Goal: Transaction & Acquisition: Purchase product/service

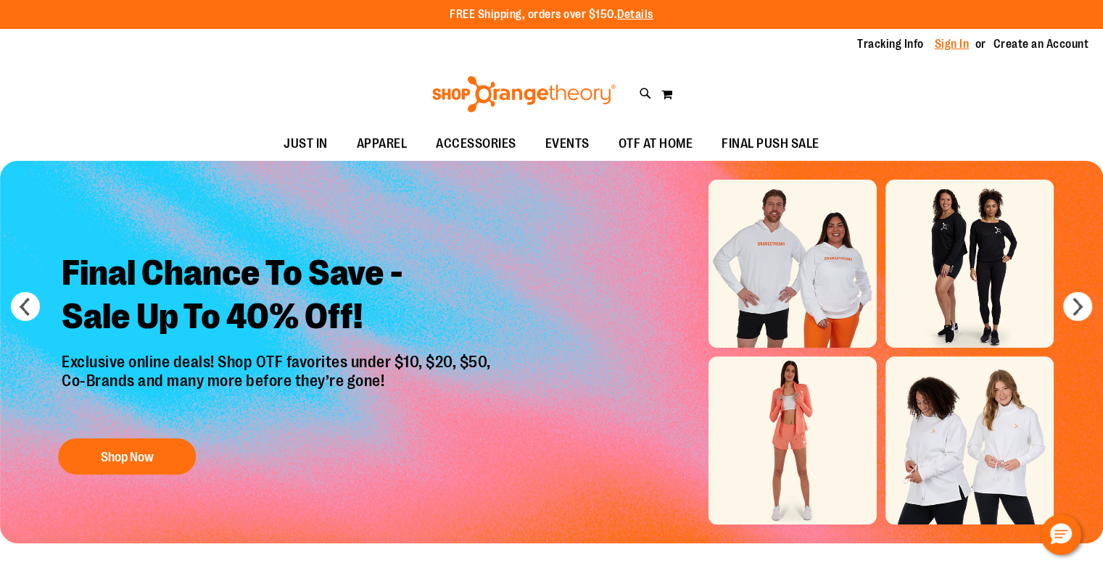
click at [951, 49] on link "Sign In" at bounding box center [951, 44] width 35 height 16
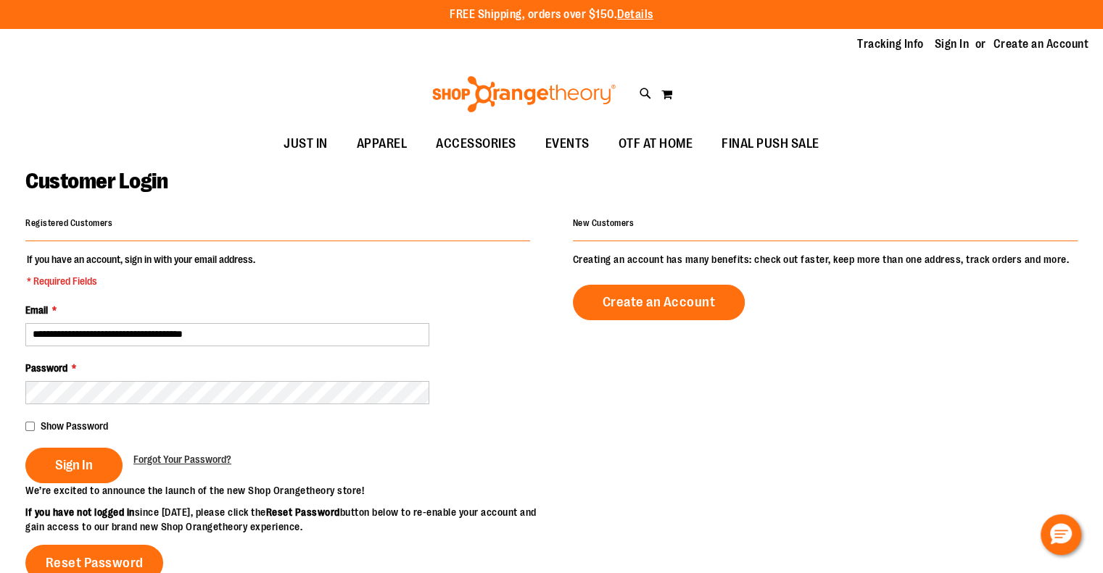
click at [241, 339] on input "**********" at bounding box center [227, 334] width 404 height 23
type input "**********"
click at [25, 448] on button "Sign In" at bounding box center [73, 466] width 97 height 36
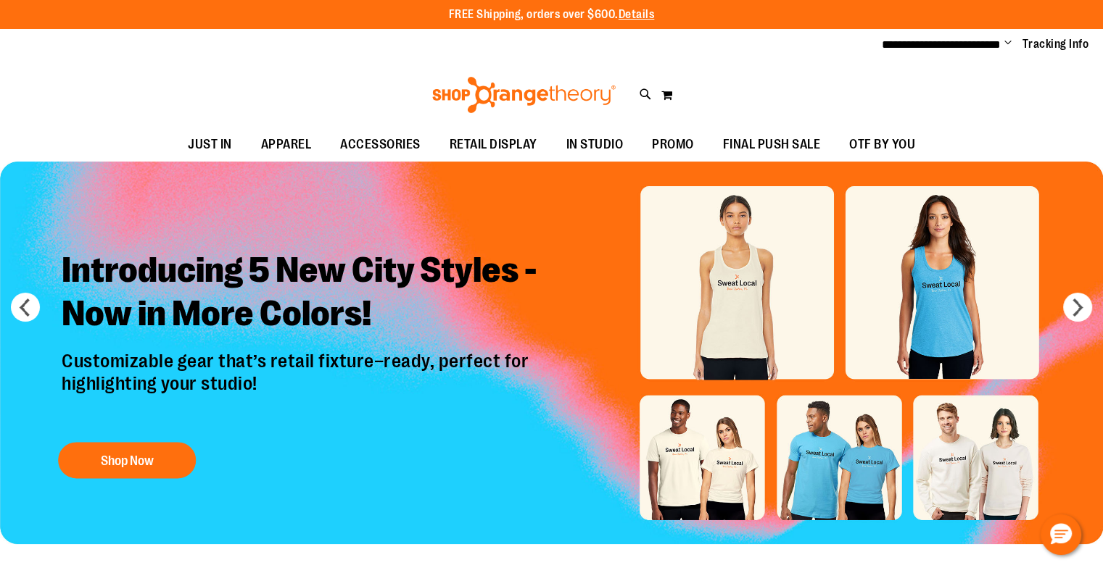
click at [1006, 40] on span "Change" at bounding box center [1007, 44] width 7 height 14
click at [940, 99] on link "Sign Out" at bounding box center [955, 98] width 127 height 28
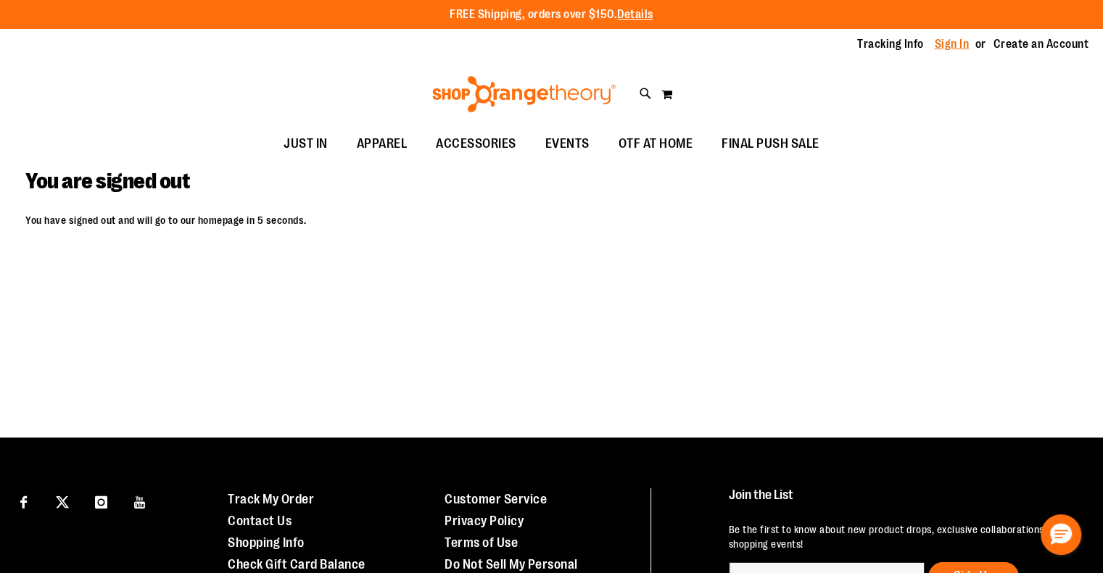
click at [945, 40] on link "Sign In" at bounding box center [951, 44] width 35 height 16
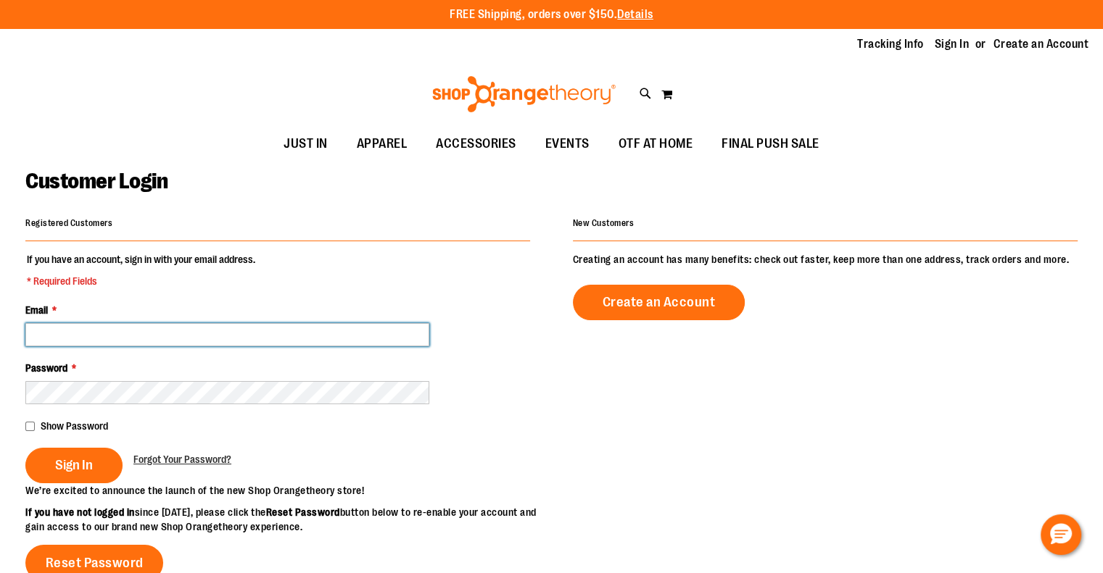
click at [351, 326] on input "Email *" at bounding box center [227, 334] width 404 height 23
paste input "**********"
click at [279, 333] on input "**********" at bounding box center [227, 334] width 404 height 23
type input "**********"
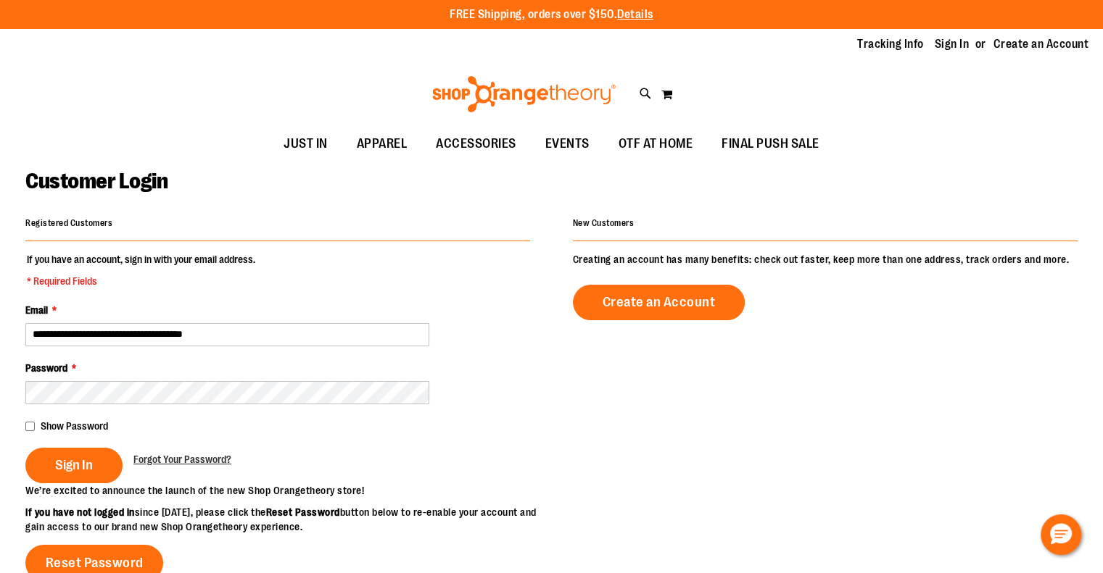
click at [25, 448] on button "Sign In" at bounding box center [73, 466] width 97 height 36
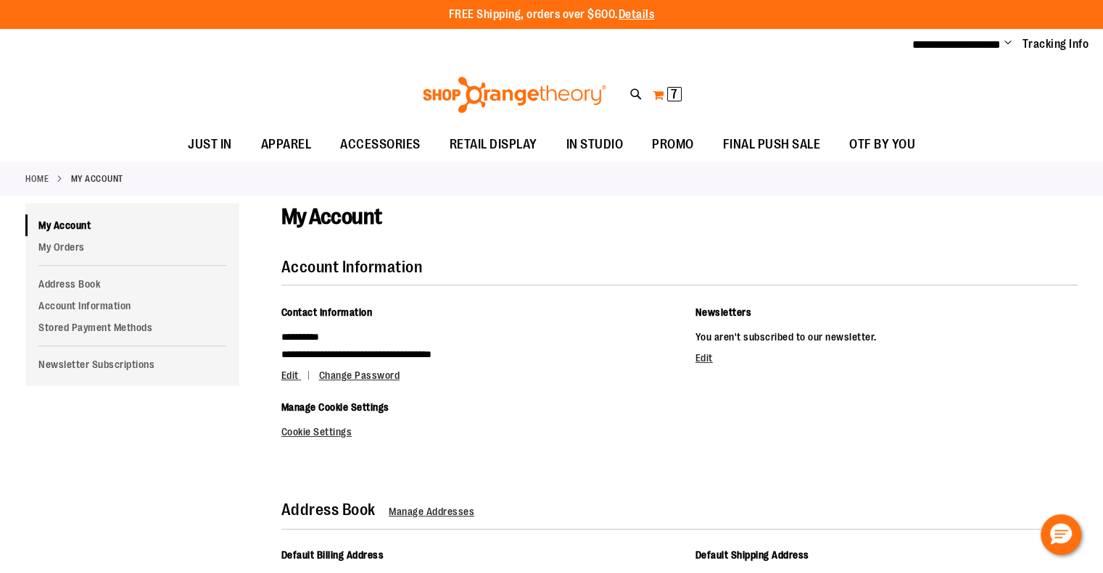
click at [672, 87] on span "7" at bounding box center [674, 94] width 7 height 14
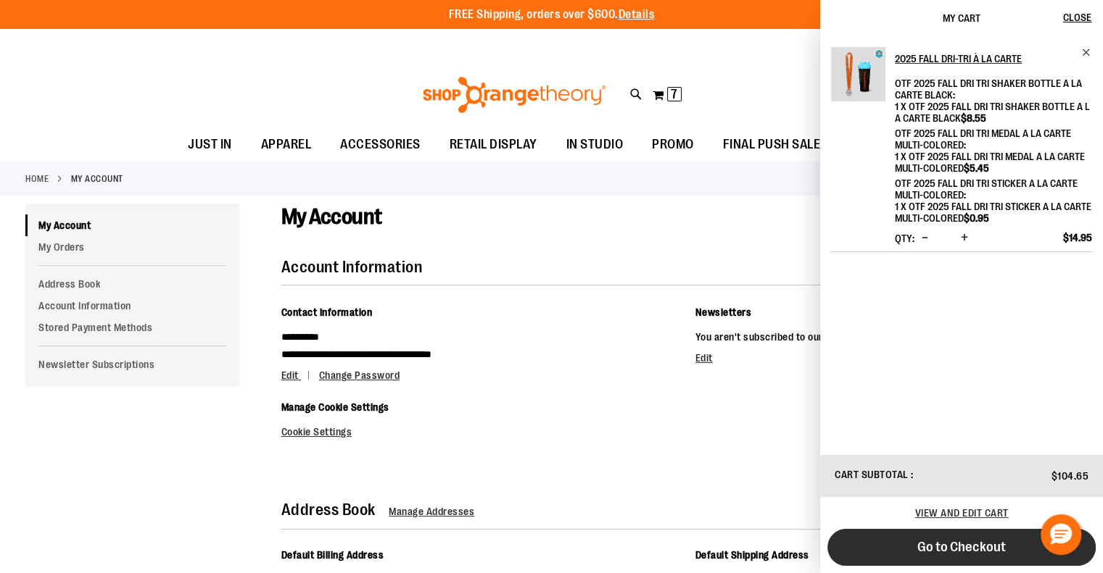
click at [945, 553] on span "Go to Checkout" at bounding box center [961, 547] width 88 height 16
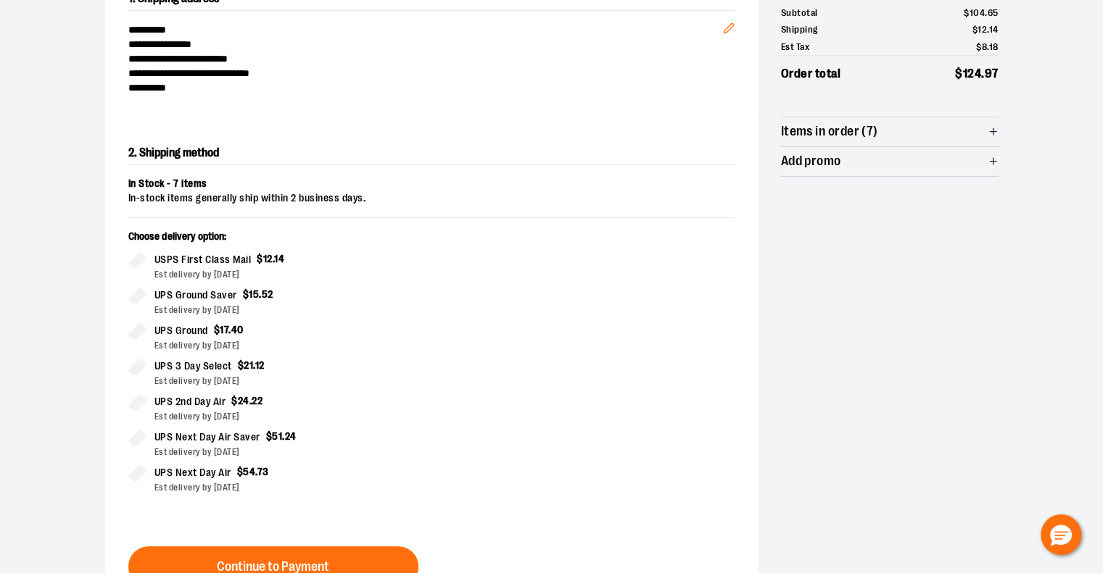
scroll to position [217, 0]
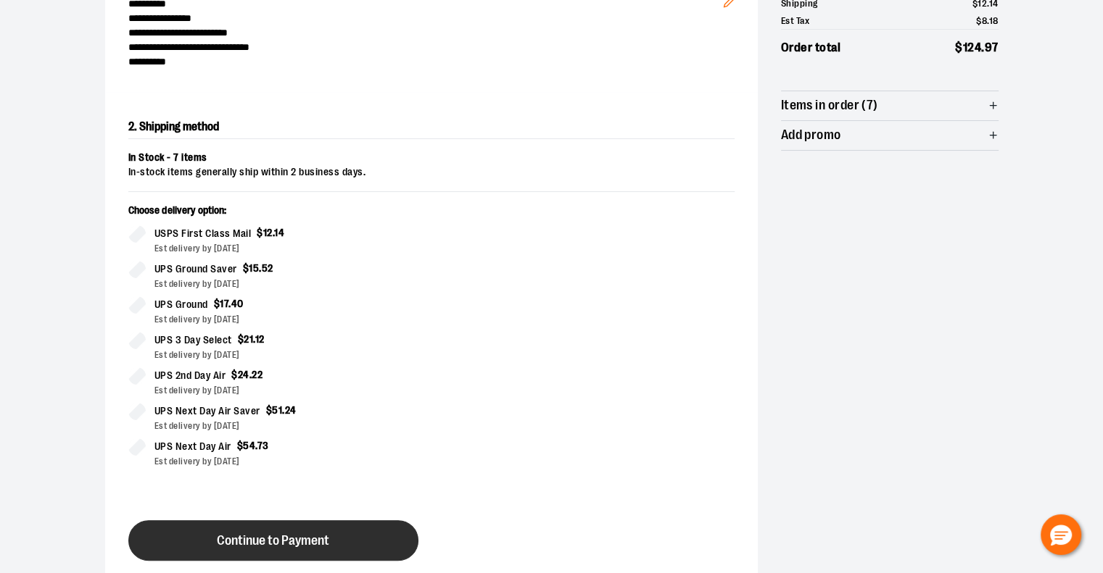
click at [296, 529] on button "Continue to Payment" at bounding box center [273, 541] width 290 height 41
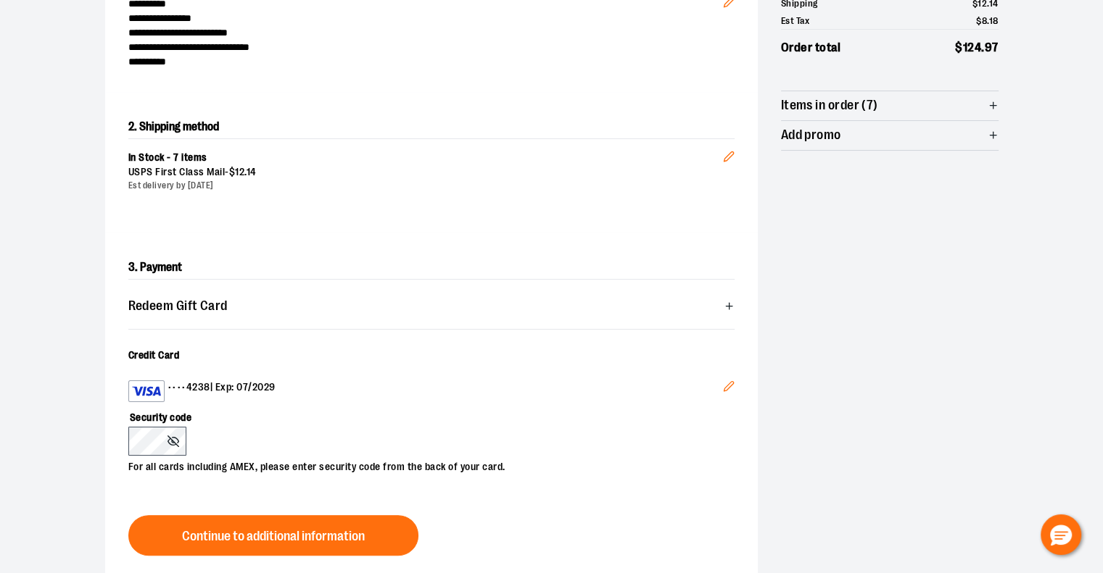
click at [728, 385] on icon "Edit" at bounding box center [729, 387] width 12 height 12
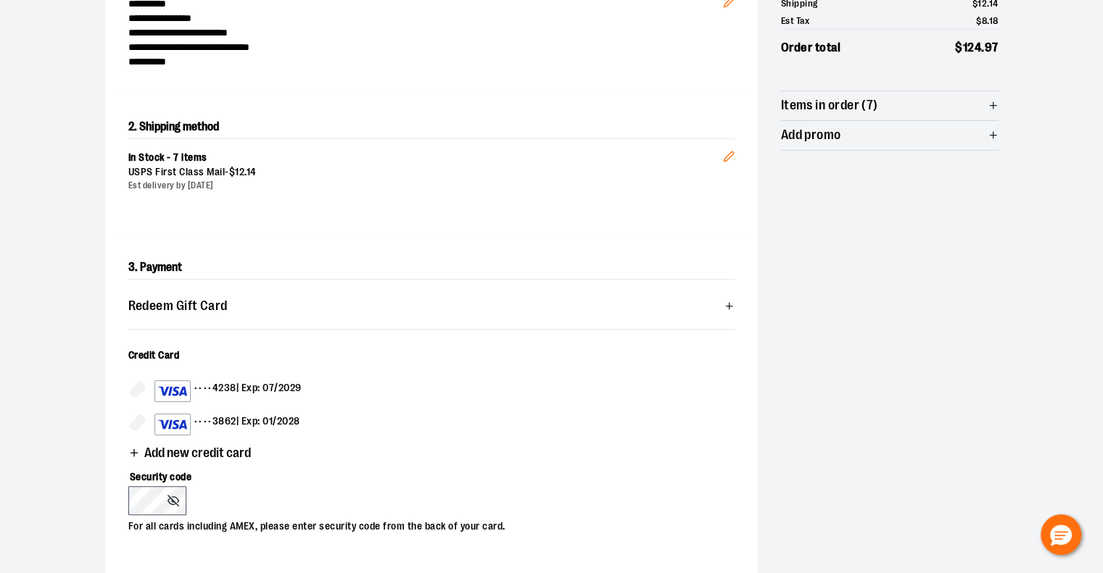
click at [299, 418] on div "•••• 3862 | Exp: 01/2028" at bounding box center [227, 425] width 146 height 22
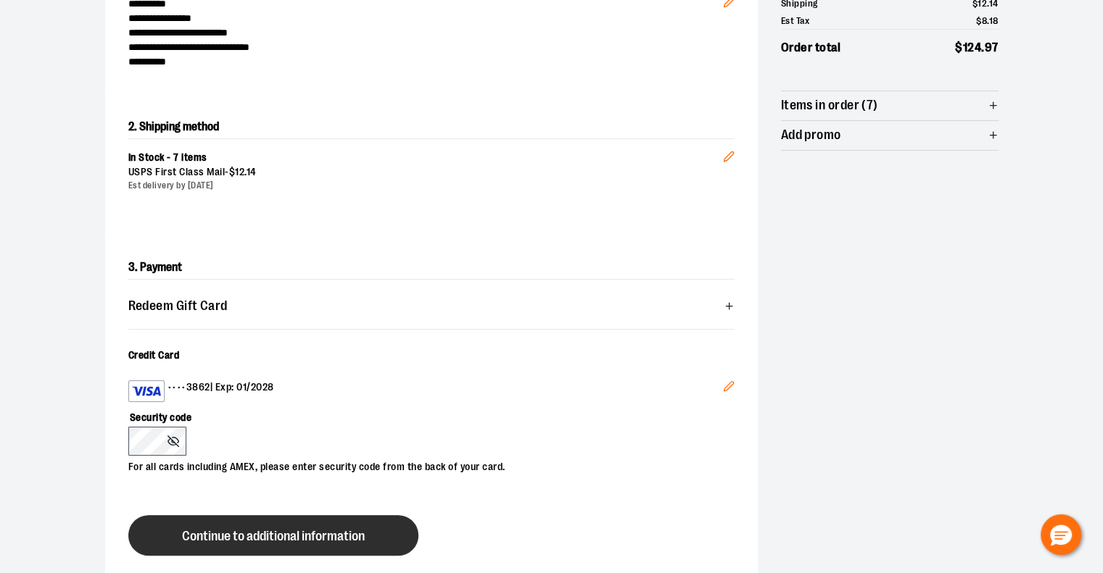
click at [206, 536] on span "Continue to additional information" at bounding box center [273, 537] width 183 height 14
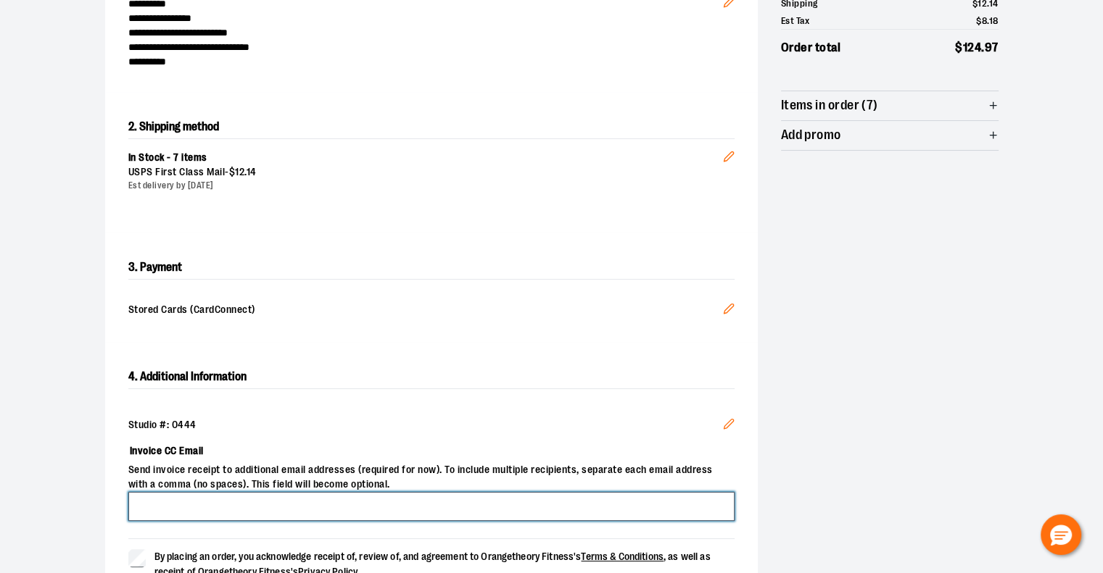
click at [320, 502] on input "Invoice CC Email" at bounding box center [431, 506] width 606 height 29
click at [221, 501] on input "**********" at bounding box center [431, 506] width 606 height 29
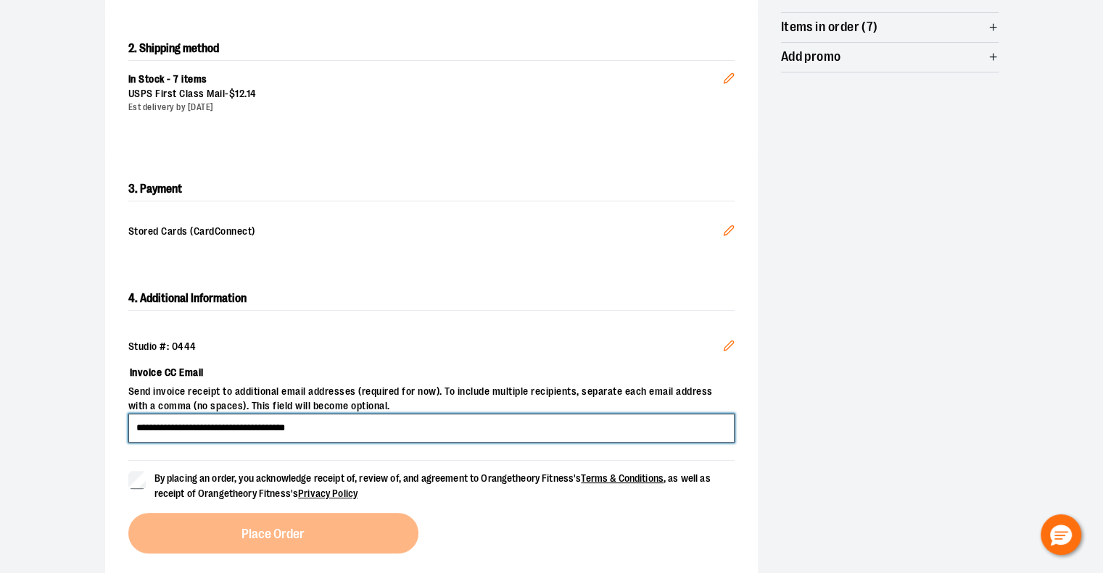
scroll to position [362, 0]
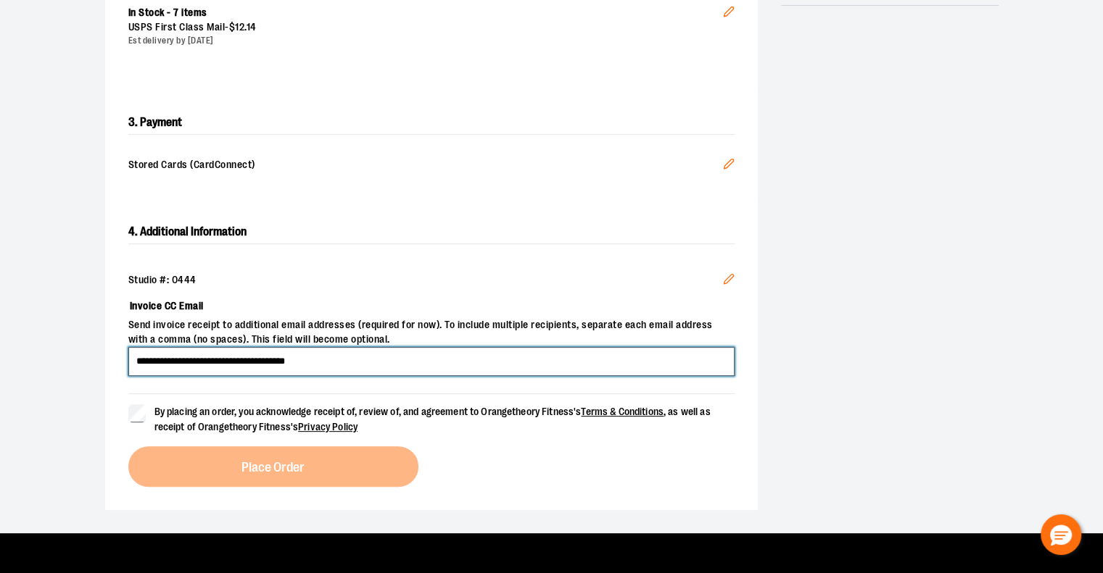
type input "**********"
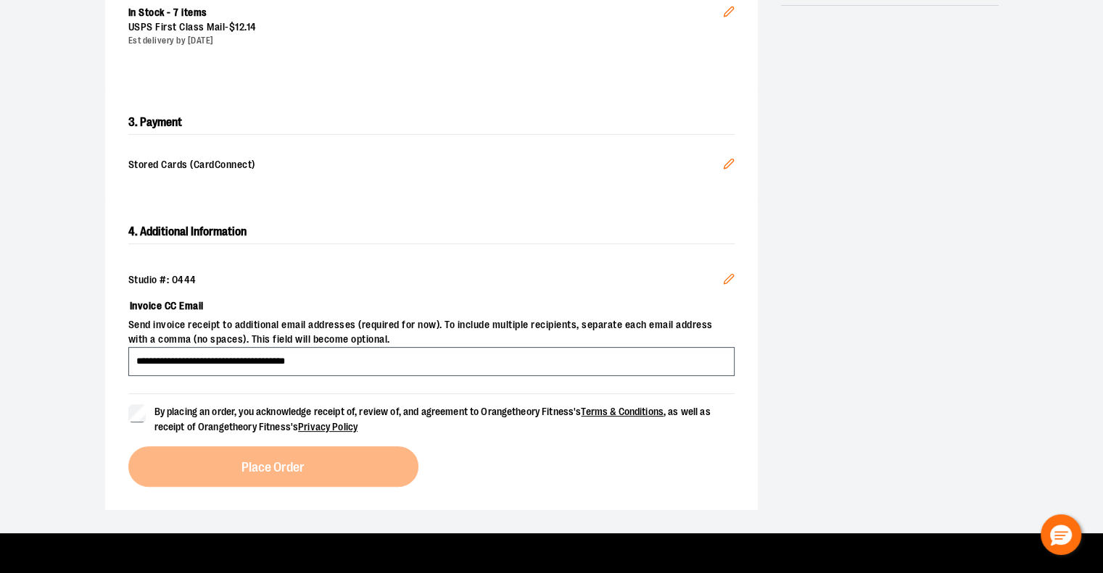
click at [228, 419] on span "By placing an order, you acknowledge receipt of, review of, and agreement to Or…" at bounding box center [444, 420] width 580 height 30
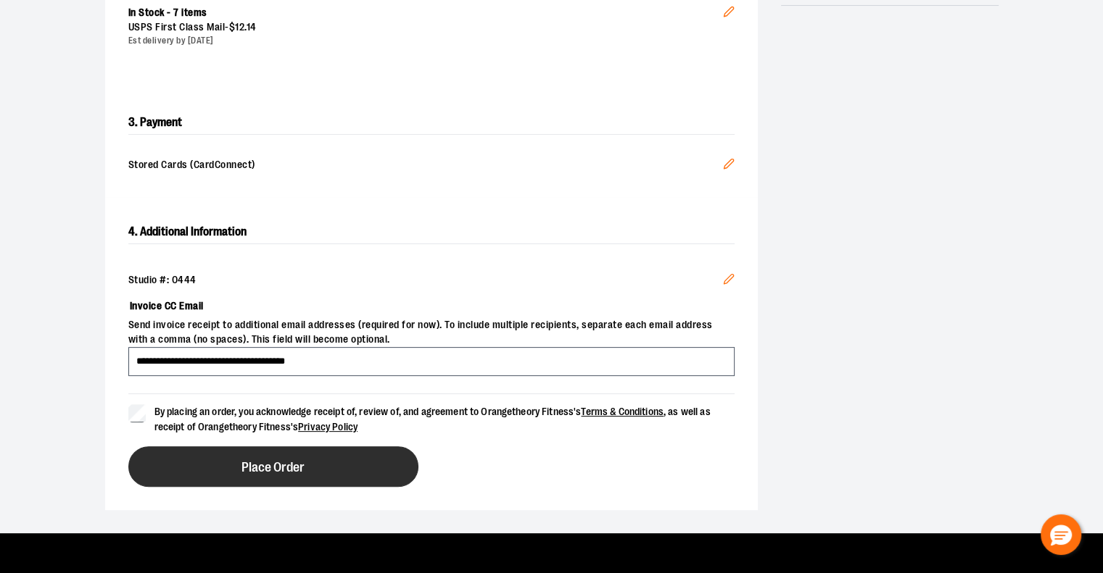
click at [258, 469] on span "Place Order" at bounding box center [272, 468] width 63 height 14
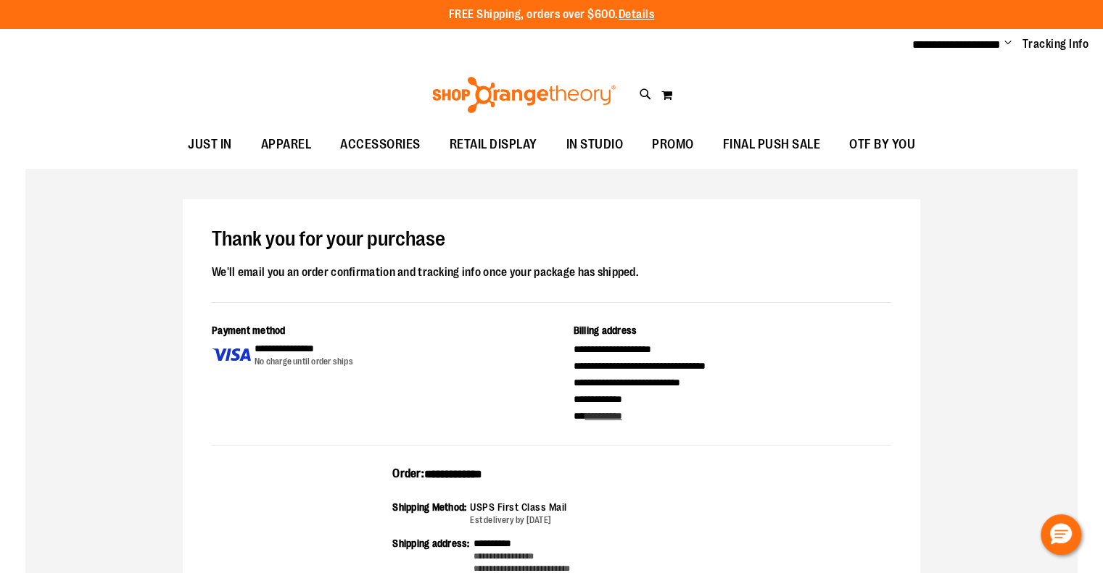
drag, startPoint x: 529, startPoint y: 470, endPoint x: 381, endPoint y: 475, distance: 148.7
copy div "**********"
drag, startPoint x: 806, startPoint y: 83, endPoint x: 1003, endPoint y: 32, distance: 202.9
click at [811, 78] on div "Toggle Nav Search Popular Suggestions Advanced Search" at bounding box center [551, 95] width 1103 height 67
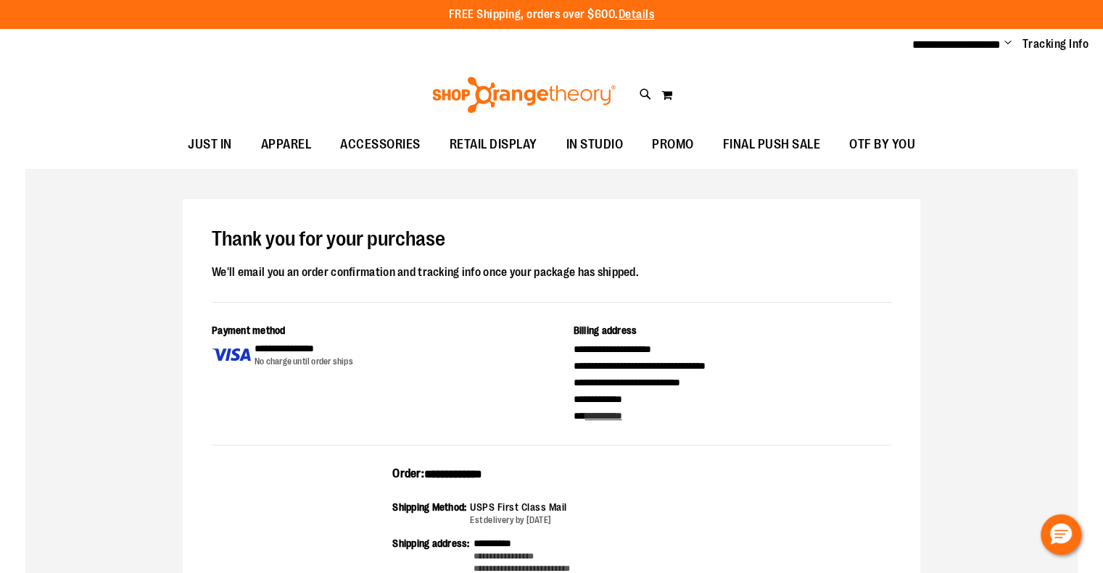
click at [1006, 38] on span "Change" at bounding box center [1007, 44] width 7 height 14
click at [948, 94] on link "Sign Out" at bounding box center [955, 98] width 127 height 28
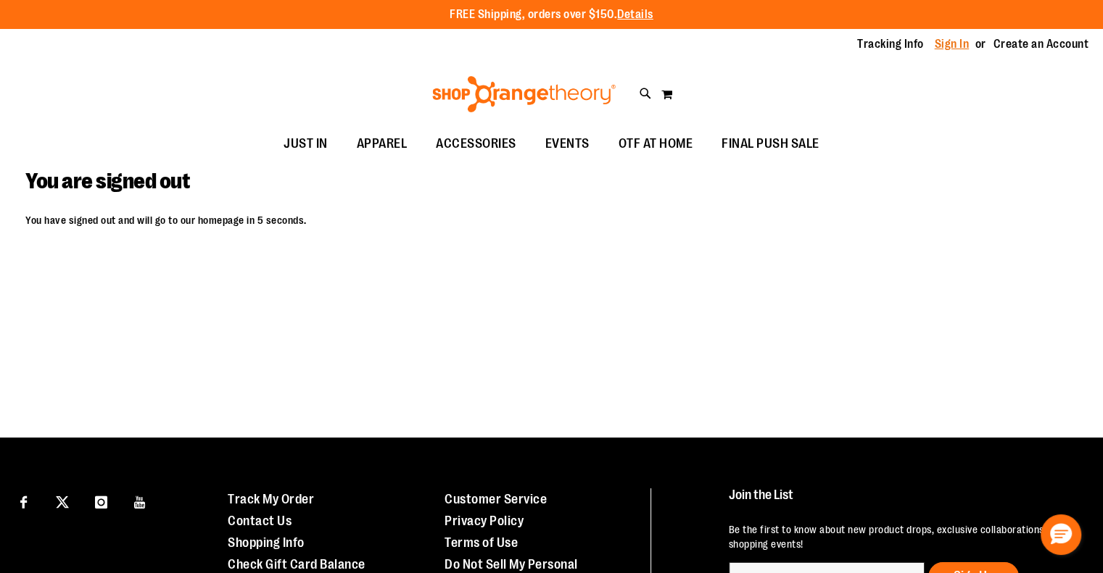
click at [949, 43] on link "Sign In" at bounding box center [951, 44] width 35 height 16
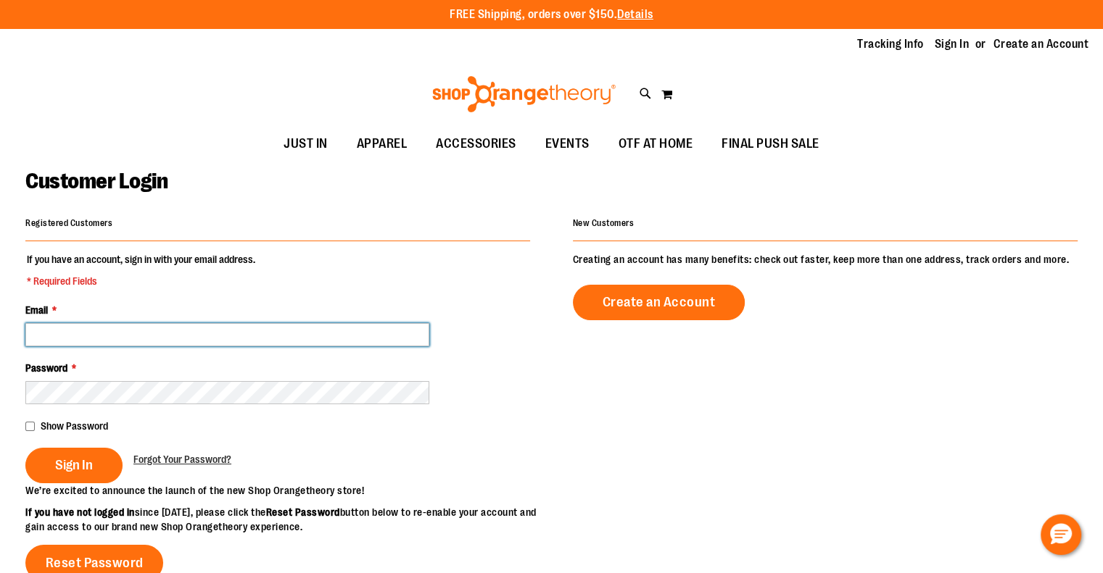
click at [240, 336] on input "Email *" at bounding box center [227, 334] width 404 height 23
paste input "**********"
click at [241, 338] on input "**********" at bounding box center [227, 334] width 404 height 23
type input "**********"
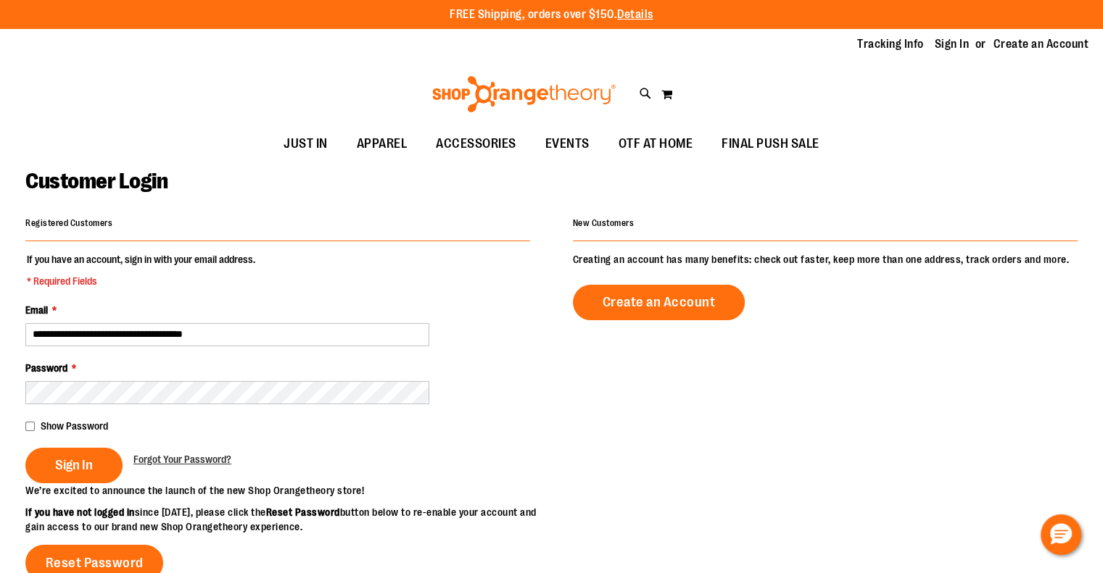
click at [25, 448] on button "Sign In" at bounding box center [73, 466] width 97 height 36
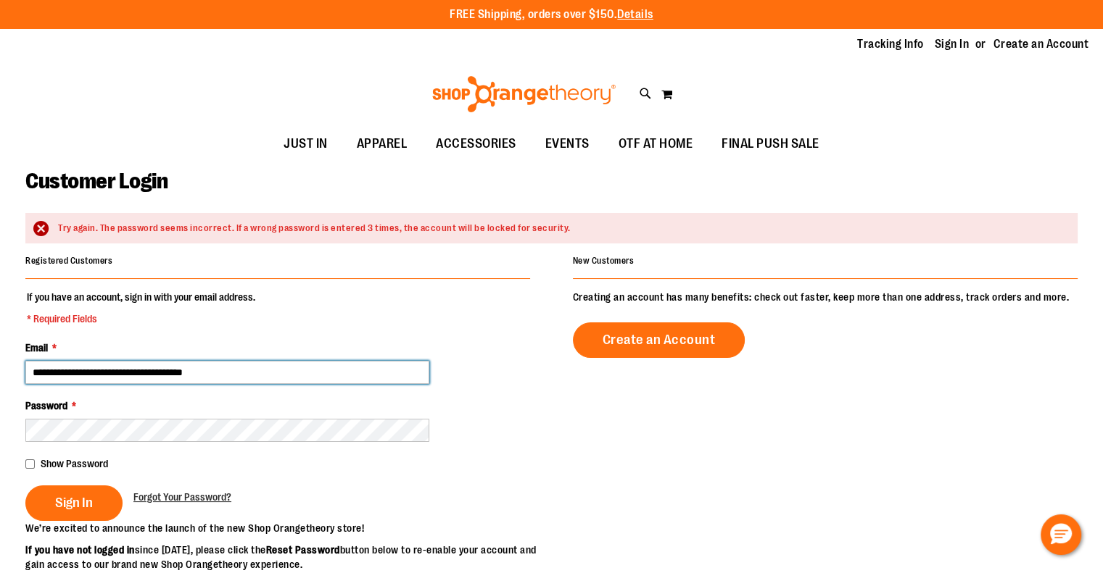
click at [212, 361] on input "**********" at bounding box center [227, 372] width 404 height 23
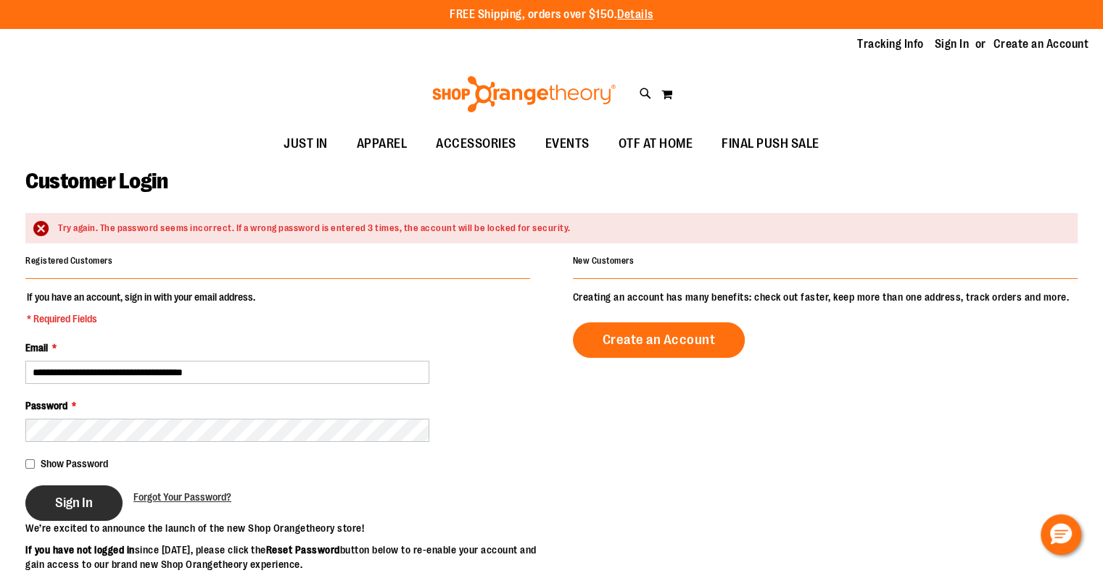
click at [75, 497] on span "Sign In" at bounding box center [74, 503] width 38 height 16
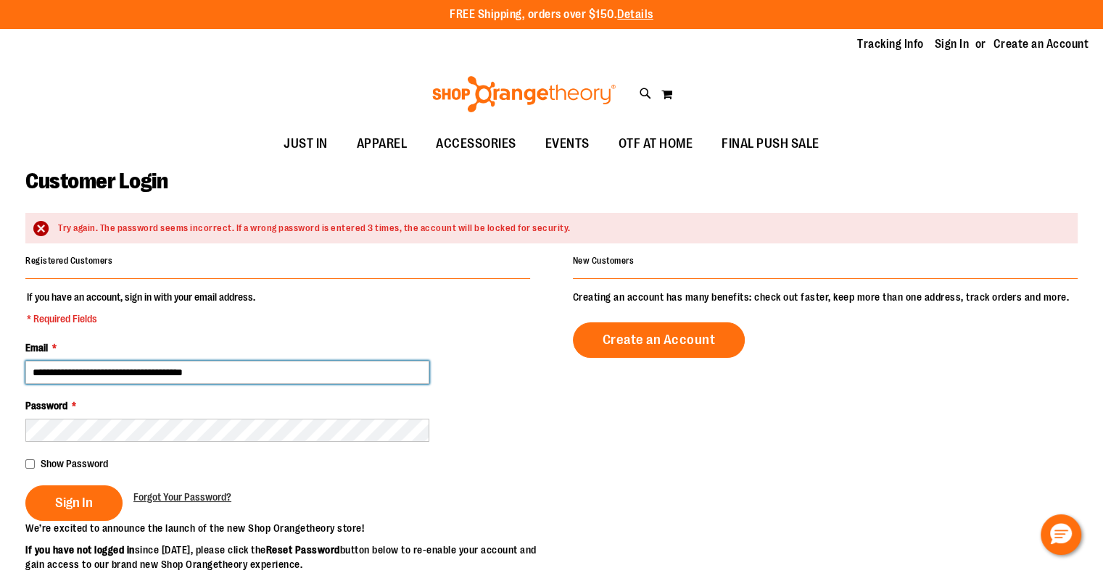
click at [323, 369] on input "**********" at bounding box center [227, 372] width 404 height 23
click at [323, 368] on input "**********" at bounding box center [227, 372] width 404 height 23
paste input "email"
type input "**********"
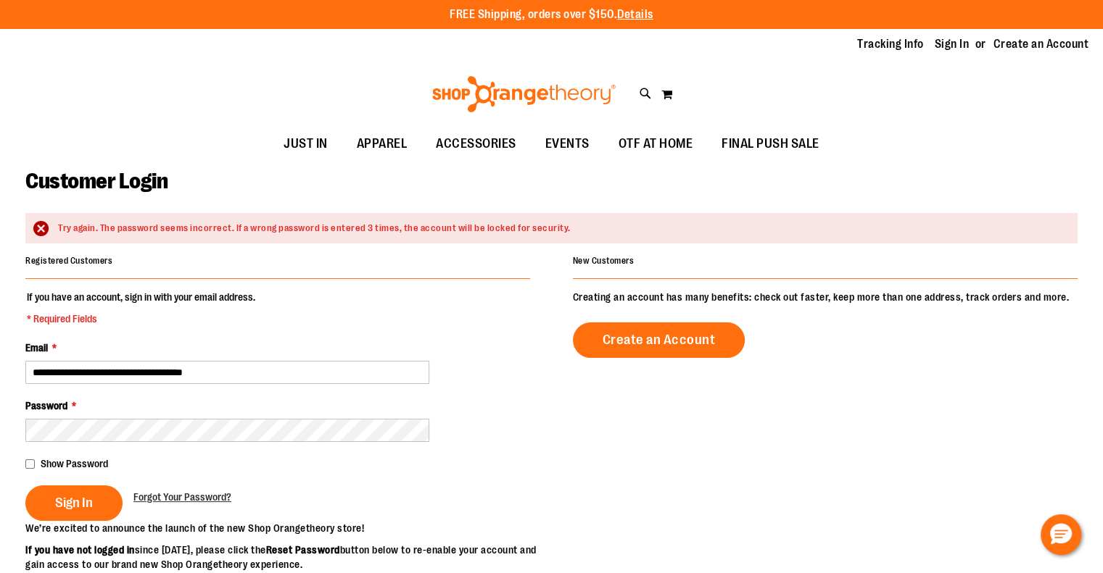
click at [25, 486] on button "Sign In" at bounding box center [73, 504] width 97 height 36
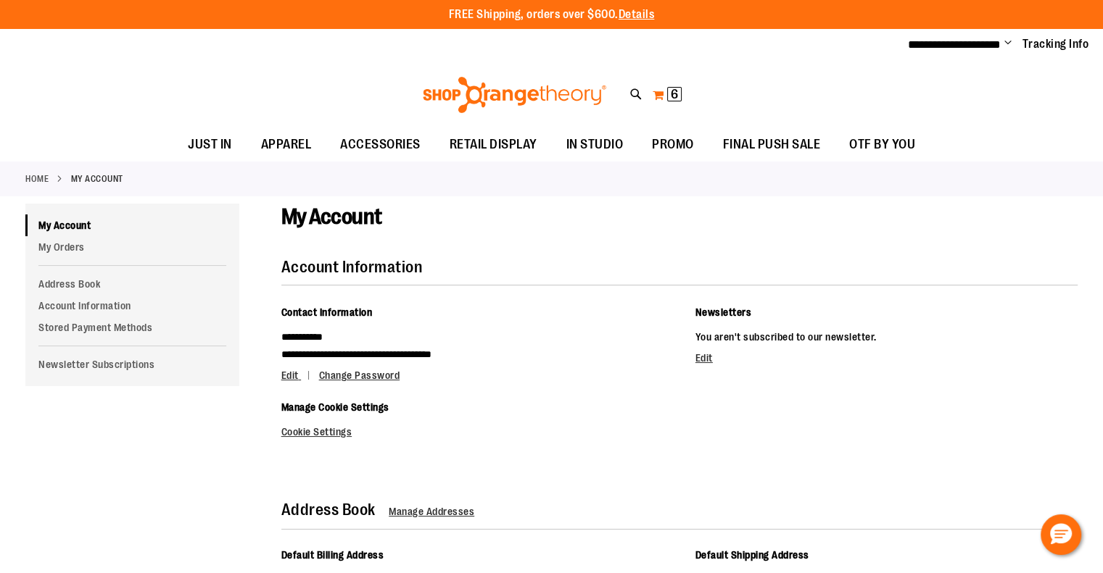
click at [668, 88] on span "6 6 items" at bounding box center [674, 94] width 14 height 14
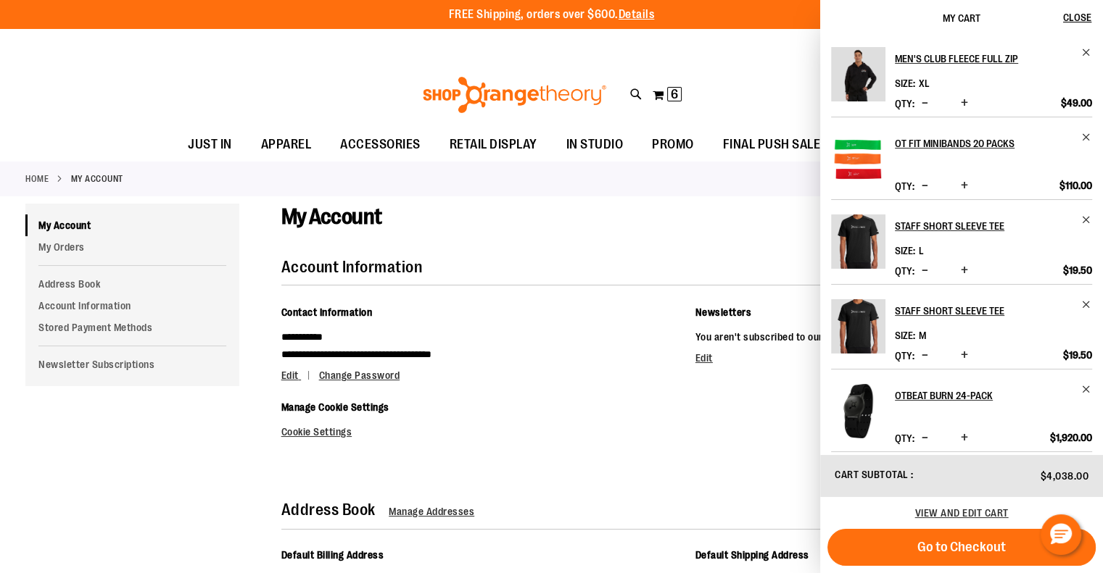
drag, startPoint x: 898, startPoint y: 546, endPoint x: 822, endPoint y: 431, distance: 138.1
click at [897, 546] on button "Go to Checkout" at bounding box center [961, 547] width 268 height 37
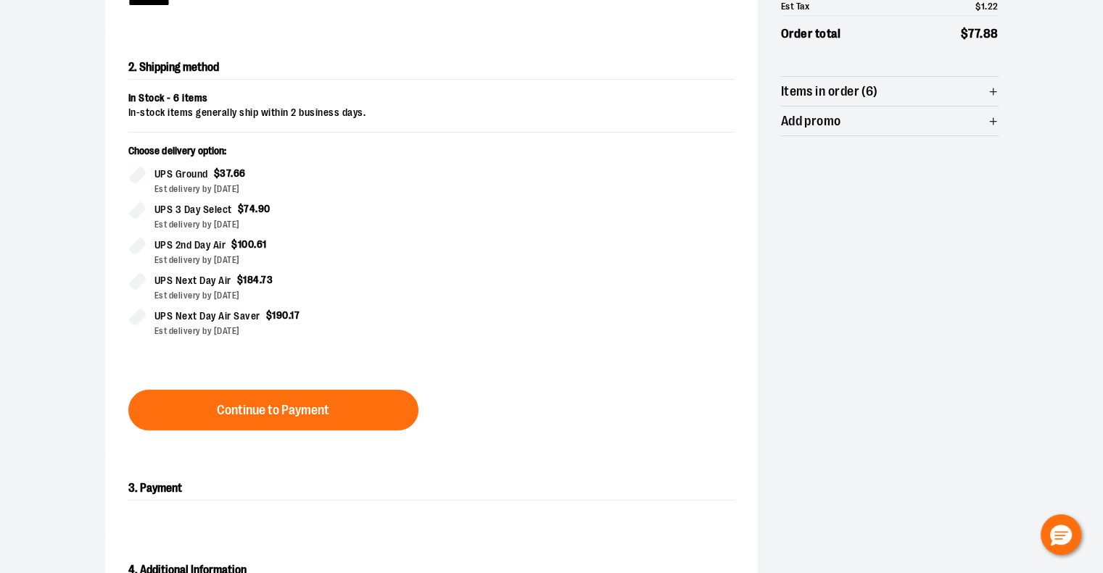
scroll to position [362, 0]
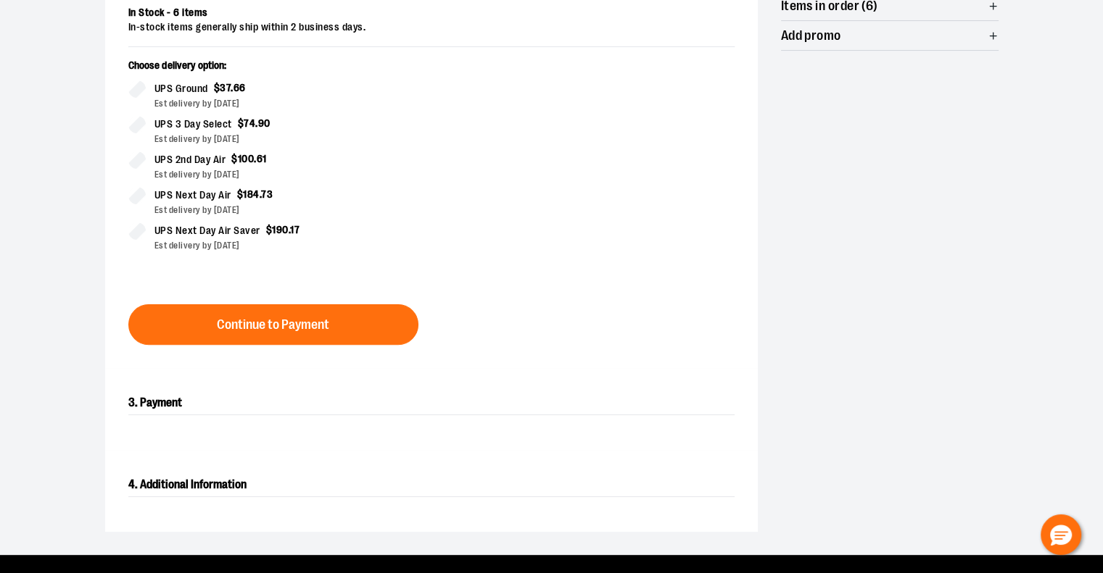
click at [330, 339] on button "Continue to Payment" at bounding box center [273, 324] width 290 height 41
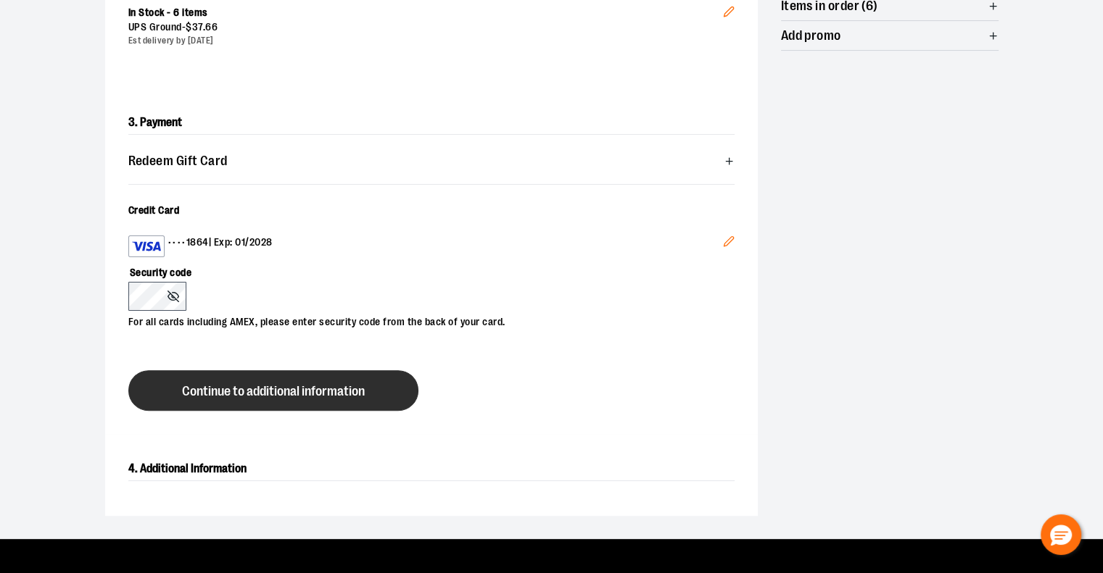
click at [252, 398] on button "Continue to additional information" at bounding box center [273, 390] width 290 height 41
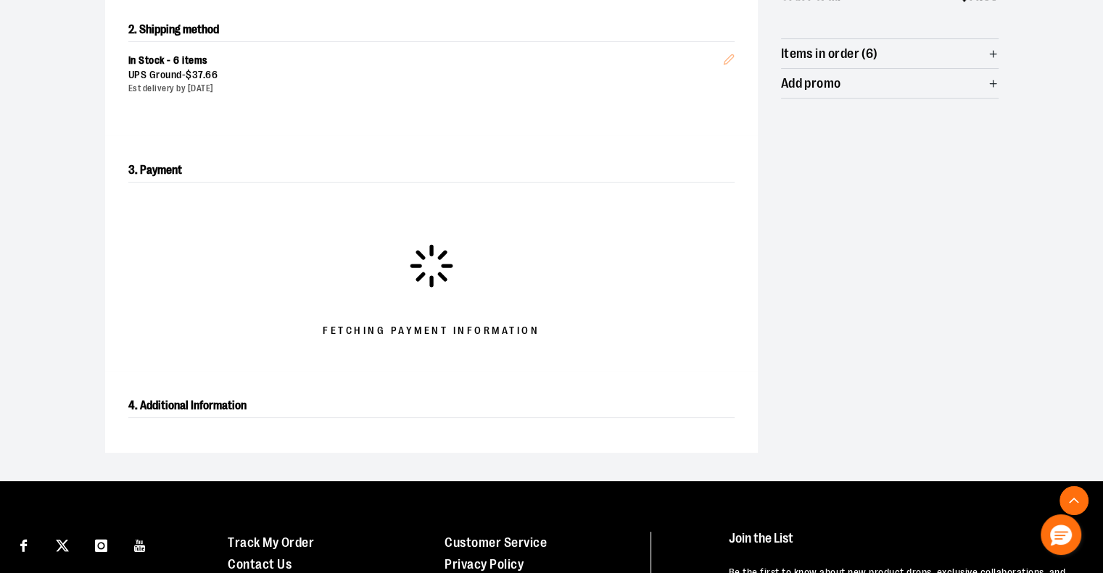
scroll to position [290, 0]
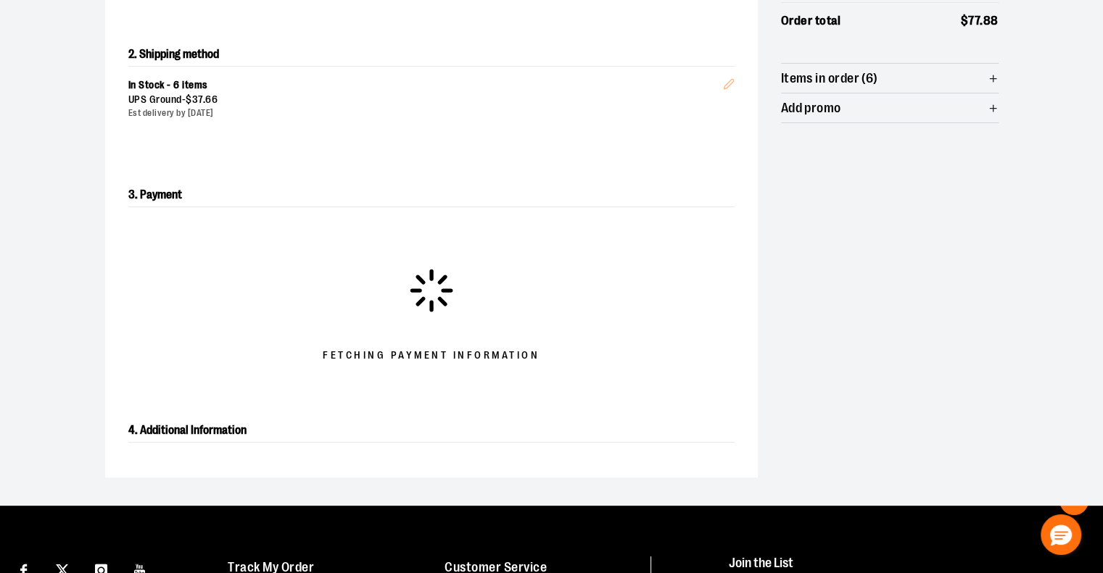
click at [815, 79] on span "Items in order (6)" at bounding box center [829, 79] width 97 height 14
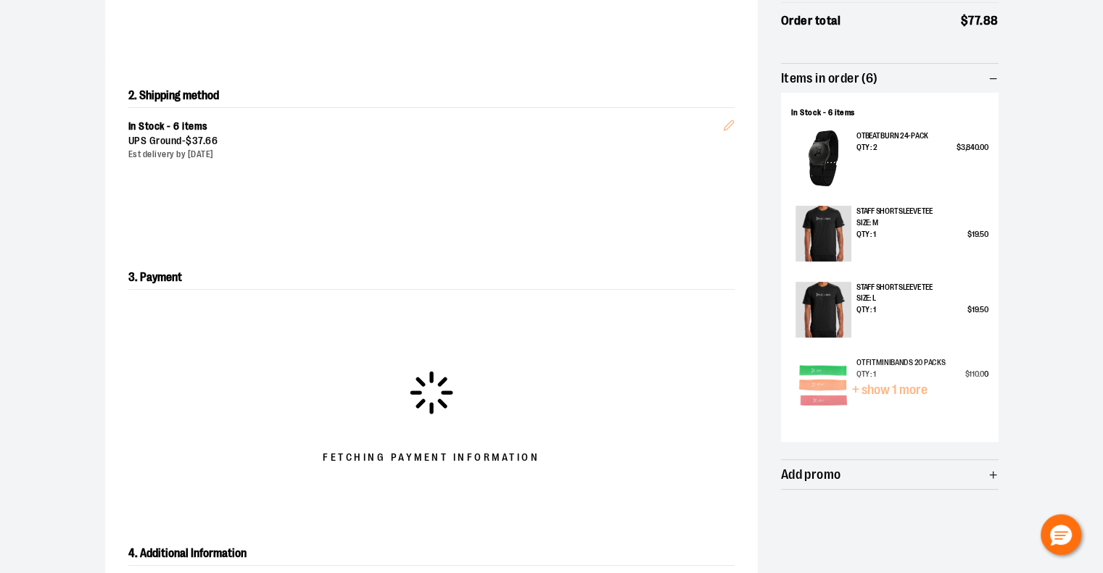
click at [815, 79] on span "Items in order (6)" at bounding box center [829, 79] width 97 height 14
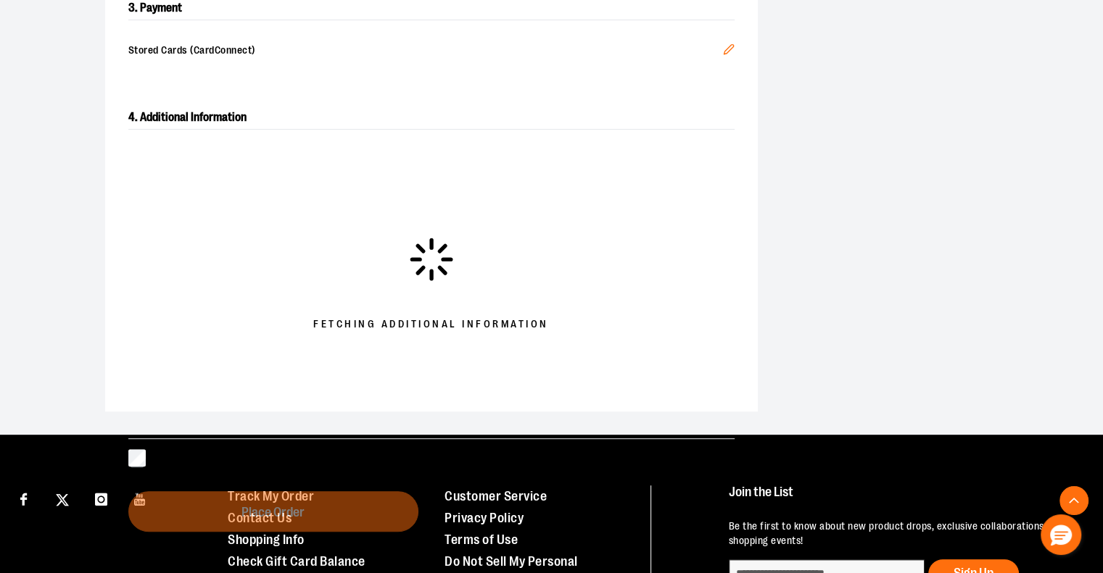
scroll to position [507, 0]
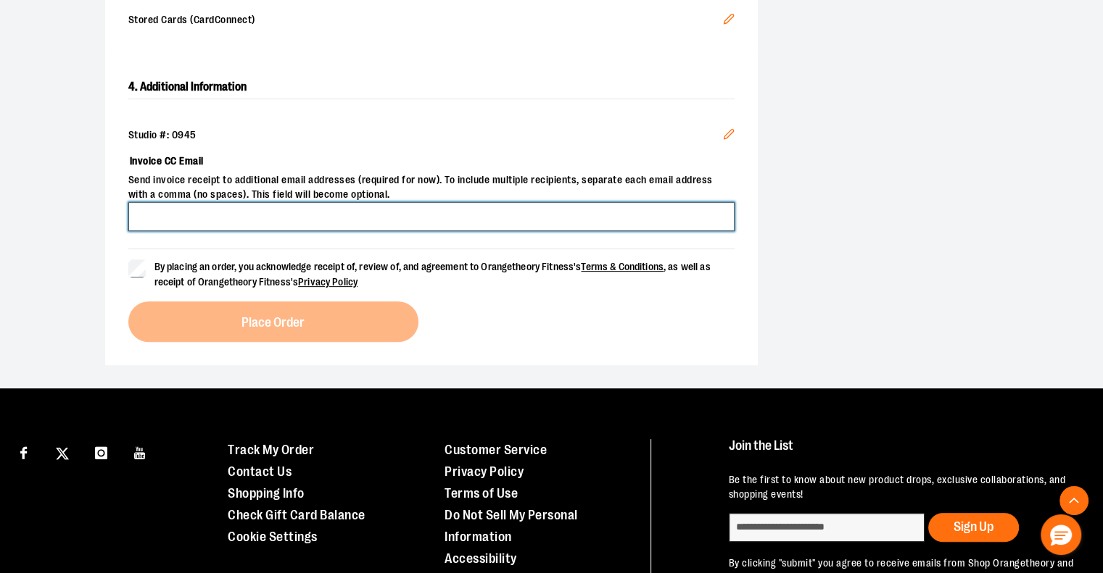
click at [338, 222] on input "Invoice CC Email" at bounding box center [431, 216] width 606 height 29
click at [223, 212] on input "**********" at bounding box center [431, 216] width 606 height 29
type input "**********"
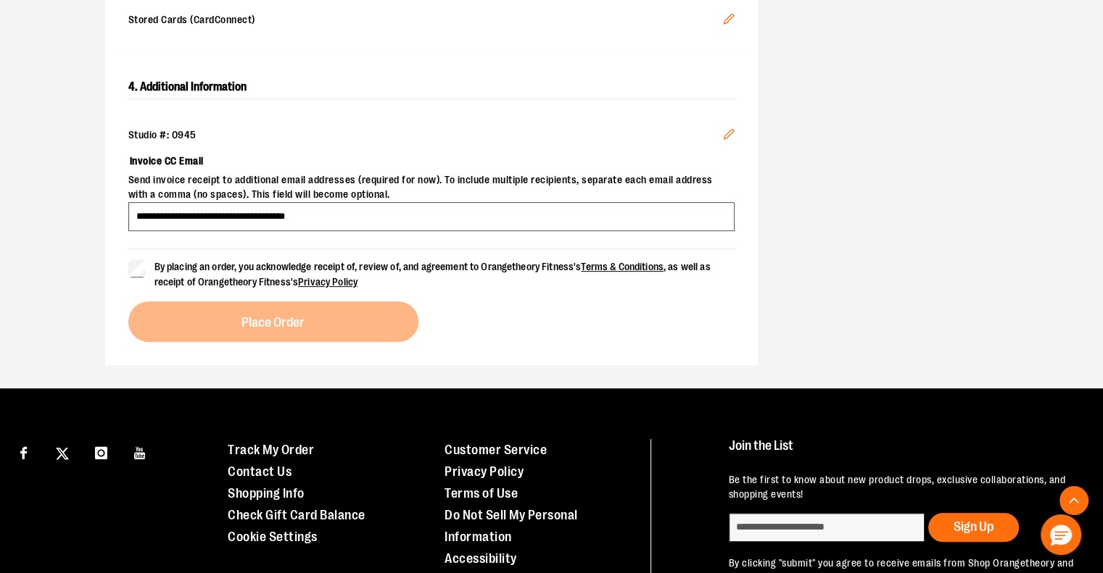
click at [251, 273] on span "By placing an order, you acknowledge receipt of, review of, and agreement to Or…" at bounding box center [444, 275] width 580 height 30
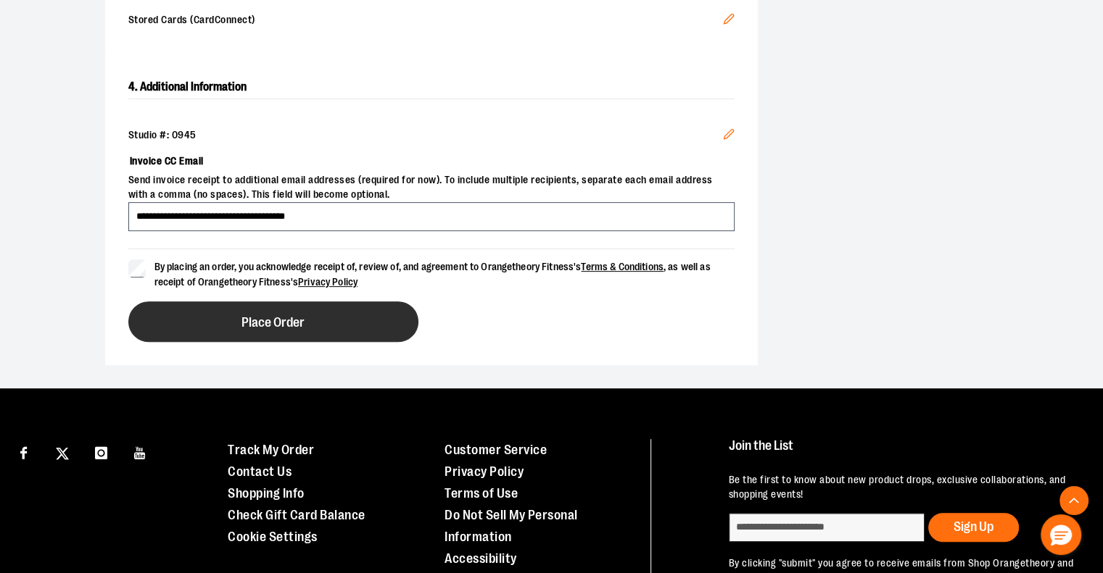
click at [251, 318] on span "Place Order" at bounding box center [272, 323] width 63 height 14
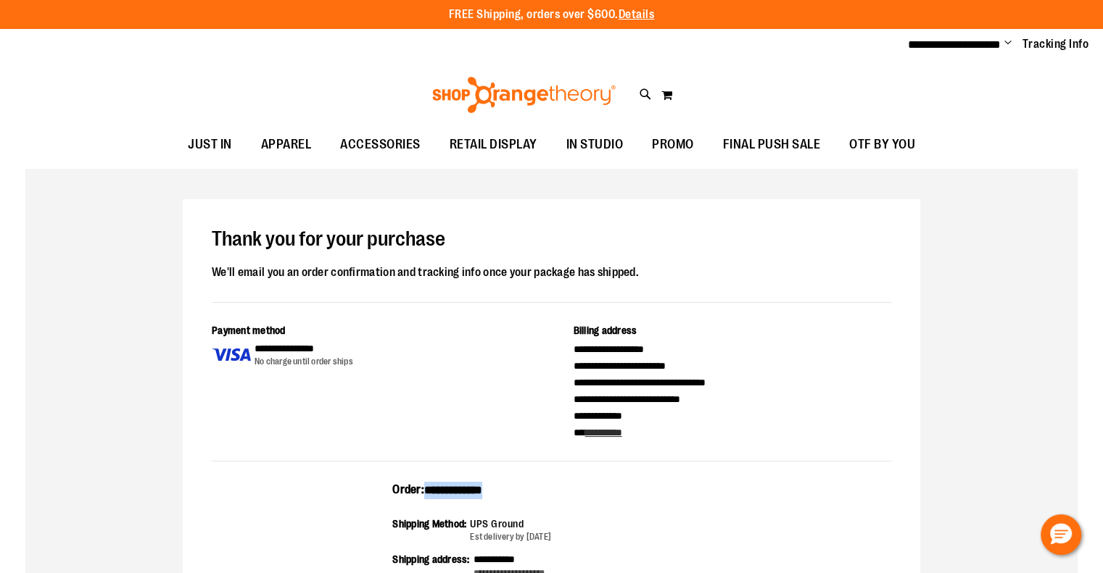
drag, startPoint x: 510, startPoint y: 486, endPoint x: 426, endPoint y: 489, distance: 84.9
click at [426, 489] on div "**********" at bounding box center [551, 495] width 318 height 26
copy span "**********"
drag, startPoint x: 986, startPoint y: 132, endPoint x: 989, endPoint y: 122, distance: 10.6
click at [986, 130] on ul "JUST IN JUST IN Balanced Basics New for Women New for Men New Accessories New B…" at bounding box center [551, 144] width 1103 height 33
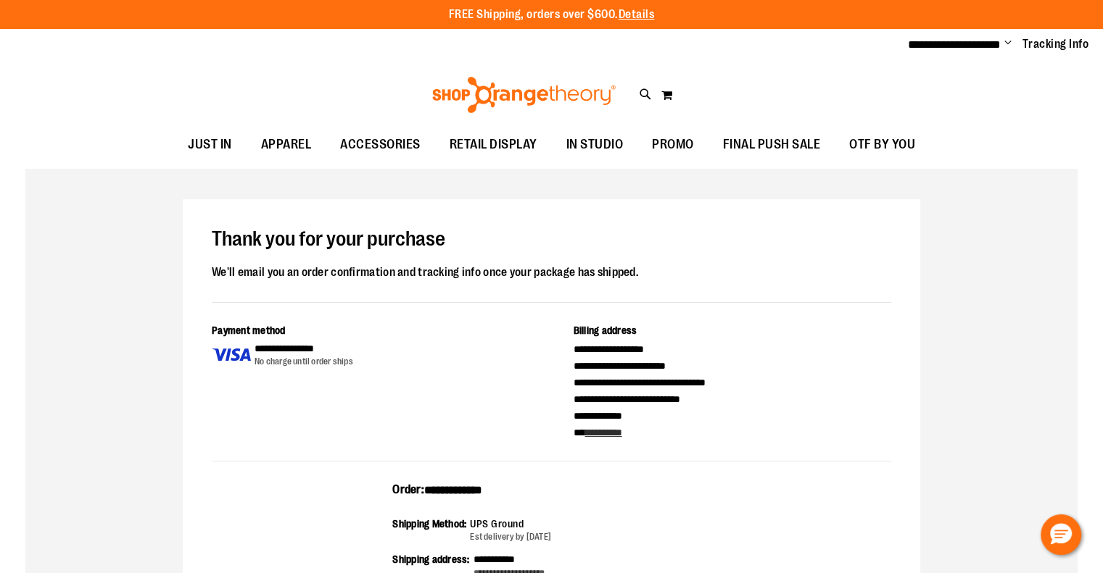
click at [1008, 42] on span "Change" at bounding box center [1007, 44] width 7 height 14
click at [961, 92] on link "Sign Out" at bounding box center [955, 98] width 127 height 28
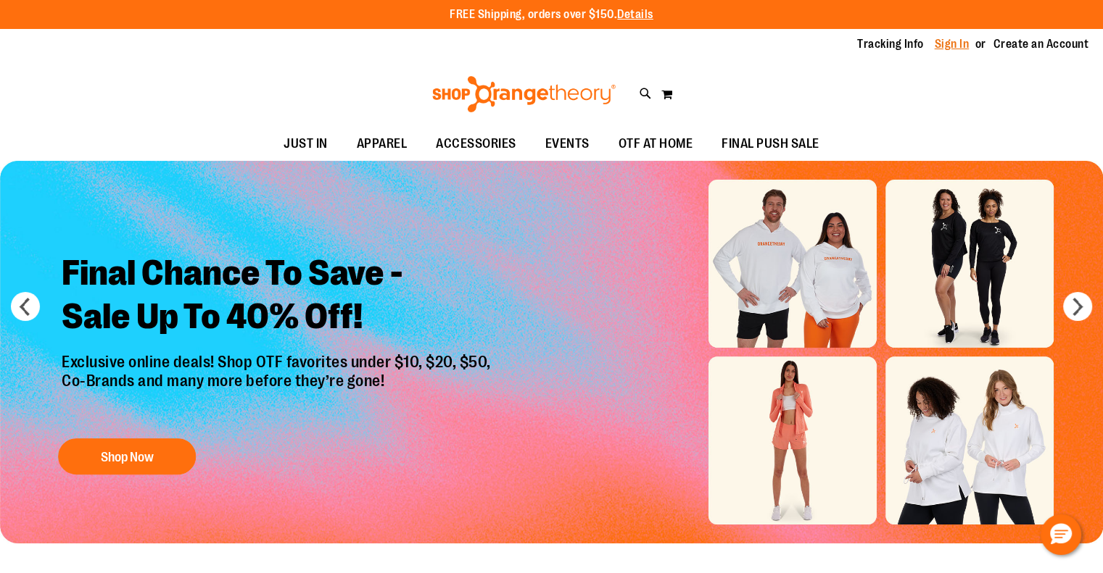
click at [948, 43] on link "Sign In" at bounding box center [951, 44] width 35 height 16
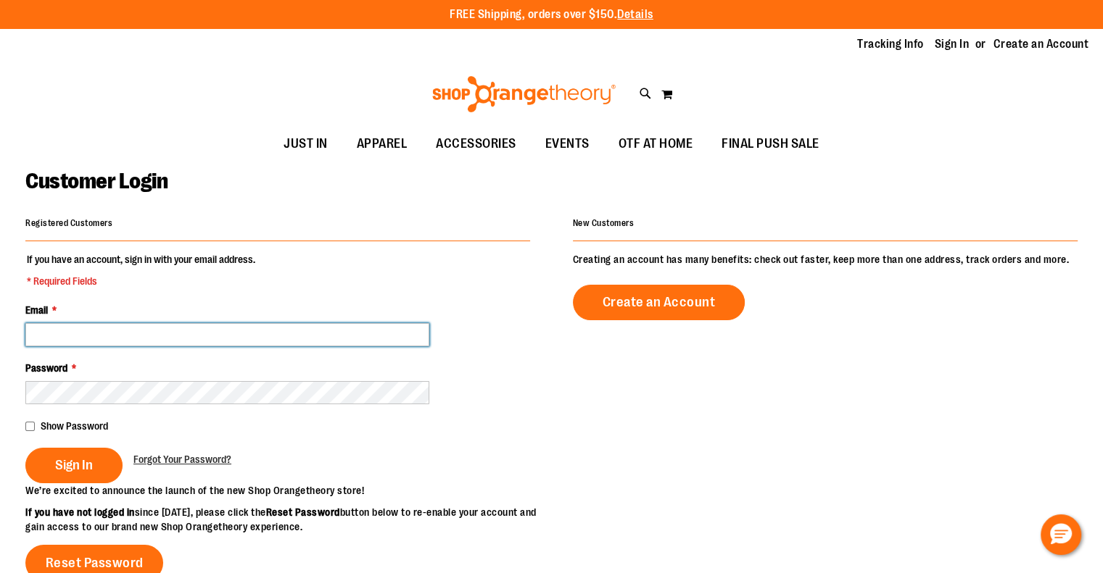
click at [364, 331] on input "Email *" at bounding box center [227, 334] width 404 height 23
paste input "**********"
type input "**********"
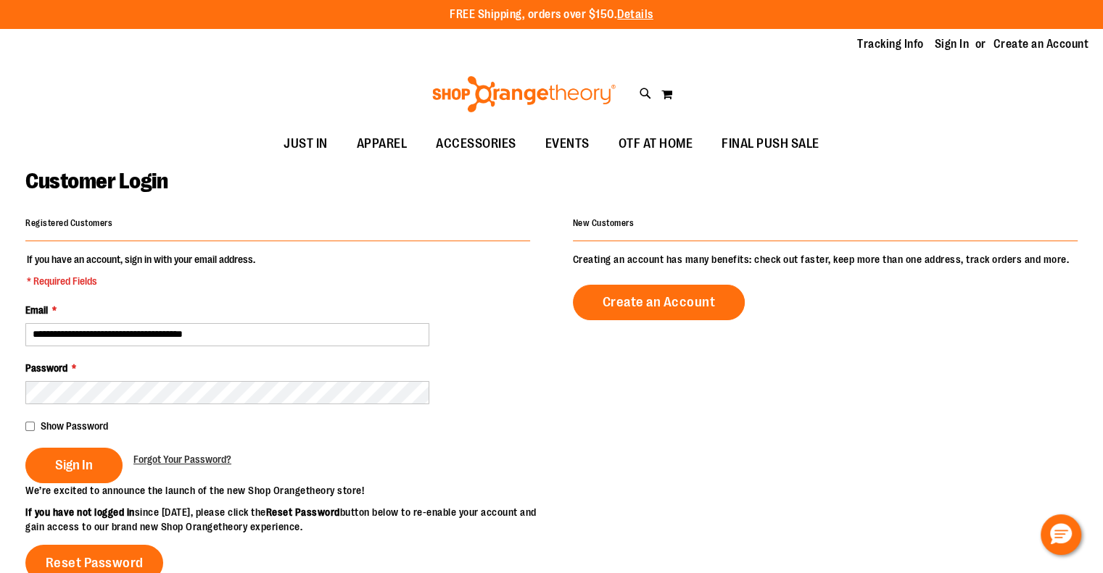
click at [25, 448] on button "Sign In" at bounding box center [73, 466] width 97 height 36
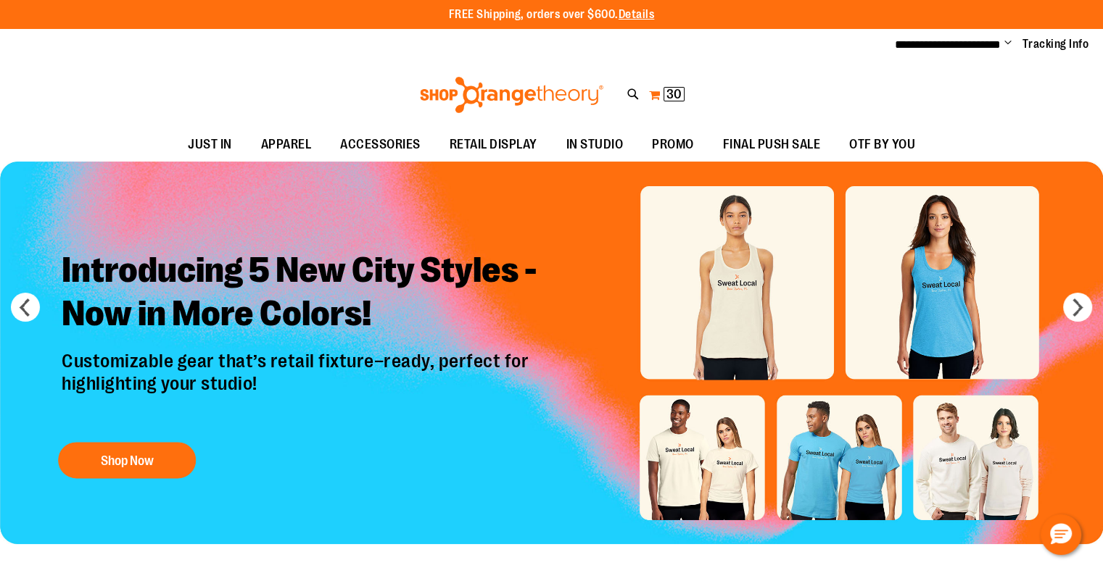
drag, startPoint x: 676, startPoint y: 94, endPoint x: 674, endPoint y: 86, distance: 8.3
click at [676, 94] on span "30" at bounding box center [673, 94] width 15 height 14
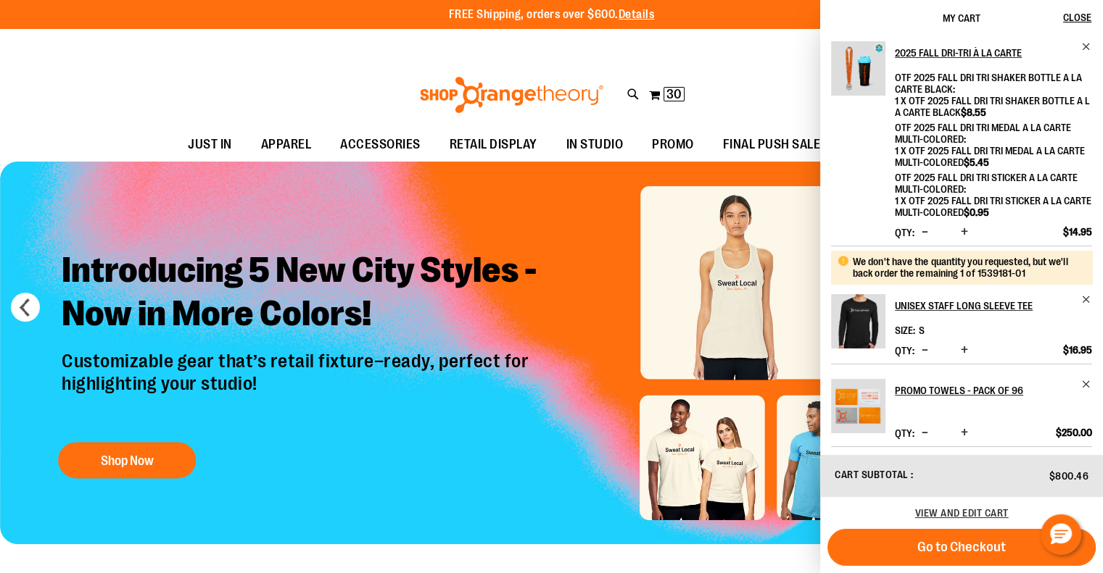
scroll to position [670, 0]
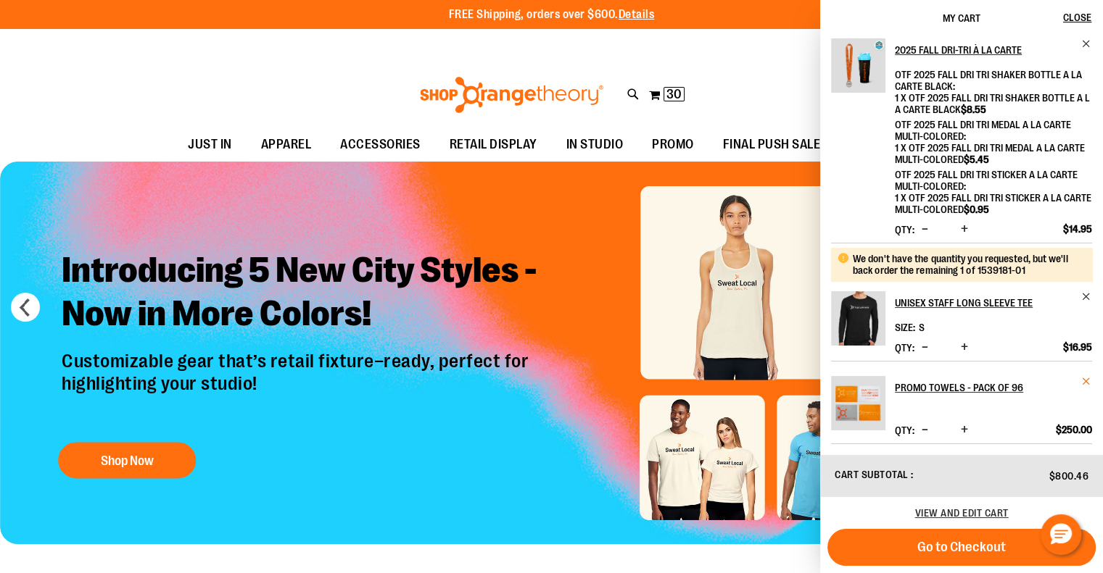
click at [1086, 380] on span "Remove item" at bounding box center [1086, 381] width 11 height 11
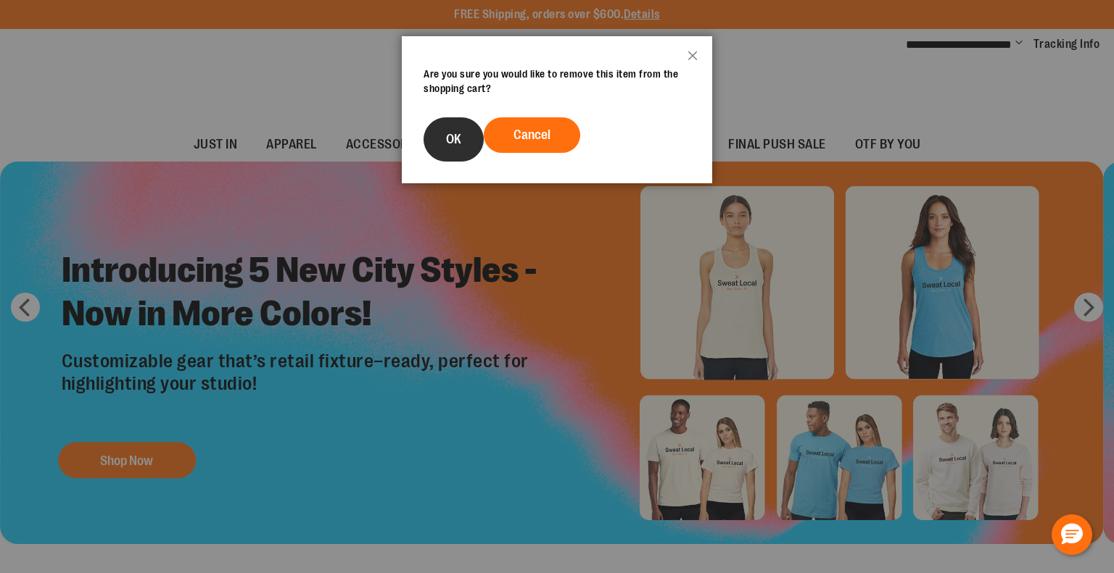
click at [432, 136] on button "OK" at bounding box center [453, 139] width 60 height 44
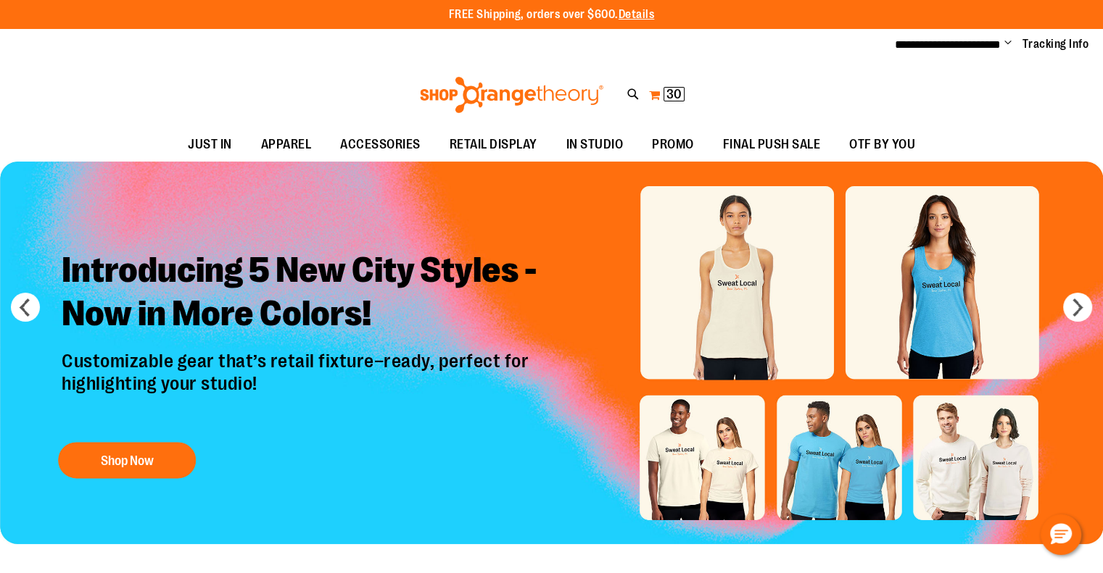
click at [667, 92] on span "30" at bounding box center [673, 94] width 15 height 14
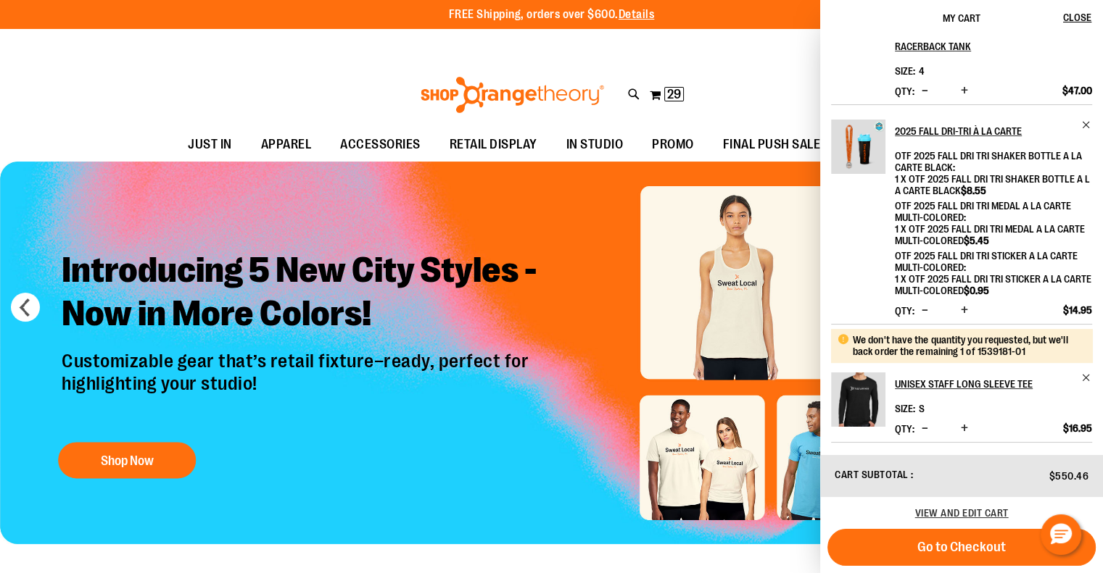
scroll to position [0, 0]
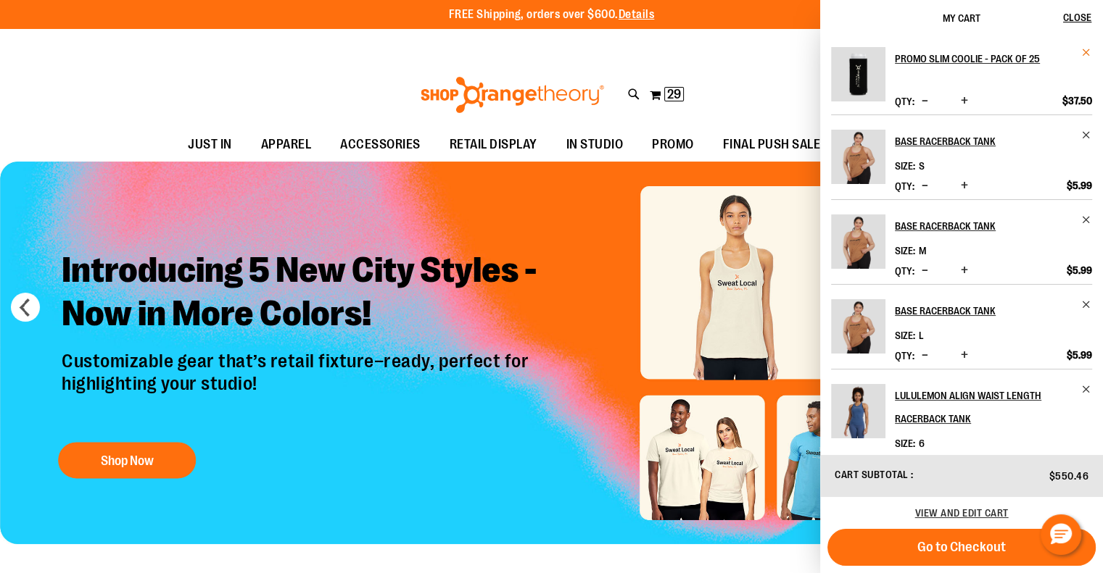
click at [1086, 49] on span "Remove item" at bounding box center [1086, 52] width 11 height 11
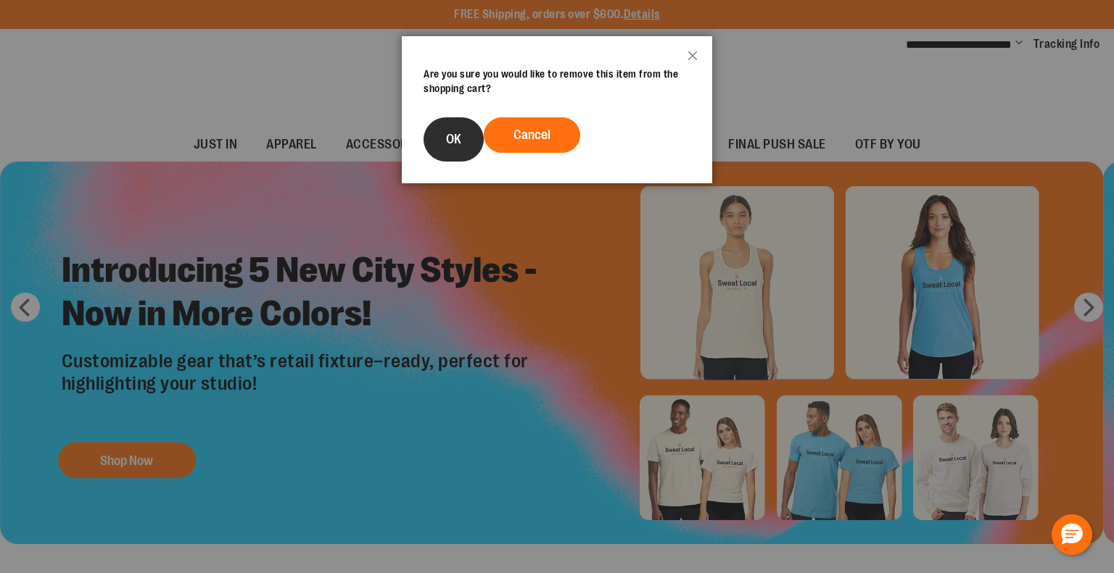
click at [443, 137] on button "OK" at bounding box center [453, 139] width 60 height 44
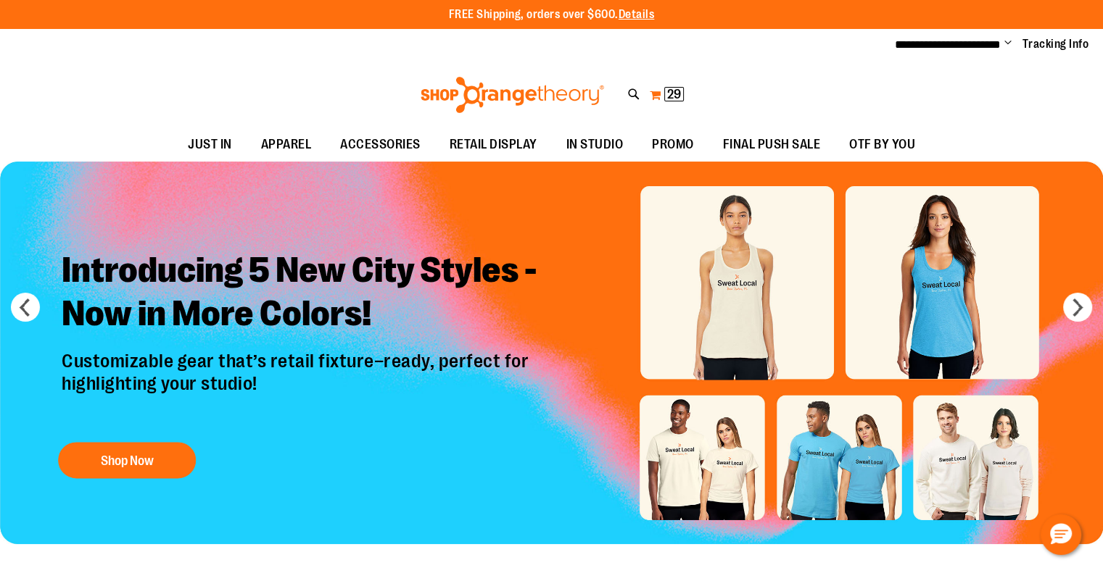
click at [670, 89] on span "29" at bounding box center [674, 94] width 14 height 14
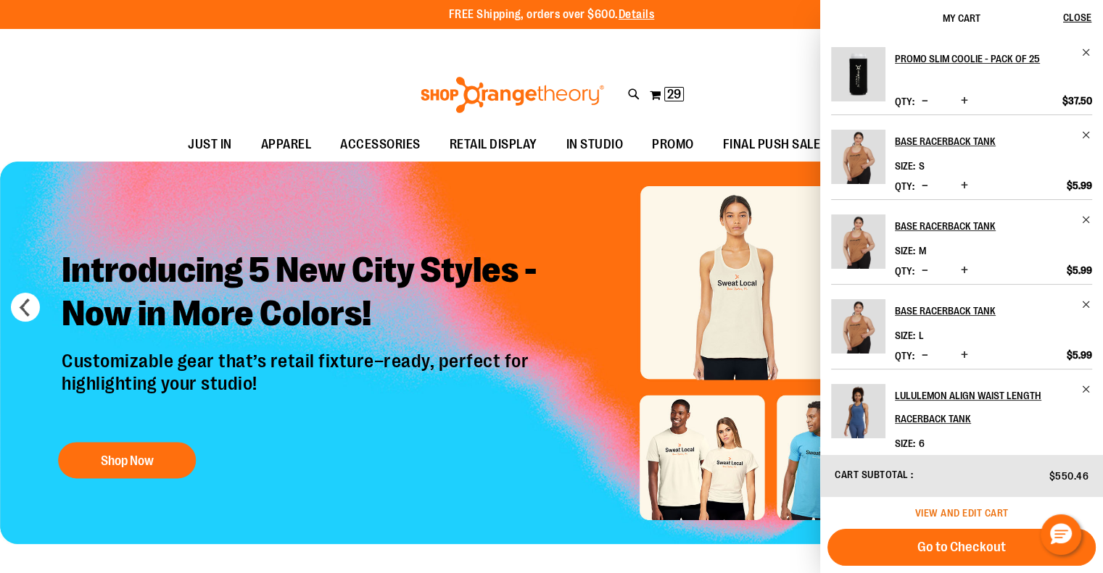
click at [971, 508] on span "View and edit cart" at bounding box center [962, 513] width 94 height 12
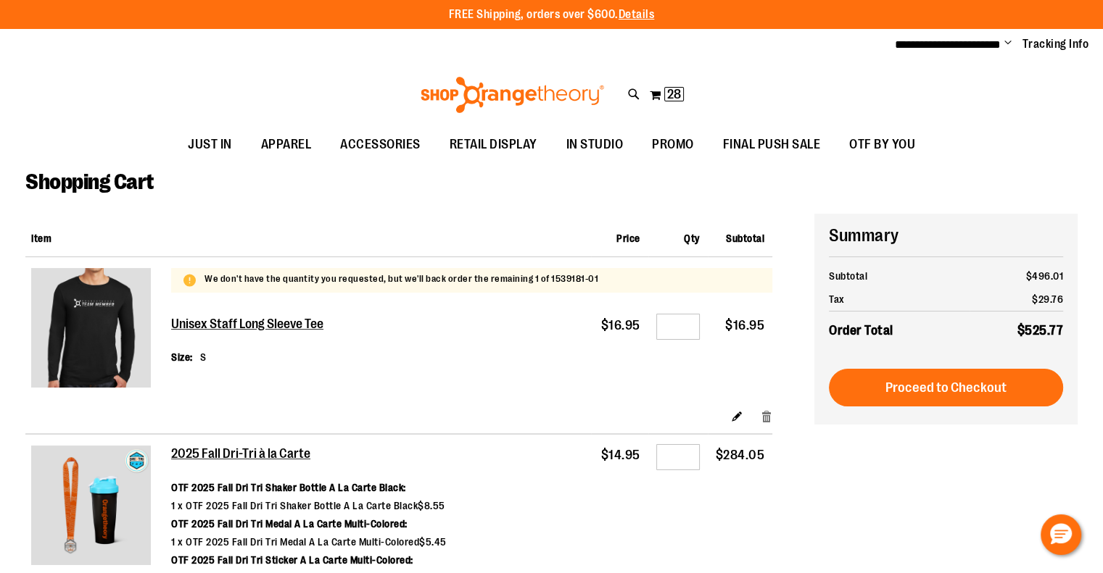
click at [766, 411] on link "Remove item" at bounding box center [766, 415] width 12 height 15
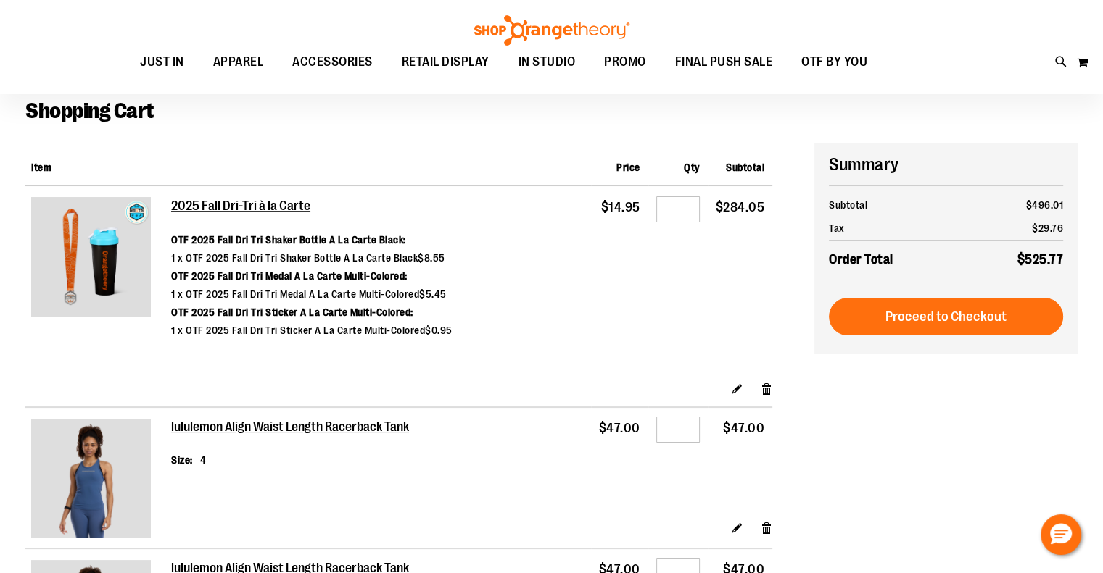
scroll to position [72, 0]
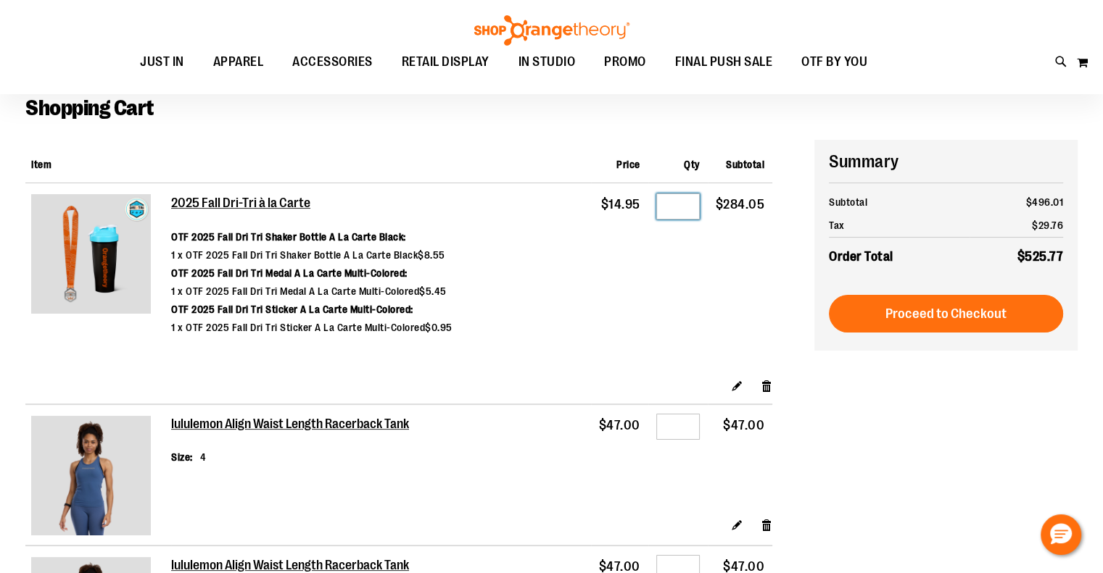
click at [687, 205] on input "**" at bounding box center [677, 207] width 43 height 26
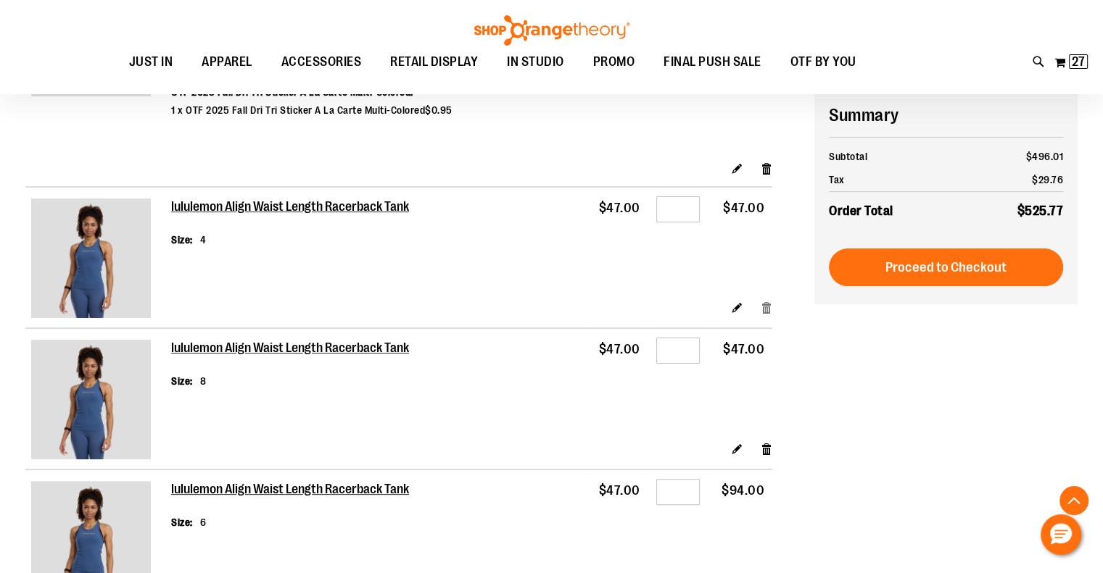
type input "**"
click at [770, 308] on link "Remove item" at bounding box center [766, 307] width 12 height 15
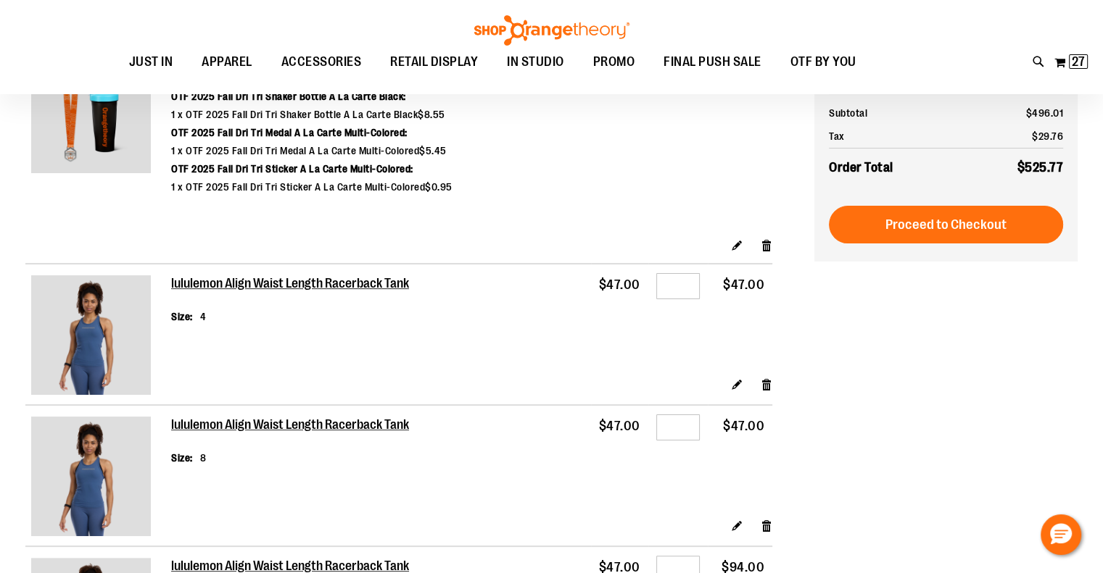
scroll to position [145, 0]
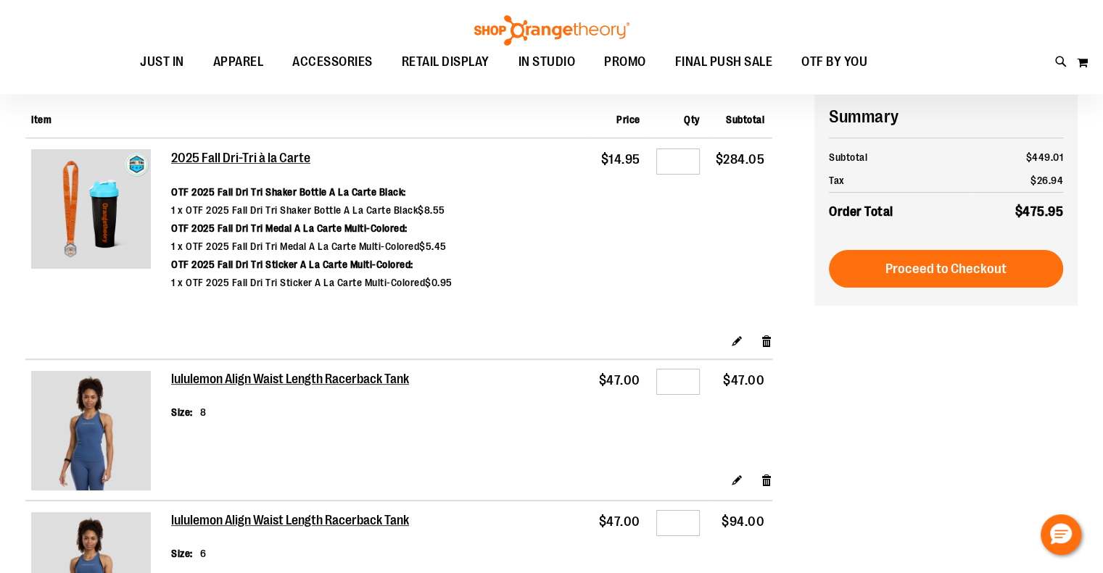
scroll to position [145, 0]
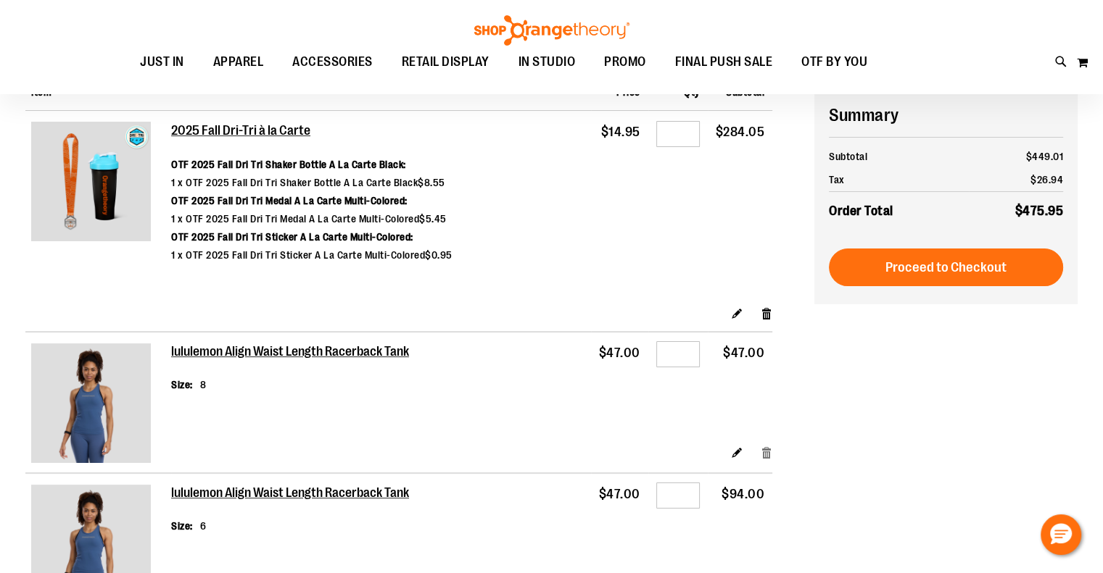
click at [768, 452] on link "Remove item" at bounding box center [766, 452] width 12 height 15
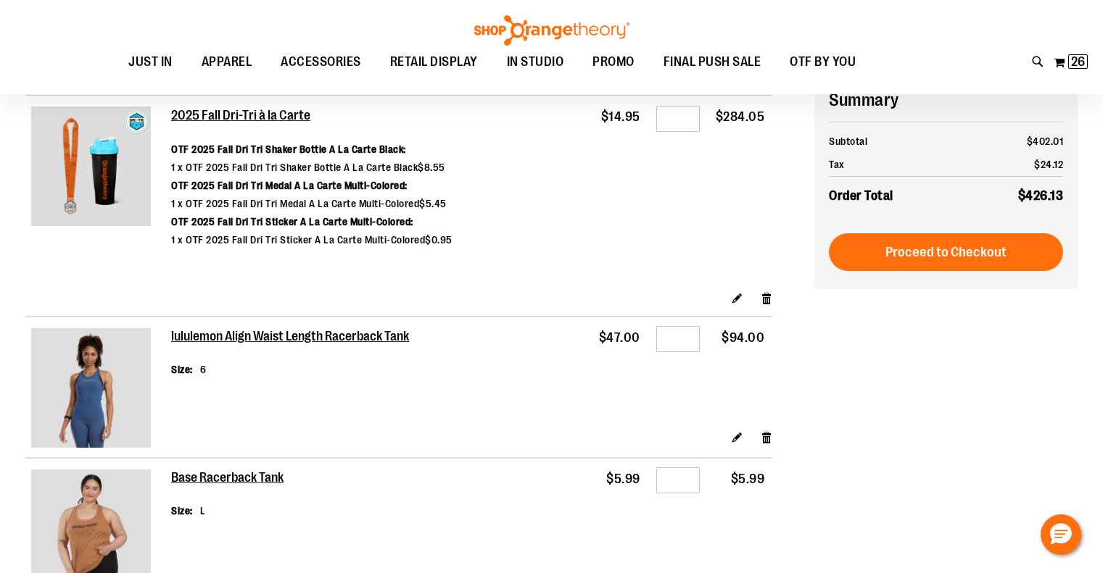
scroll to position [145, 0]
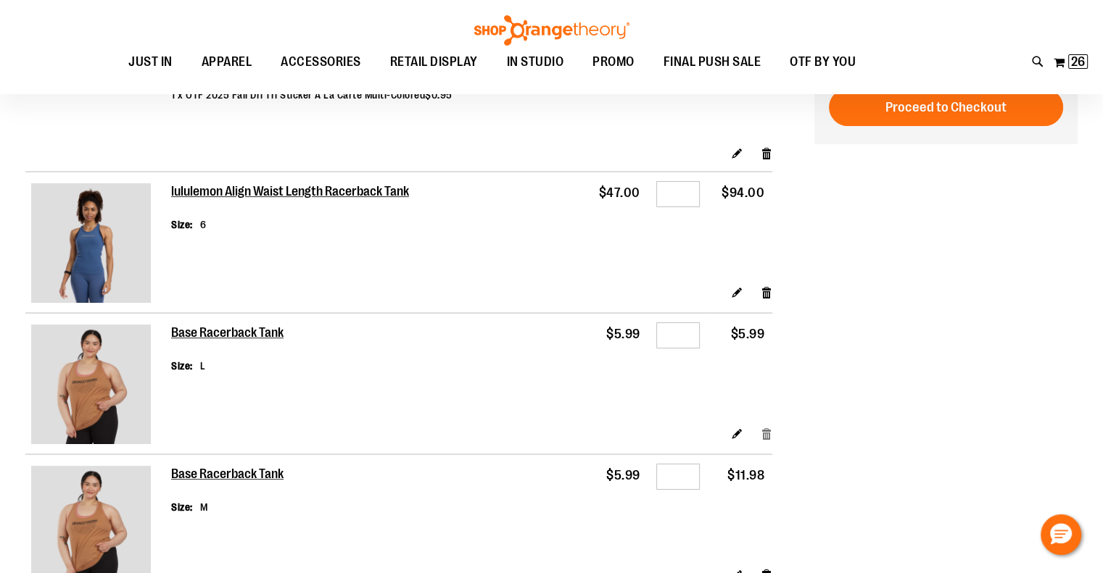
click at [766, 428] on link "Remove item" at bounding box center [766, 433] width 12 height 15
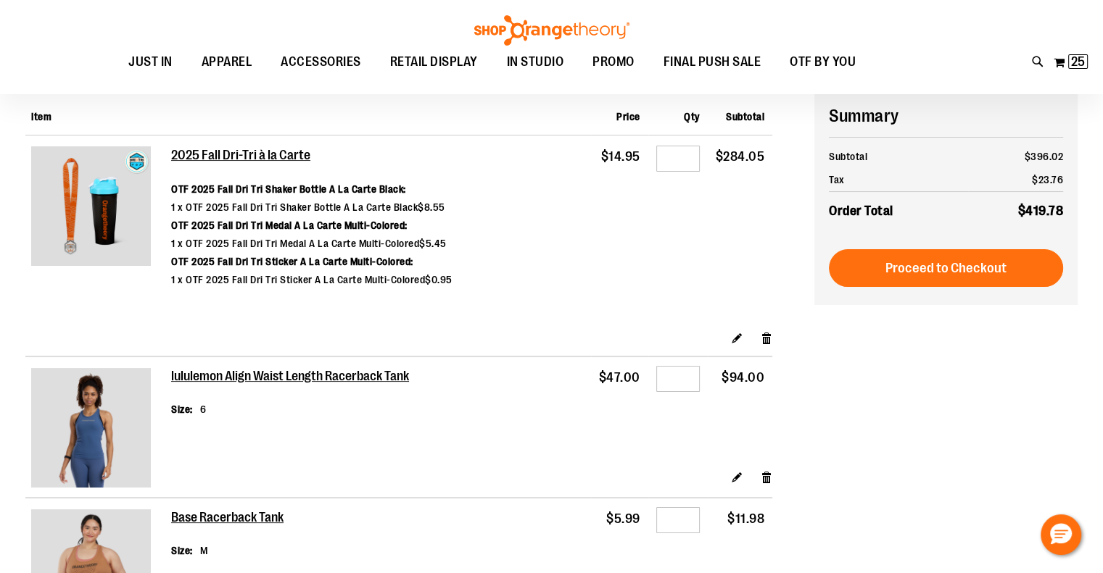
scroll to position [145, 0]
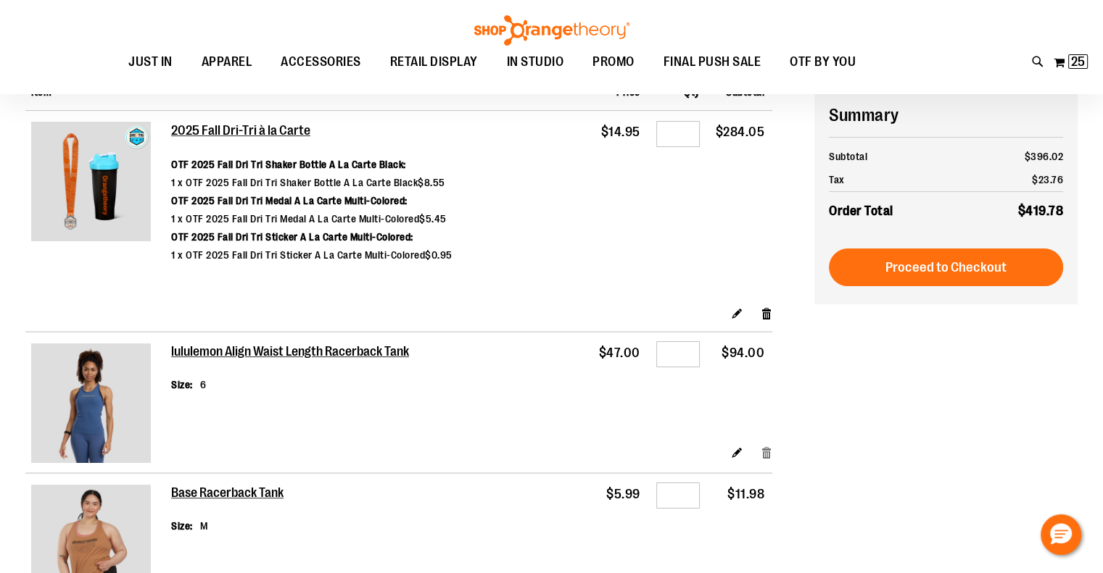
click at [766, 455] on link "Remove item" at bounding box center [766, 452] width 12 height 15
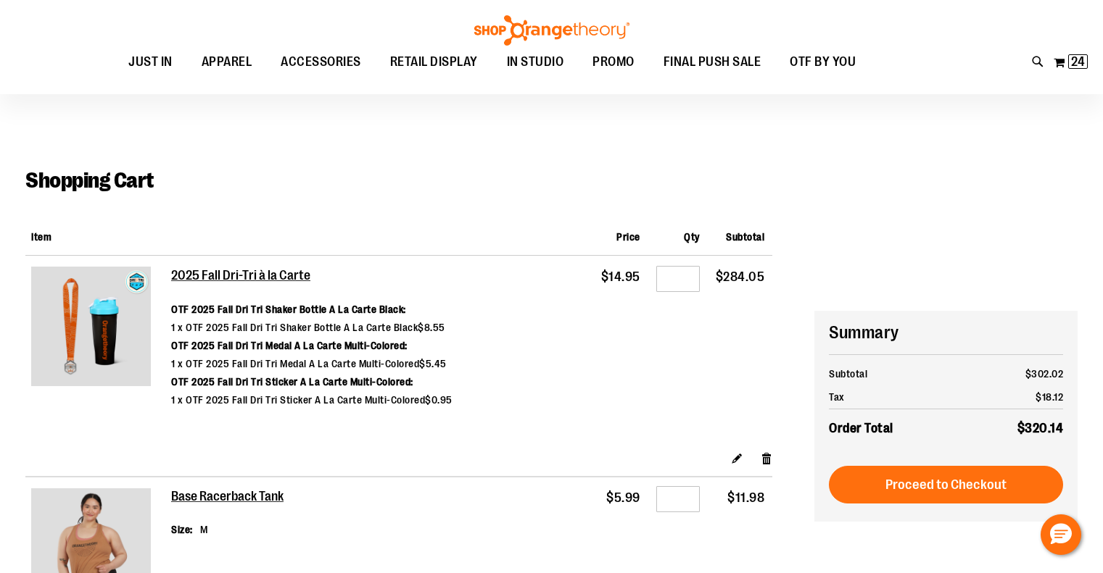
scroll to position [217, 0]
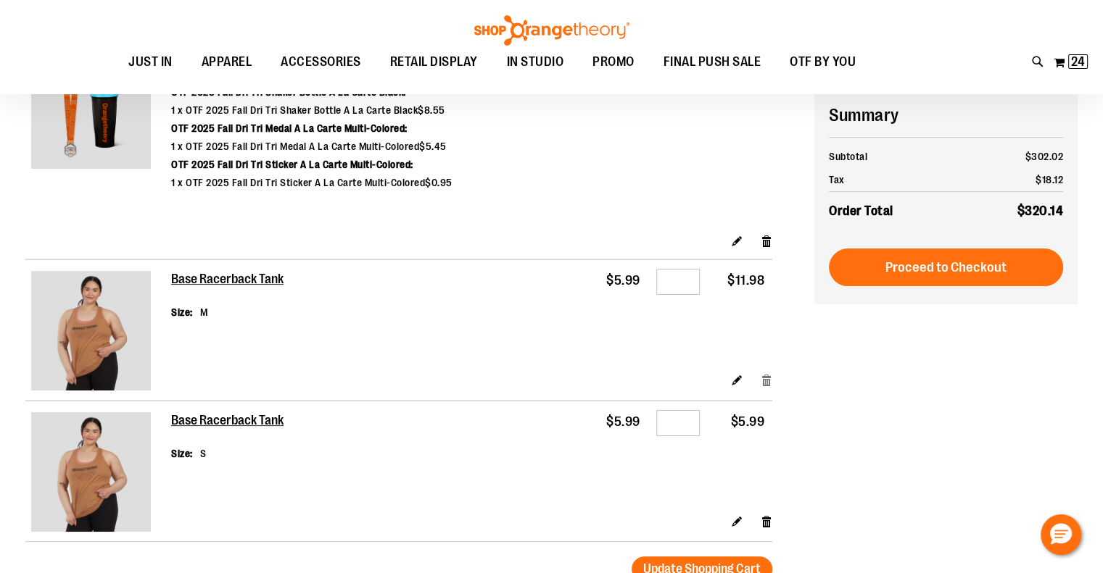
click at [768, 378] on link "Remove item" at bounding box center [766, 380] width 12 height 15
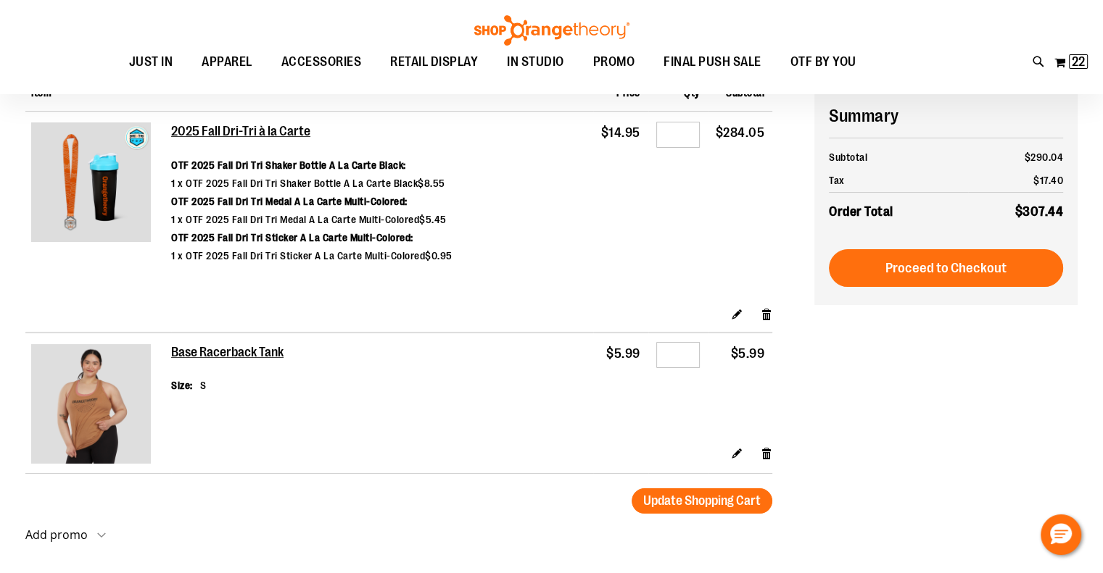
scroll to position [145, 0]
click at [763, 453] on link "Remove item" at bounding box center [766, 452] width 12 height 15
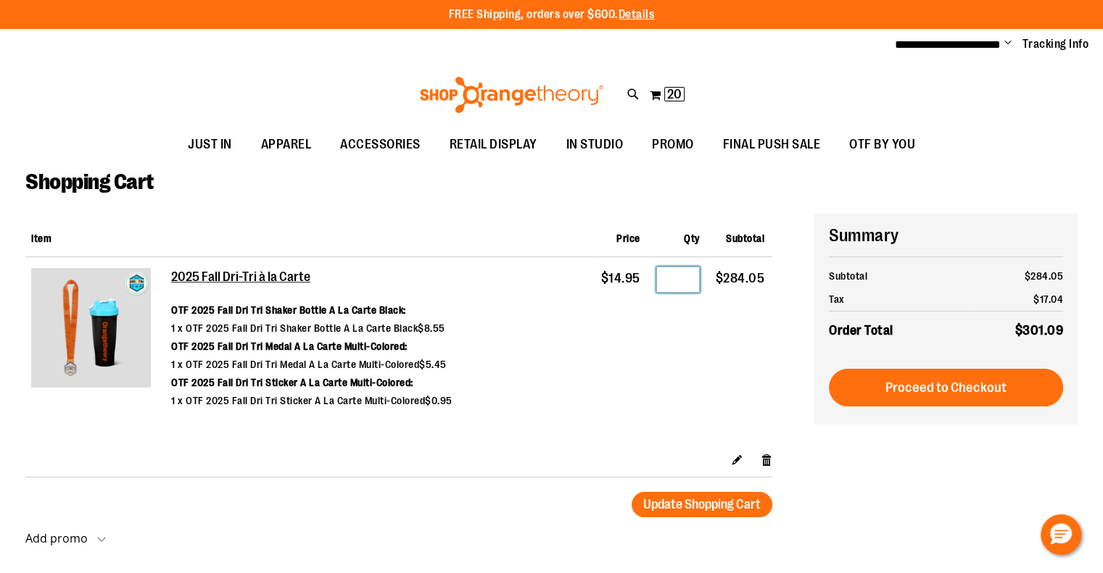
click at [687, 281] on input "**" at bounding box center [677, 280] width 43 height 26
type input "**"
click at [676, 495] on button "Update Shopping Cart" at bounding box center [701, 504] width 141 height 25
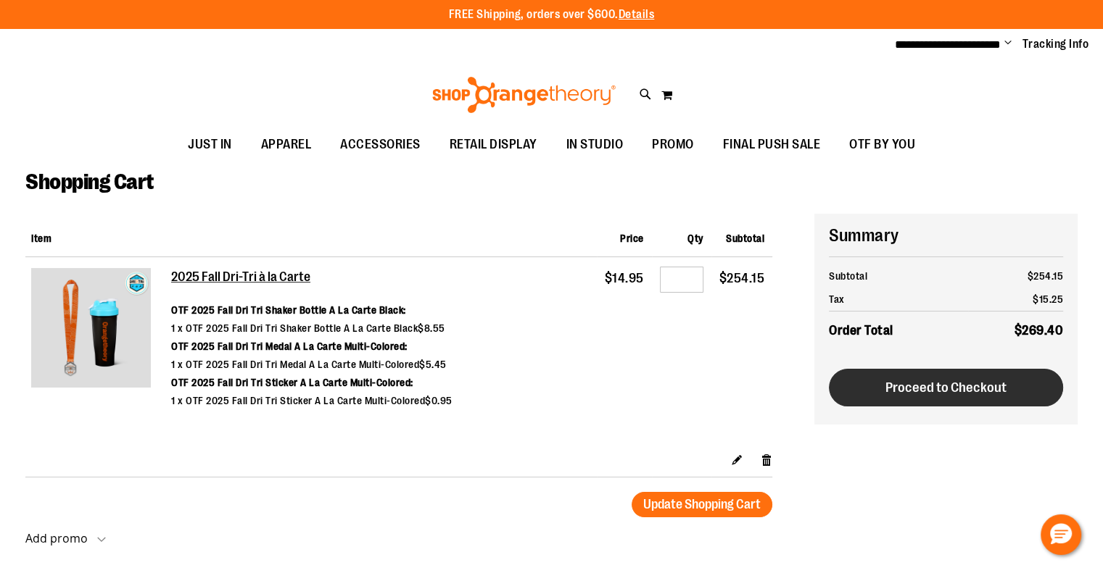
click at [887, 383] on span "Proceed to Checkout" at bounding box center [945, 388] width 121 height 16
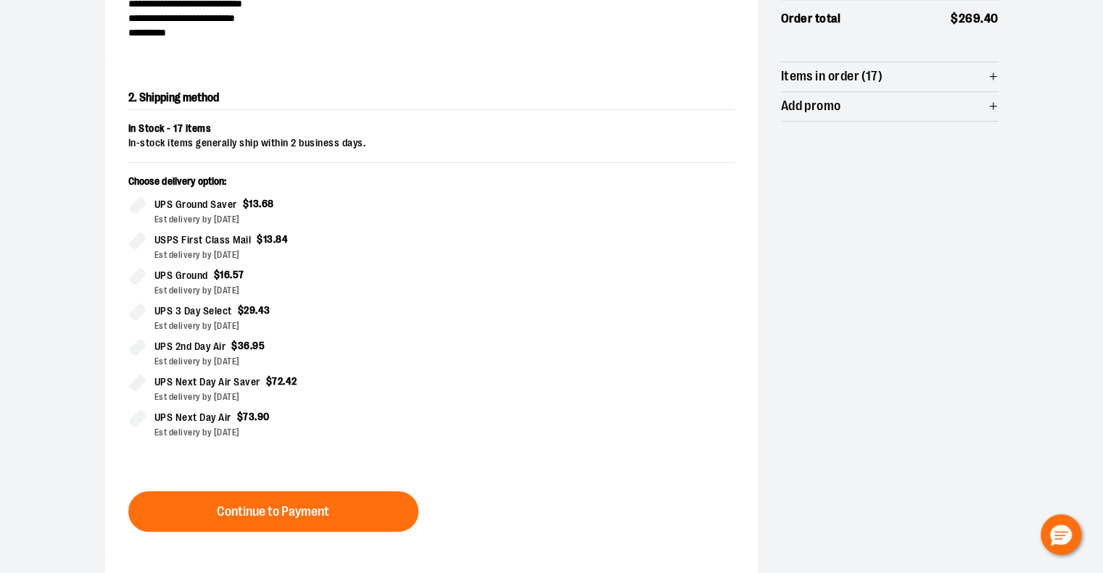
scroll to position [247, 0]
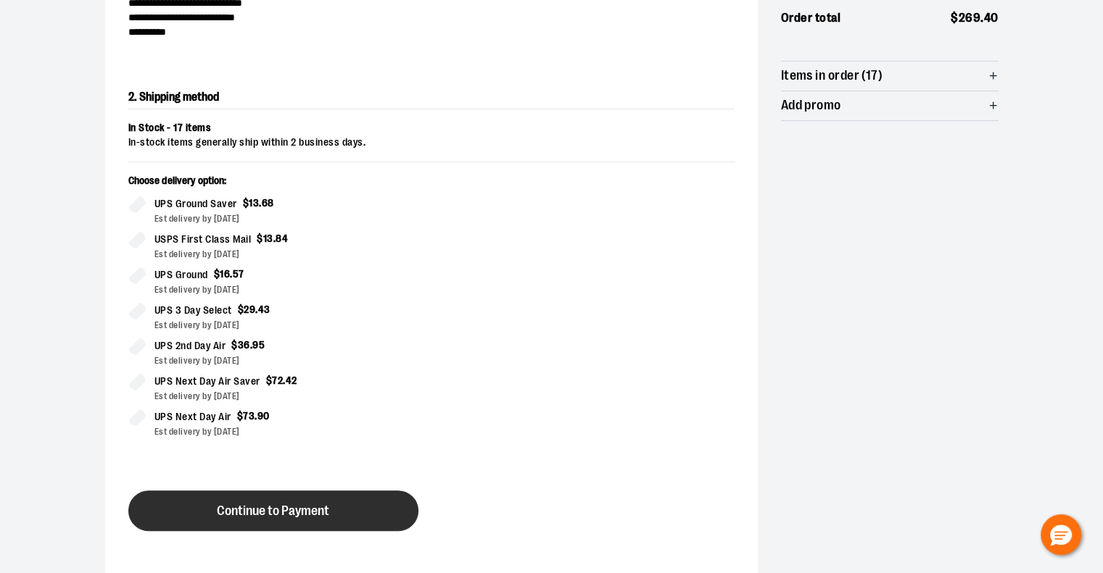
click at [310, 502] on button "Continue to Payment" at bounding box center [273, 511] width 290 height 41
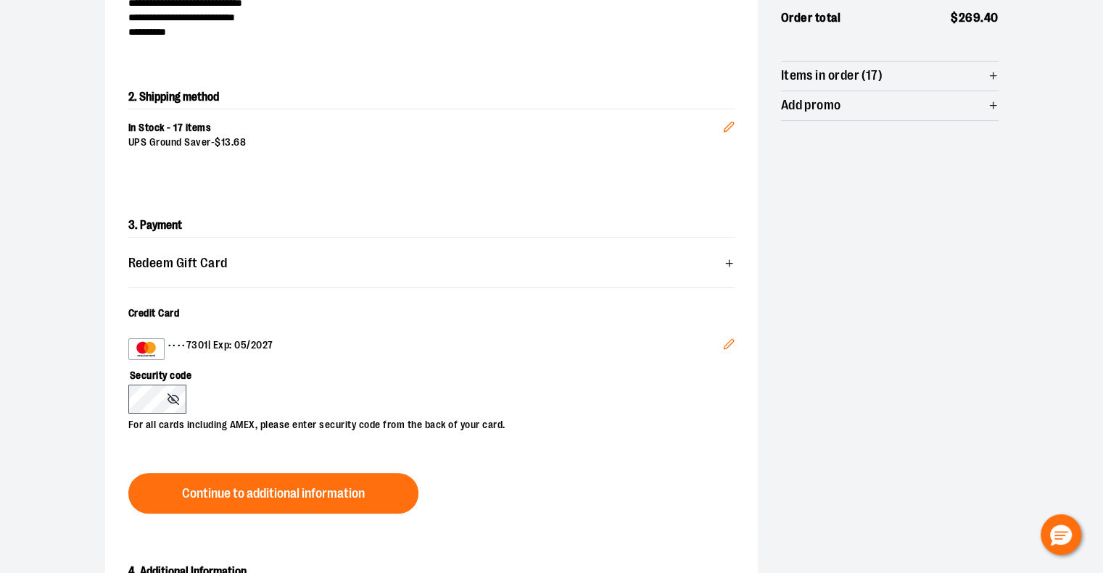
click at [726, 339] on icon "Edit" at bounding box center [729, 345] width 12 height 12
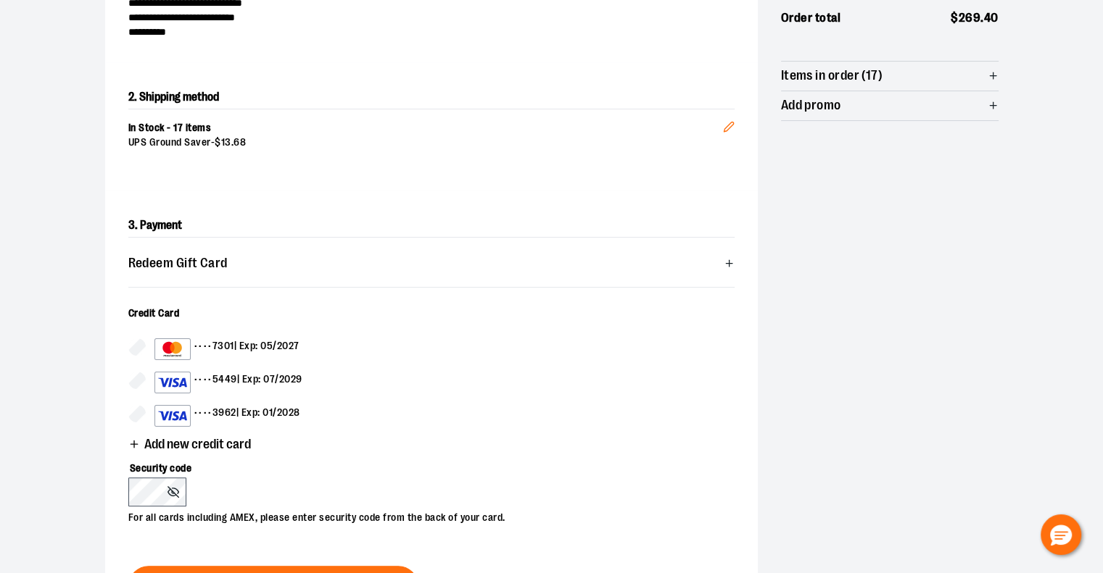
click at [291, 407] on div "•••• 3962 | Exp: 01/2028" at bounding box center [227, 416] width 146 height 22
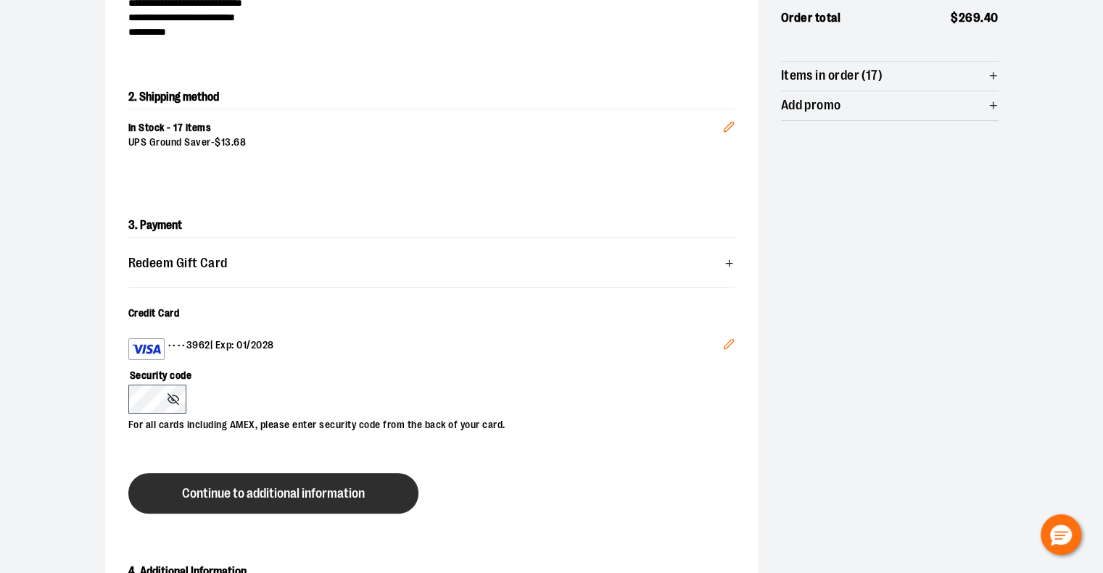
click at [235, 504] on button "Continue to additional information" at bounding box center [273, 493] width 290 height 41
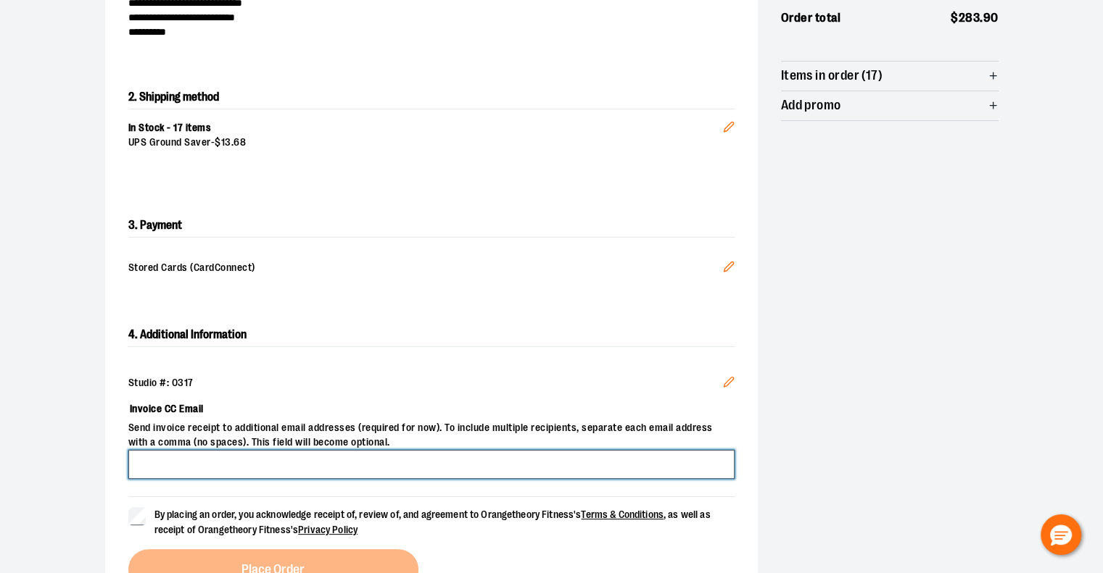
click at [343, 463] on input "Invoice CC Email" at bounding box center [431, 464] width 606 height 29
click at [220, 460] on input "**********" at bounding box center [431, 464] width 606 height 29
type input "**********"
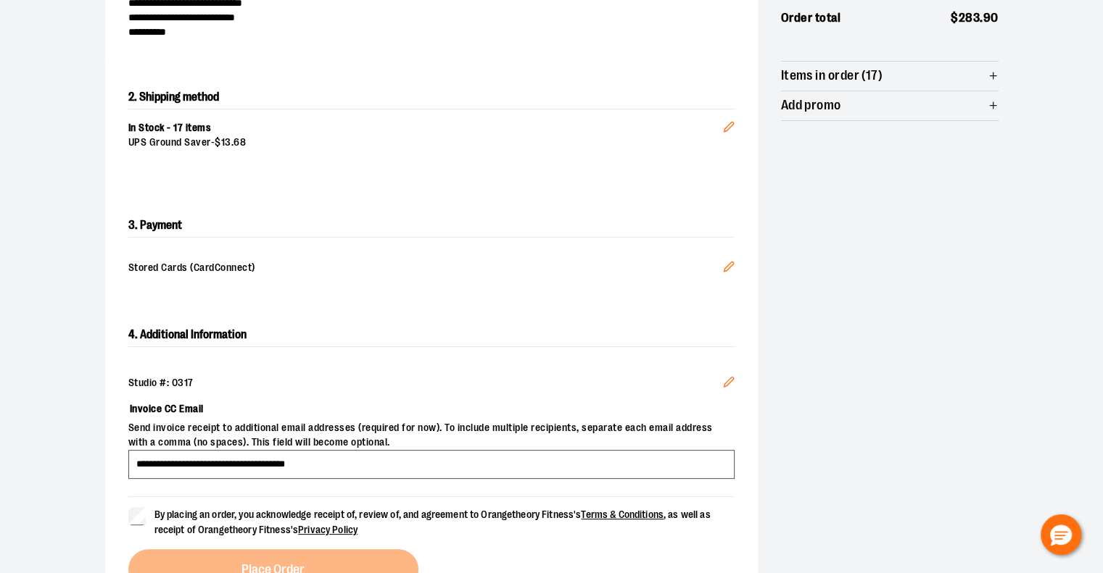
click at [224, 514] on span "By placing an order, you acknowledge receipt of, review of, and agreement to Or…" at bounding box center [432, 522] width 556 height 27
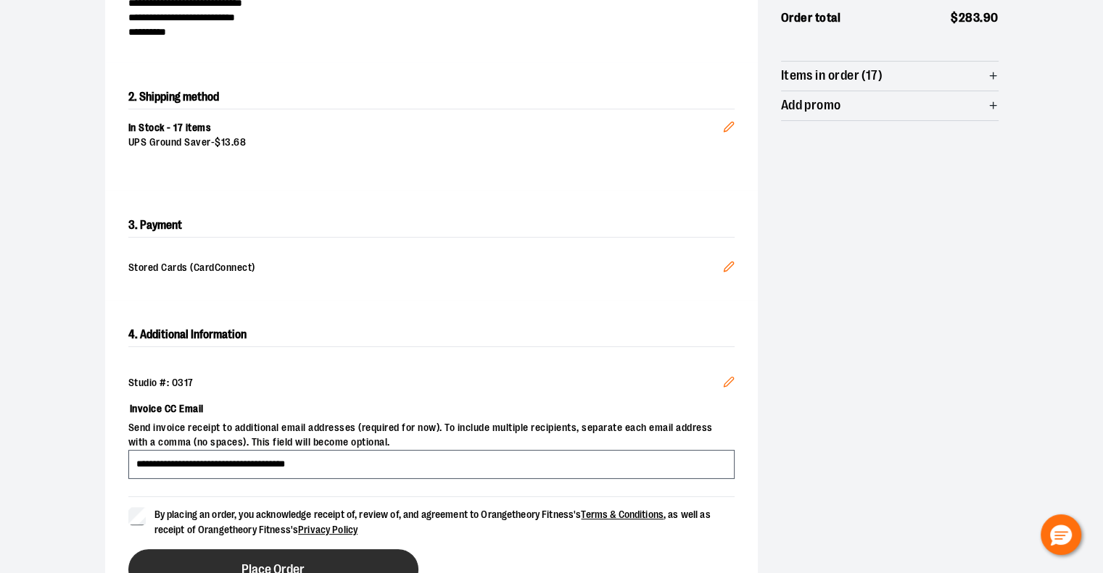
click at [255, 564] on span "Place Order" at bounding box center [272, 570] width 63 height 14
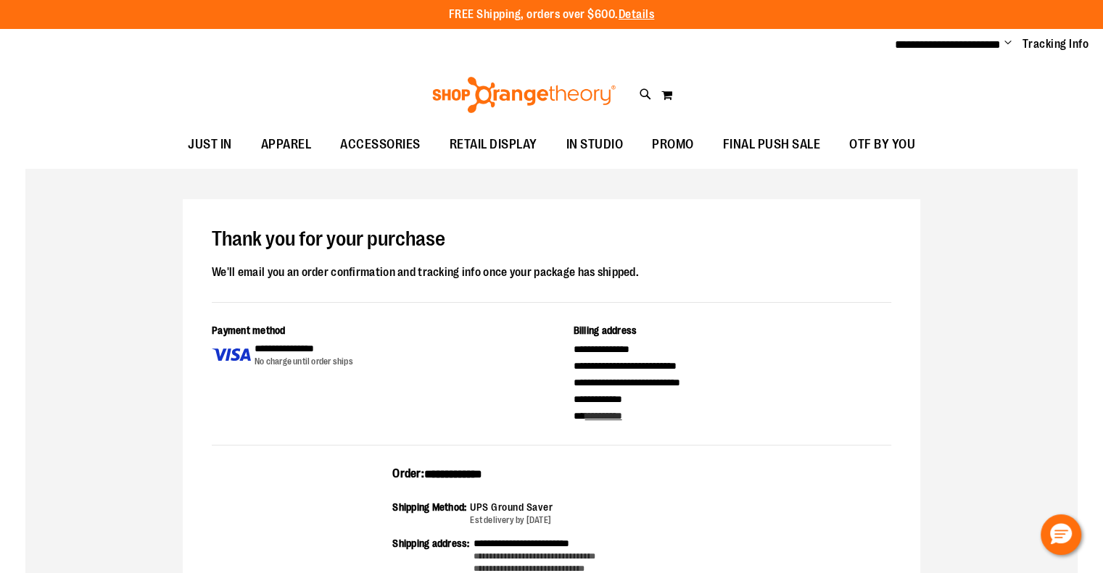
drag, startPoint x: 525, startPoint y: 475, endPoint x: 384, endPoint y: 477, distance: 141.4
copy div "**********"
drag, startPoint x: 764, startPoint y: 260, endPoint x: 779, endPoint y: 214, distance: 48.1
click at [766, 258] on div "Thank you for your purchase We'll email you an order confirmation and tracking …" at bounding box center [551, 265] width 679 height 75
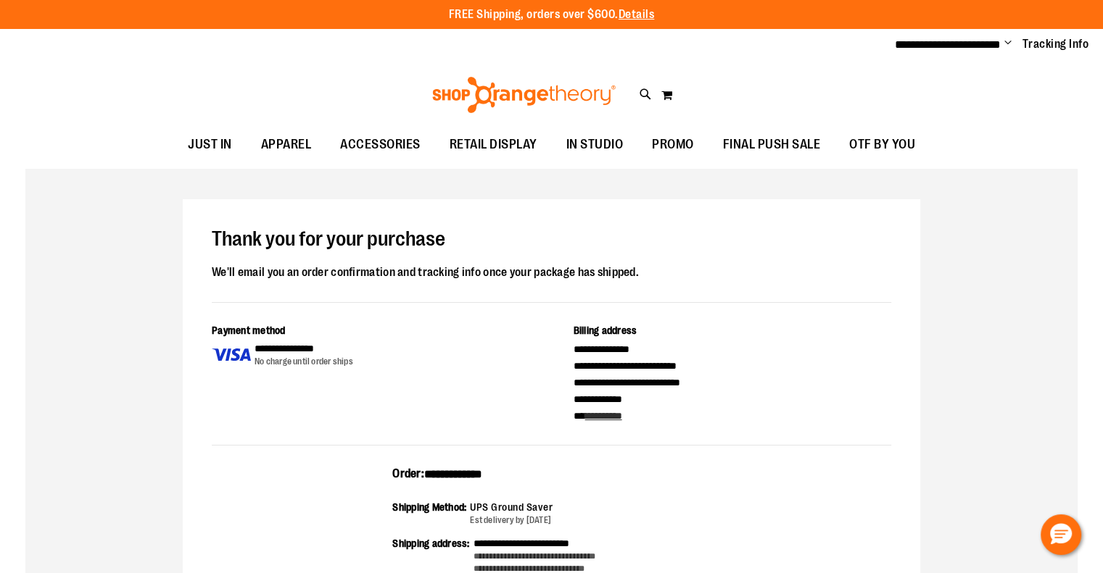
drag, startPoint x: 1006, startPoint y: 41, endPoint x: 981, endPoint y: 52, distance: 27.6
click at [1006, 41] on span "Change" at bounding box center [1007, 44] width 7 height 14
click at [938, 96] on link "Sign Out" at bounding box center [955, 98] width 127 height 28
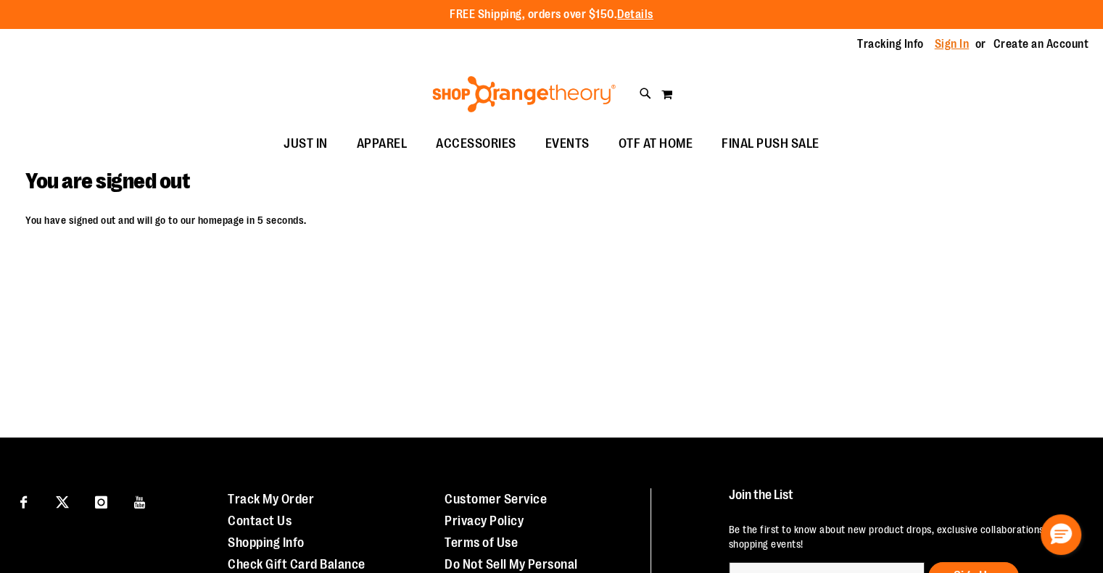
click at [940, 42] on link "Sign In" at bounding box center [951, 44] width 35 height 16
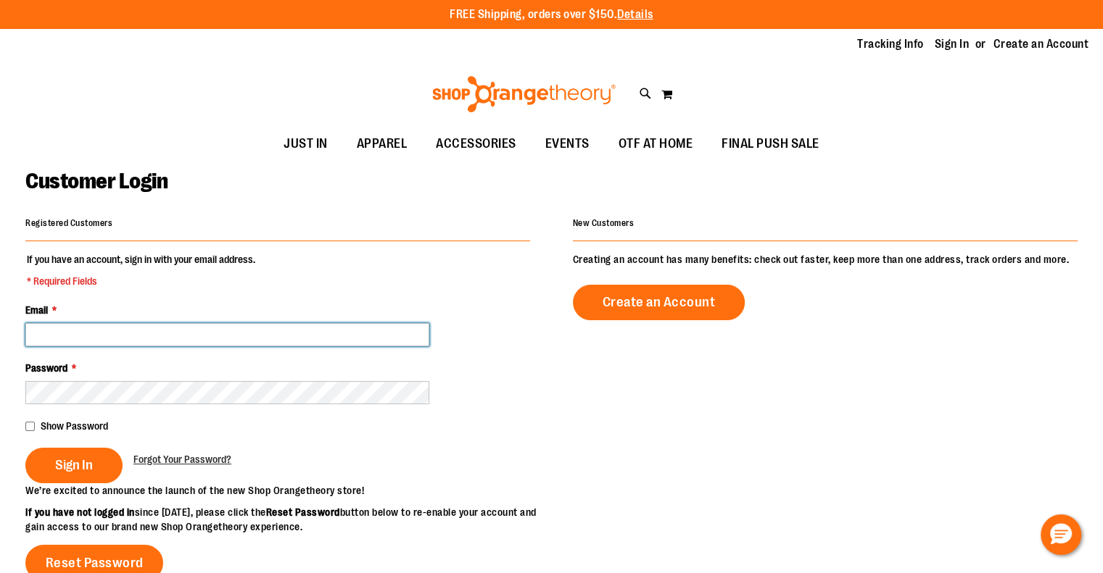
click at [313, 330] on input "Email *" at bounding box center [227, 334] width 404 height 23
paste input "**********"
click at [252, 327] on input "**********" at bounding box center [227, 334] width 404 height 23
type input "**********"
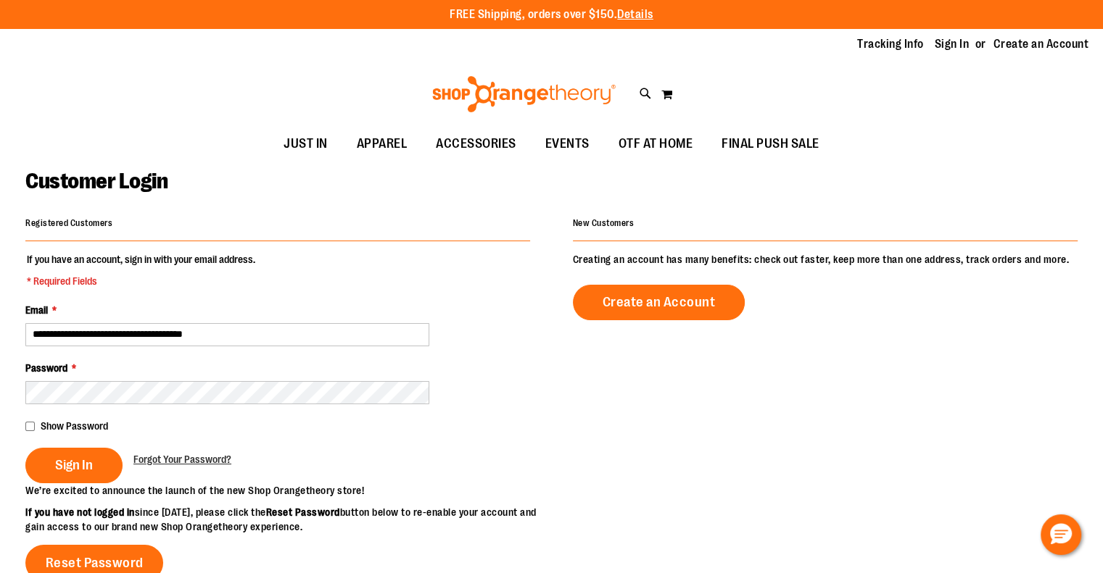
click at [25, 448] on button "Sign In" at bounding box center [73, 466] width 97 height 36
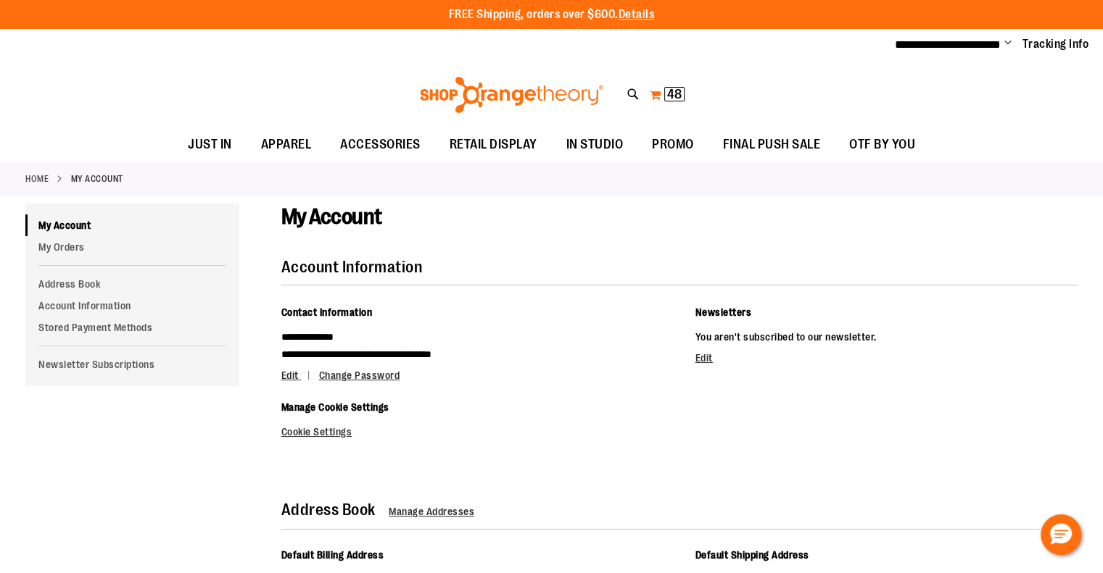
click at [677, 84] on button "My Cart 48 48 items" at bounding box center [667, 94] width 36 height 23
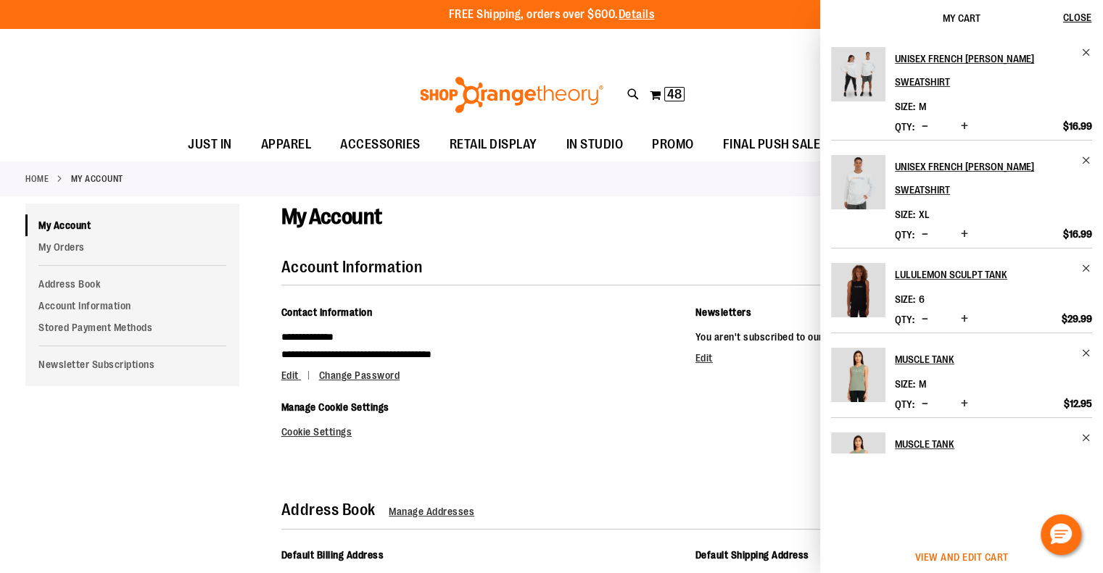
click at [940, 554] on span "View and edit cart" at bounding box center [962, 558] width 94 height 12
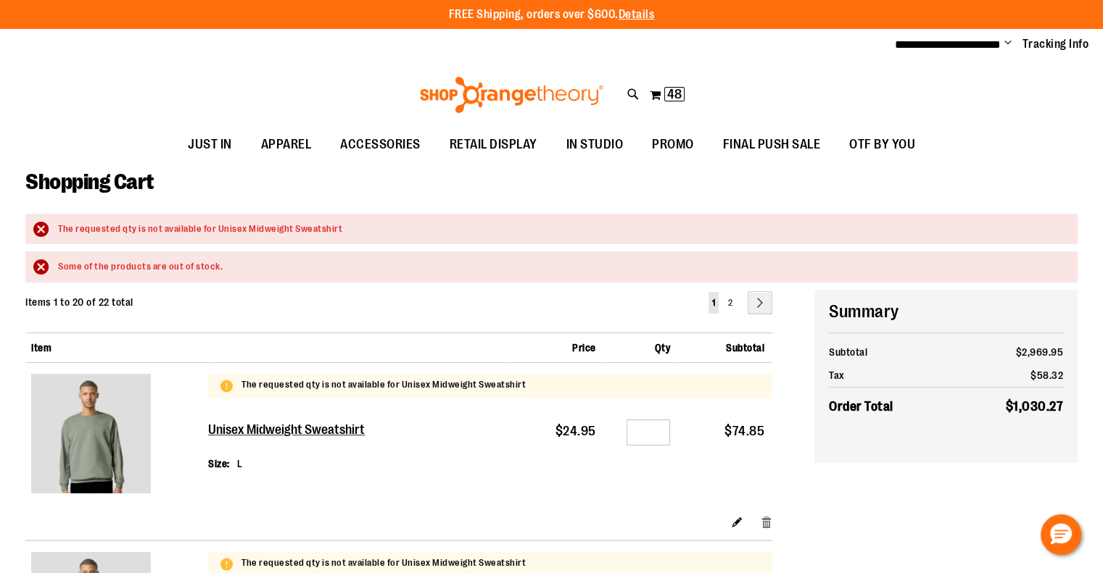
click at [768, 518] on link "Remove item" at bounding box center [766, 522] width 12 height 15
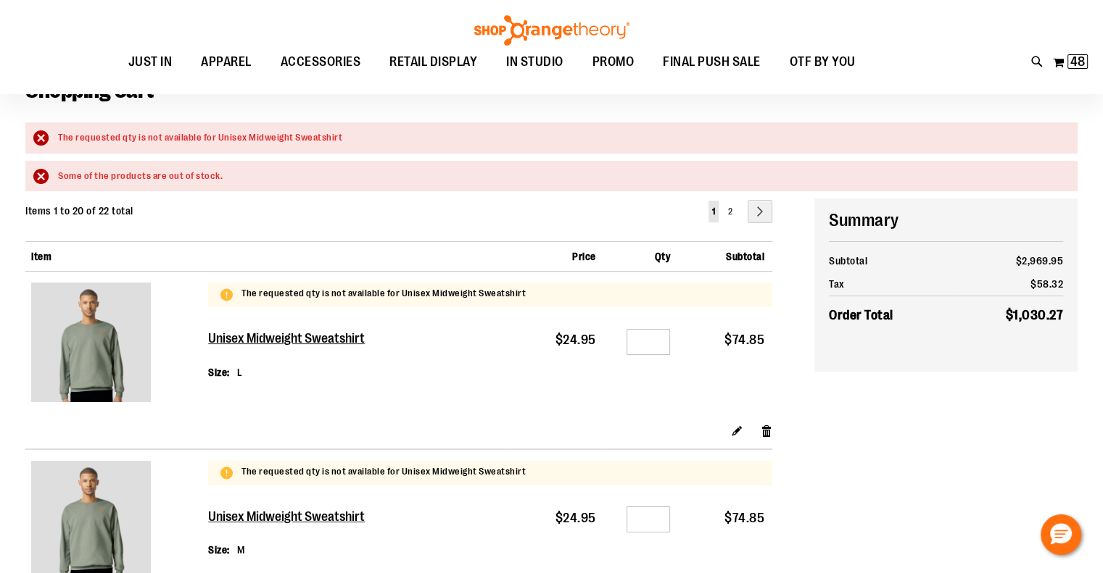
scroll to position [145, 0]
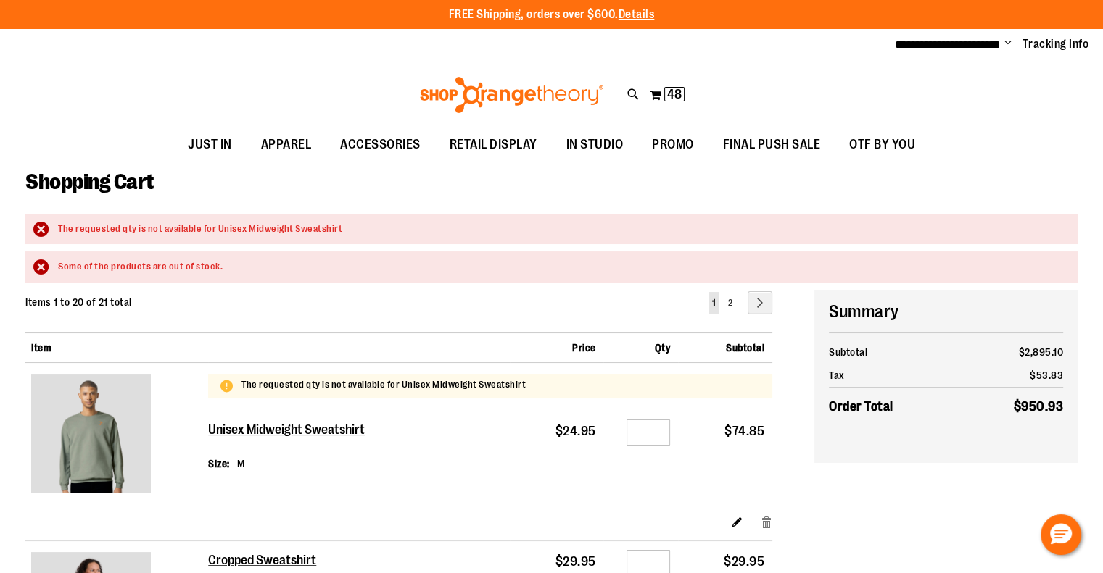
click at [768, 518] on link "Remove item" at bounding box center [766, 522] width 12 height 15
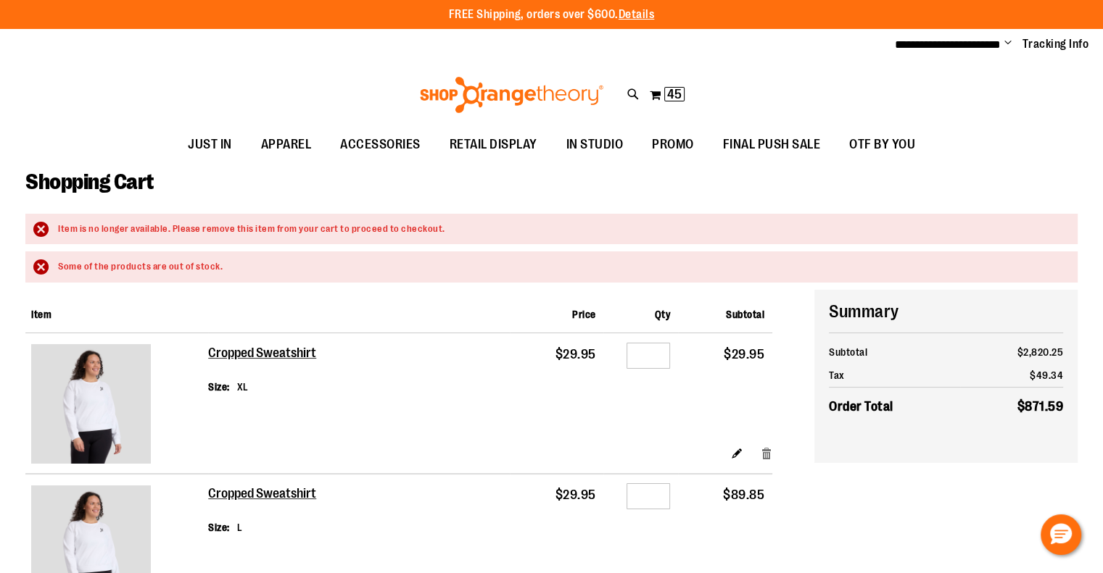
click at [768, 452] on link "Remove item" at bounding box center [766, 453] width 12 height 15
click at [766, 452] on link "Remove item" at bounding box center [766, 453] width 12 height 15
click at [768, 448] on link "Remove item" at bounding box center [766, 453] width 12 height 15
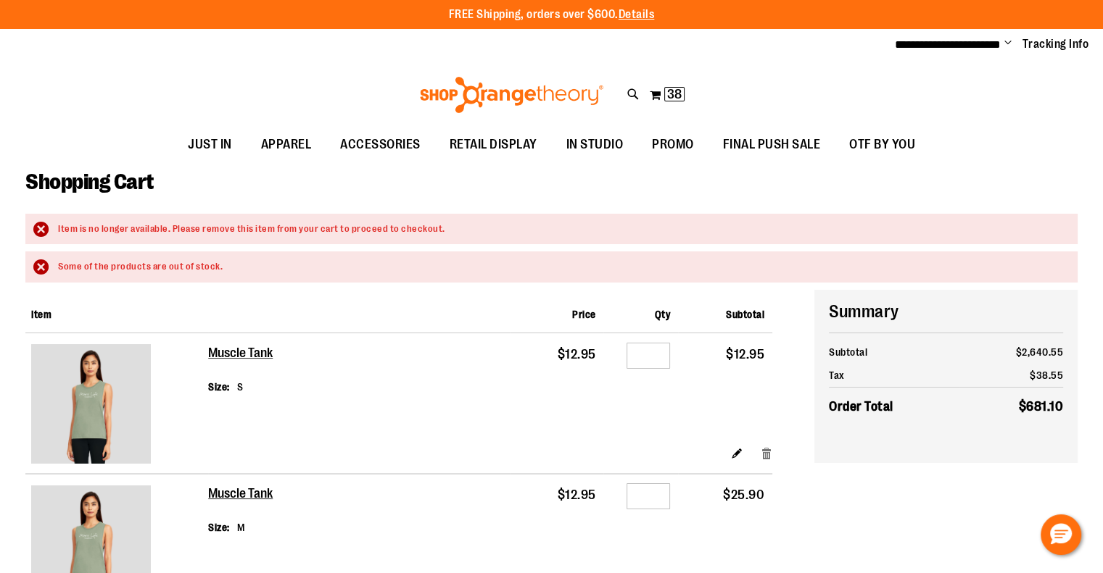
click at [767, 452] on link "Remove item" at bounding box center [766, 453] width 12 height 15
click at [765, 452] on link "Remove item" at bounding box center [766, 453] width 12 height 15
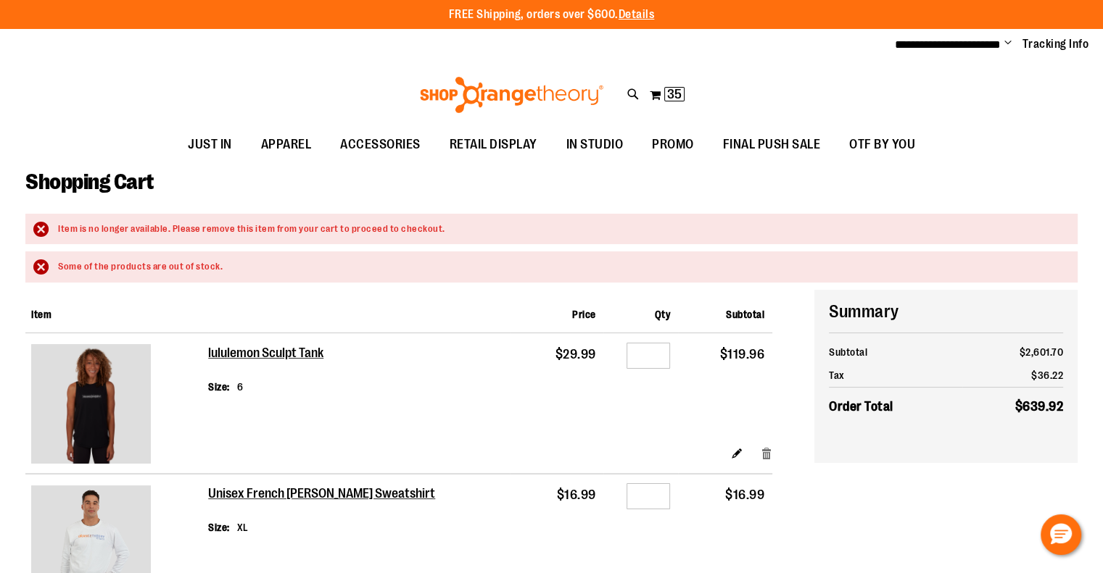
drag, startPoint x: 0, startPoint y: 0, endPoint x: 765, endPoint y: 452, distance: 888.6
click at [765, 452] on link "Remove item" at bounding box center [766, 453] width 12 height 15
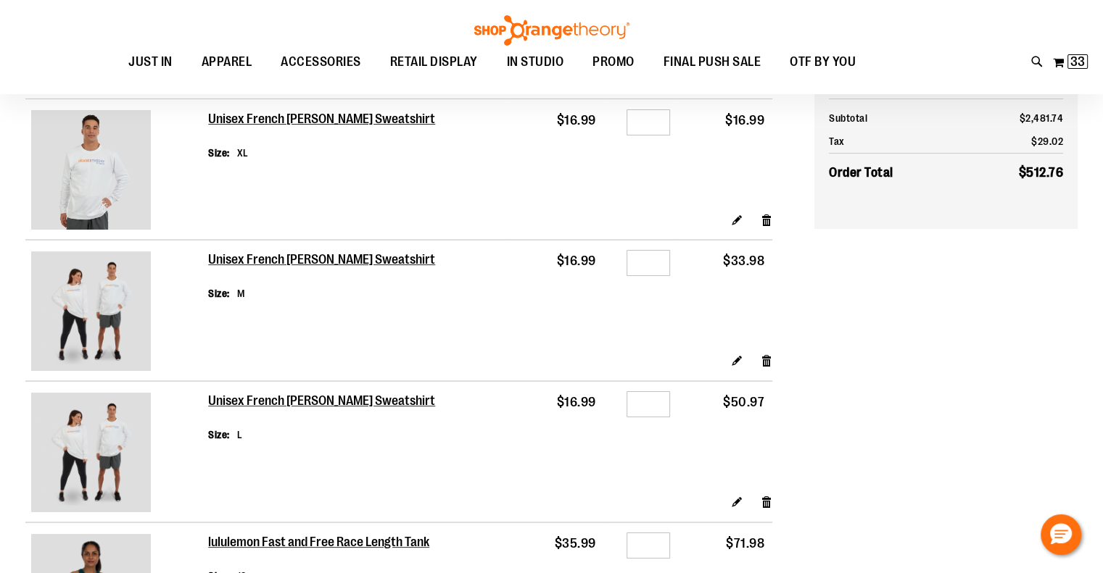
scroll to position [72, 0]
click at [763, 221] on link "Remove item" at bounding box center [766, 219] width 12 height 15
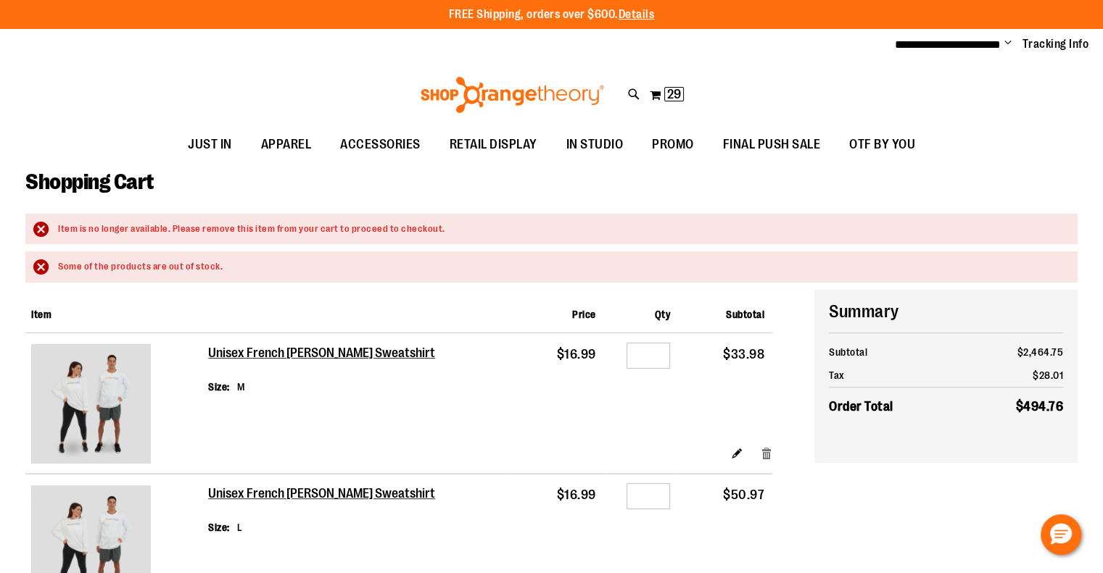
click at [767, 451] on link "Remove item" at bounding box center [766, 453] width 12 height 15
click at [768, 450] on link "Remove item" at bounding box center [766, 453] width 12 height 15
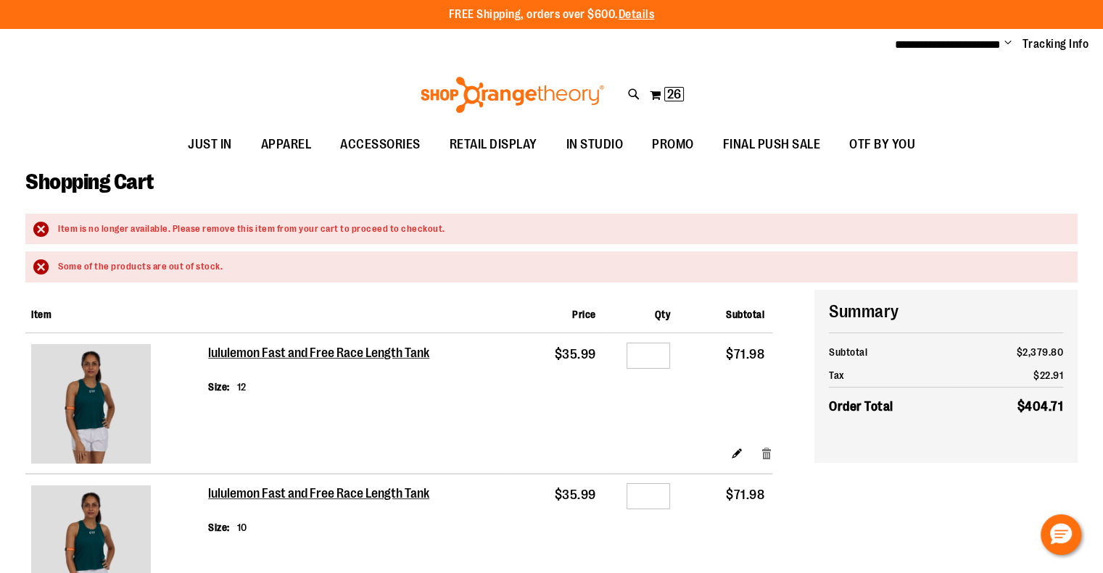
click at [763, 456] on link "Remove item" at bounding box center [766, 453] width 12 height 15
click at [767, 456] on link "Remove item" at bounding box center [766, 453] width 12 height 15
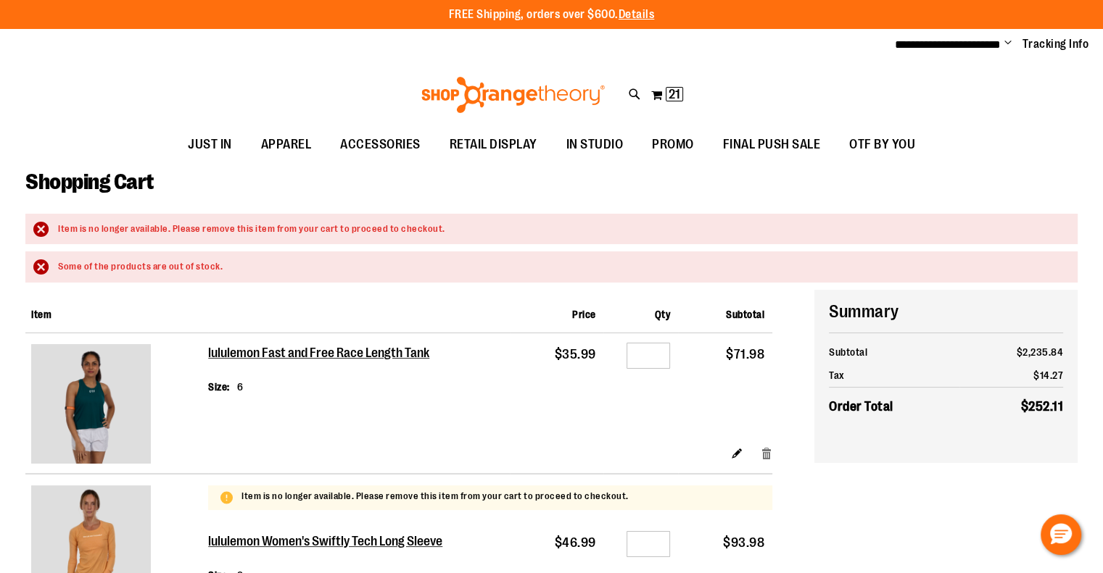
click at [768, 455] on link "Remove item" at bounding box center [766, 453] width 12 height 15
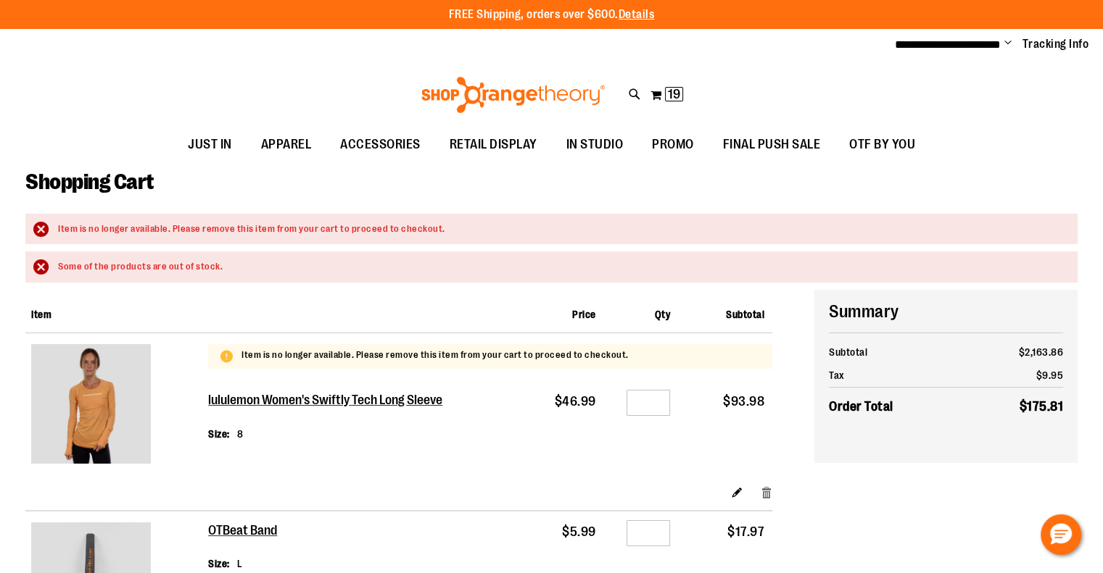
click at [767, 487] on link "Remove item" at bounding box center [766, 492] width 12 height 15
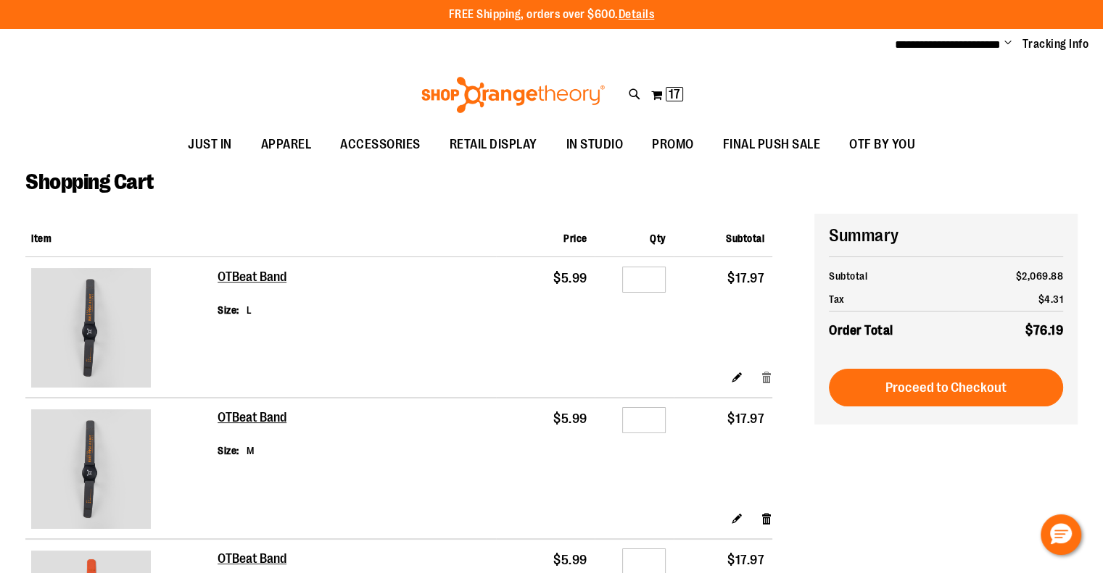
click at [767, 380] on link "Remove item" at bounding box center [766, 377] width 12 height 15
click at [766, 378] on link "Remove item" at bounding box center [766, 377] width 12 height 15
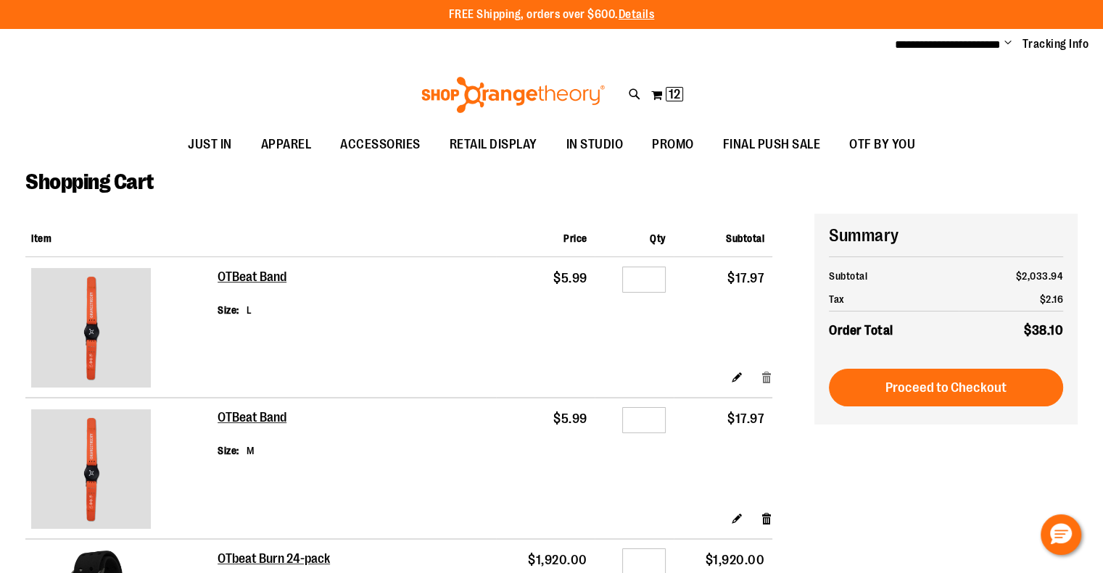
drag, startPoint x: 0, startPoint y: 0, endPoint x: 766, endPoint y: 378, distance: 854.0
click at [766, 378] on link "Remove item" at bounding box center [766, 377] width 12 height 15
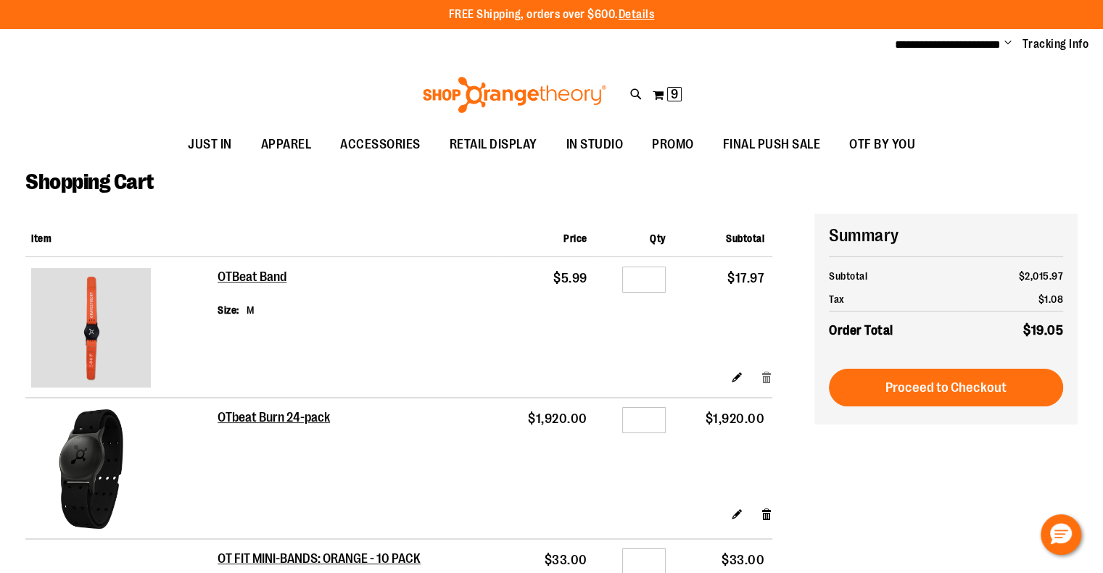
click at [765, 376] on link "Remove item" at bounding box center [766, 377] width 12 height 15
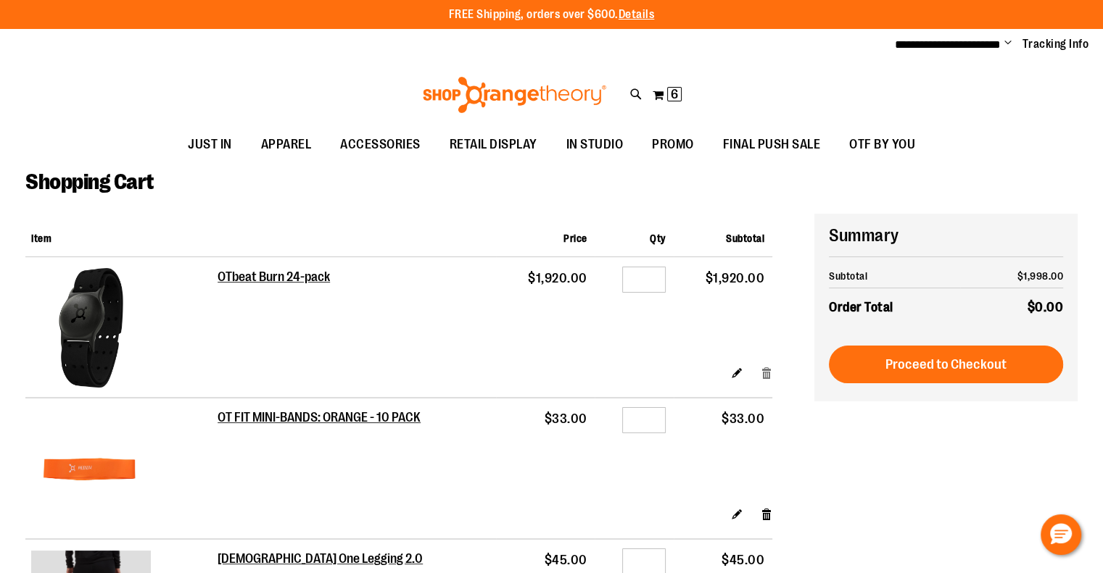
click at [766, 368] on link "Remove item" at bounding box center [766, 372] width 12 height 15
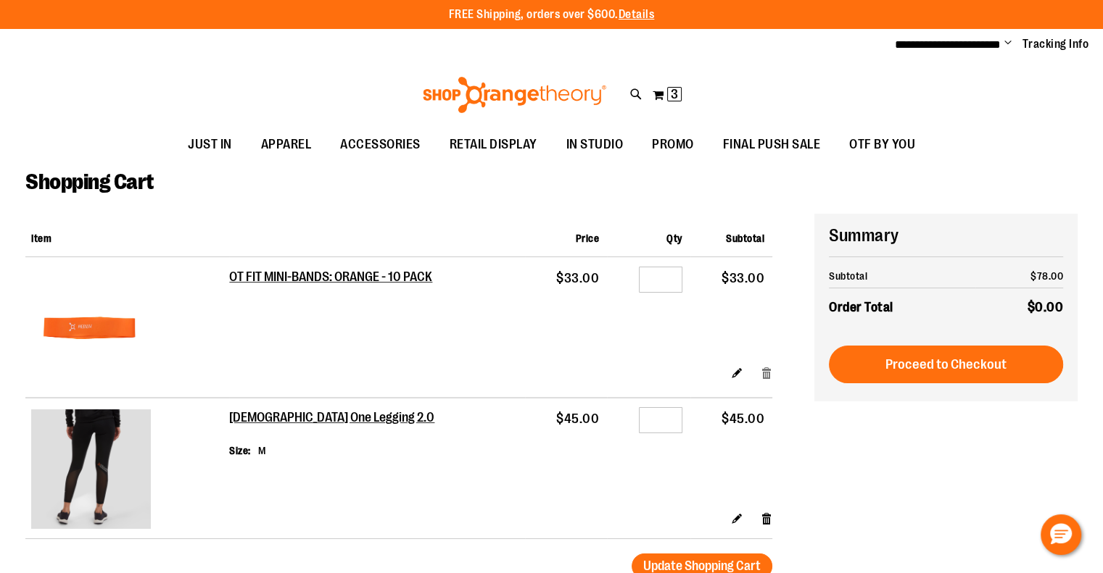
click at [766, 370] on link "Remove item" at bounding box center [766, 372] width 12 height 15
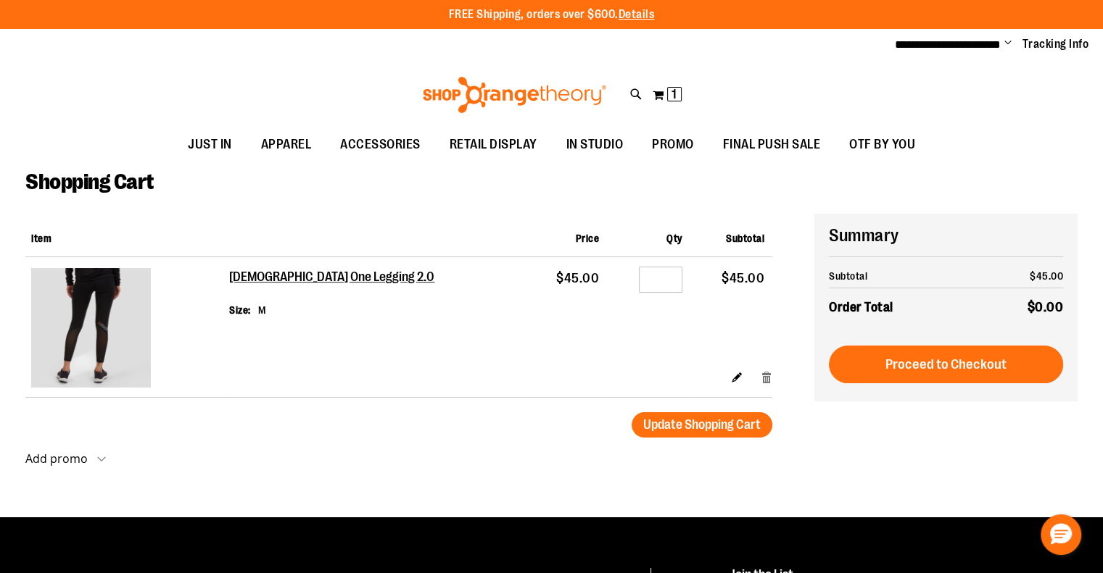
click at [766, 379] on link "Remove item" at bounding box center [766, 377] width 12 height 15
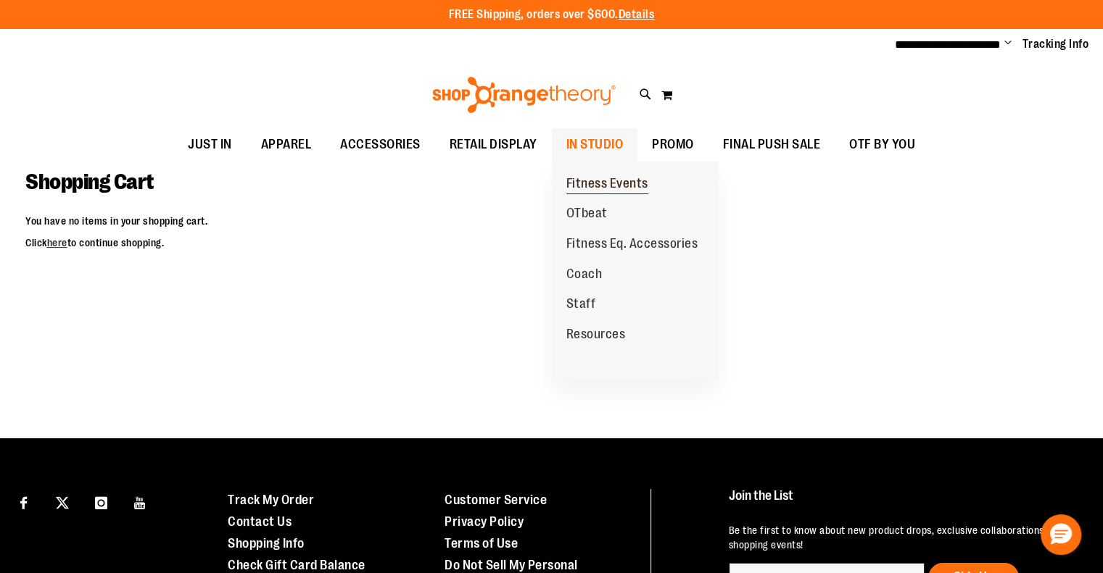
click at [594, 172] on link "Fitness Events" at bounding box center [607, 184] width 111 height 30
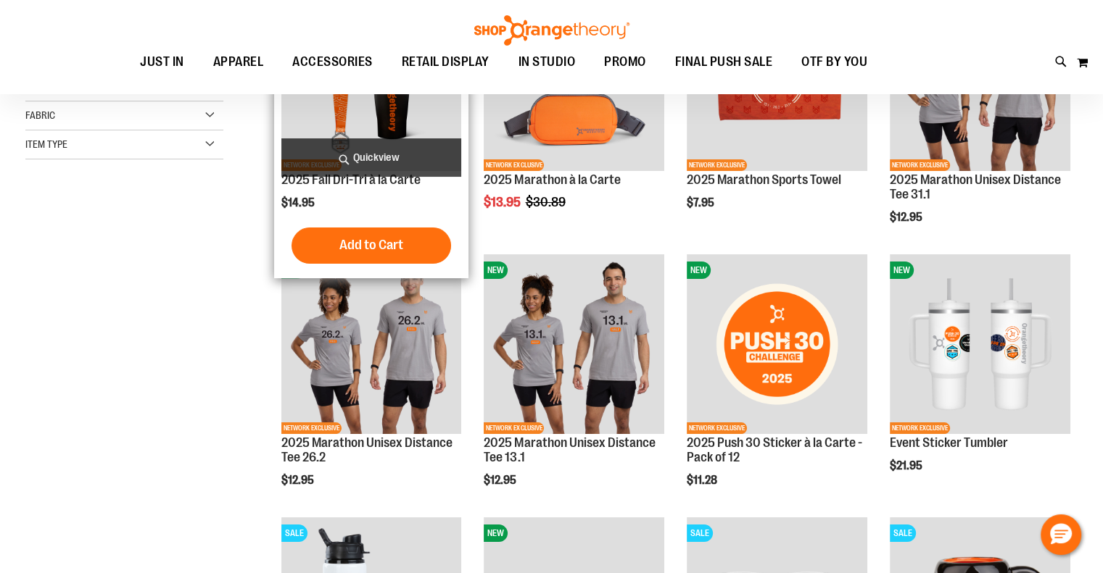
scroll to position [144, 0]
click at [367, 121] on img "product" at bounding box center [371, 81] width 181 height 181
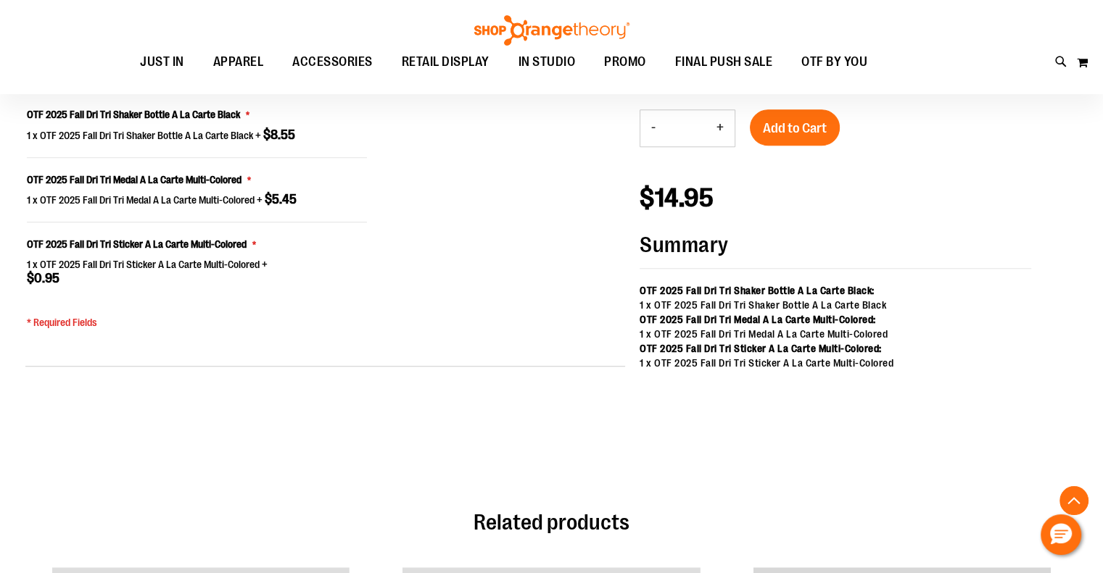
scroll to position [1164, 0]
click at [693, 125] on input "*" at bounding box center [685, 129] width 39 height 35
type input "**"
click at [791, 126] on span "Add to Cart" at bounding box center [795, 129] width 64 height 16
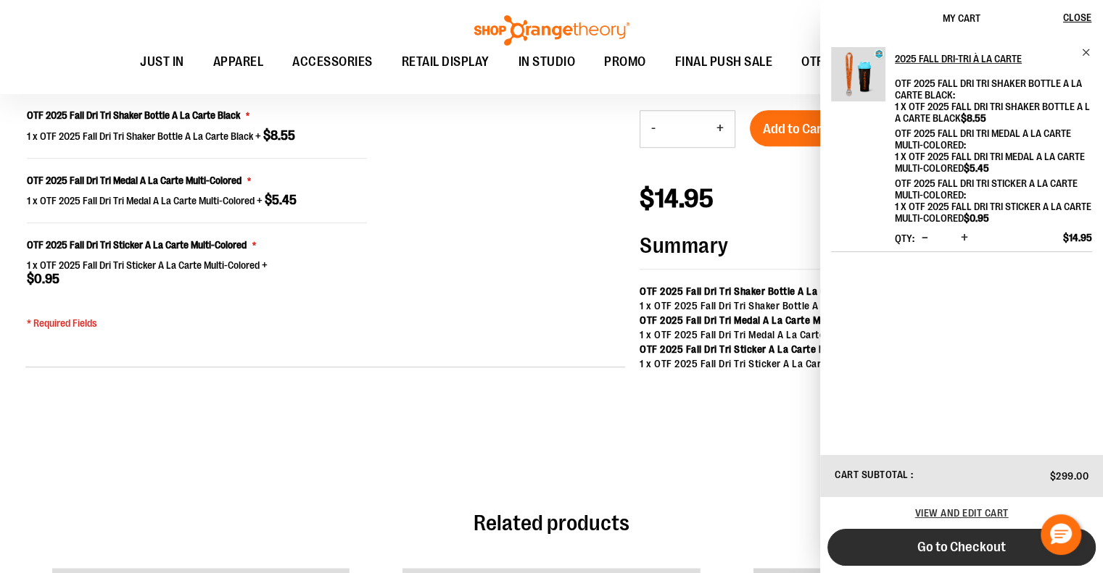
click at [939, 544] on span "Go to Checkout" at bounding box center [961, 547] width 88 height 16
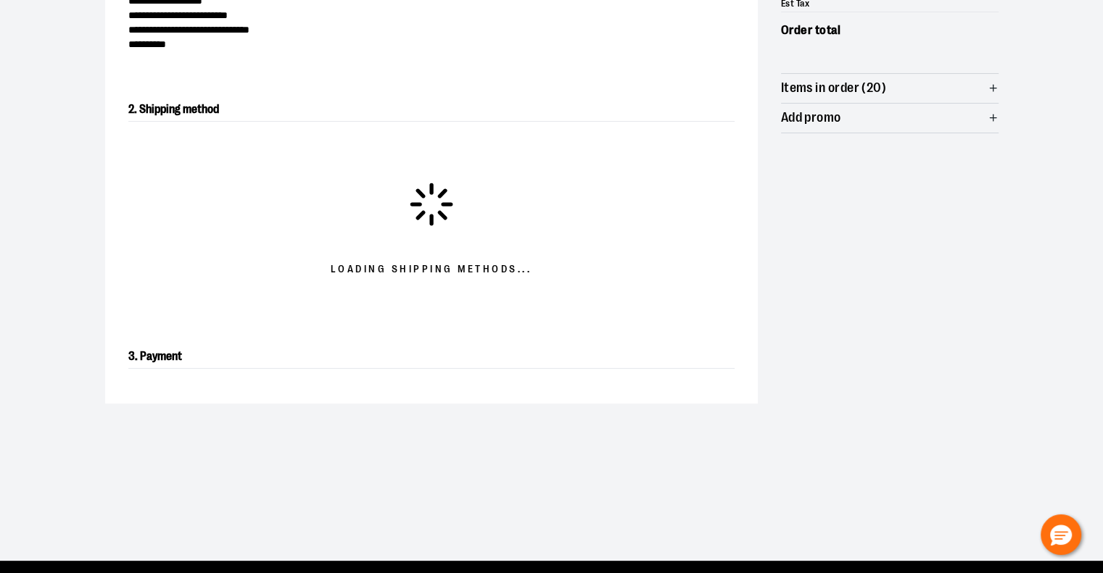
scroll to position [247, 0]
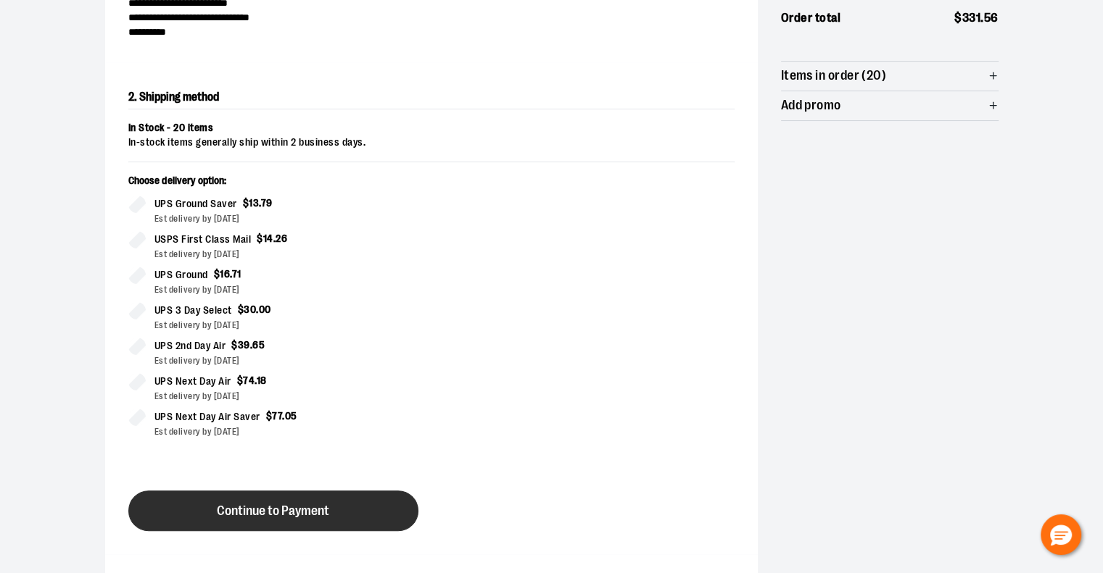
click at [332, 491] on button "Continue to Payment" at bounding box center [273, 511] width 290 height 41
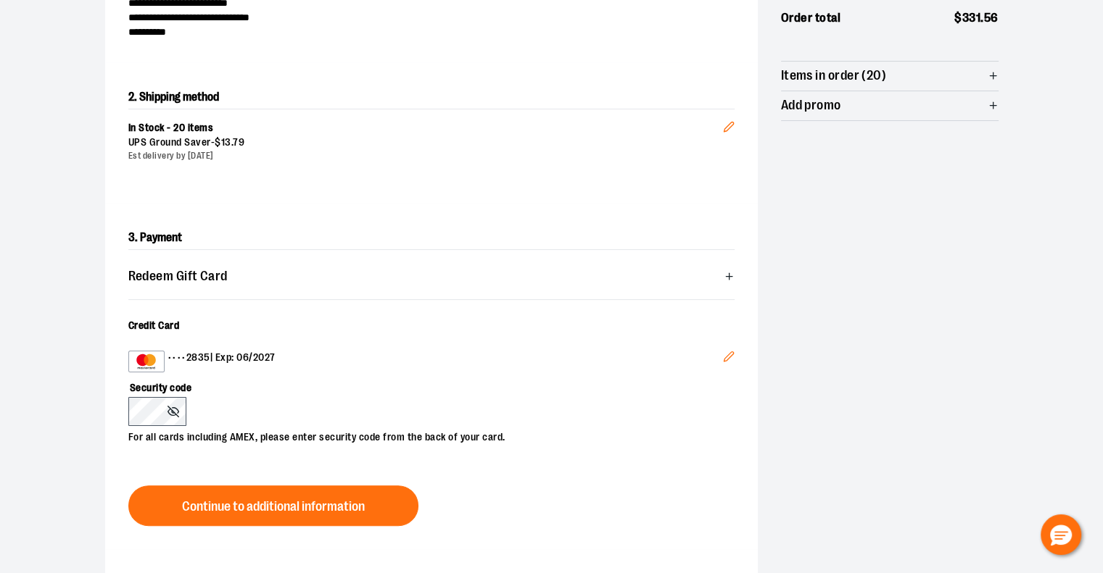
click at [729, 354] on icon "Edit" at bounding box center [729, 357] width 12 height 12
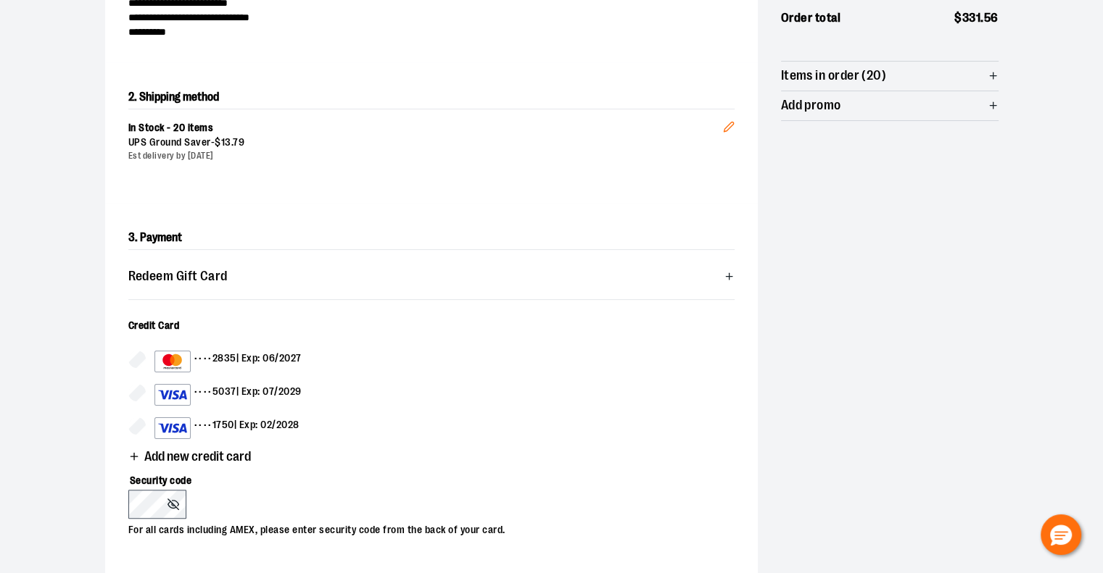
click at [286, 420] on div "•••• 1750 | Exp: 02/2028" at bounding box center [226, 429] width 145 height 22
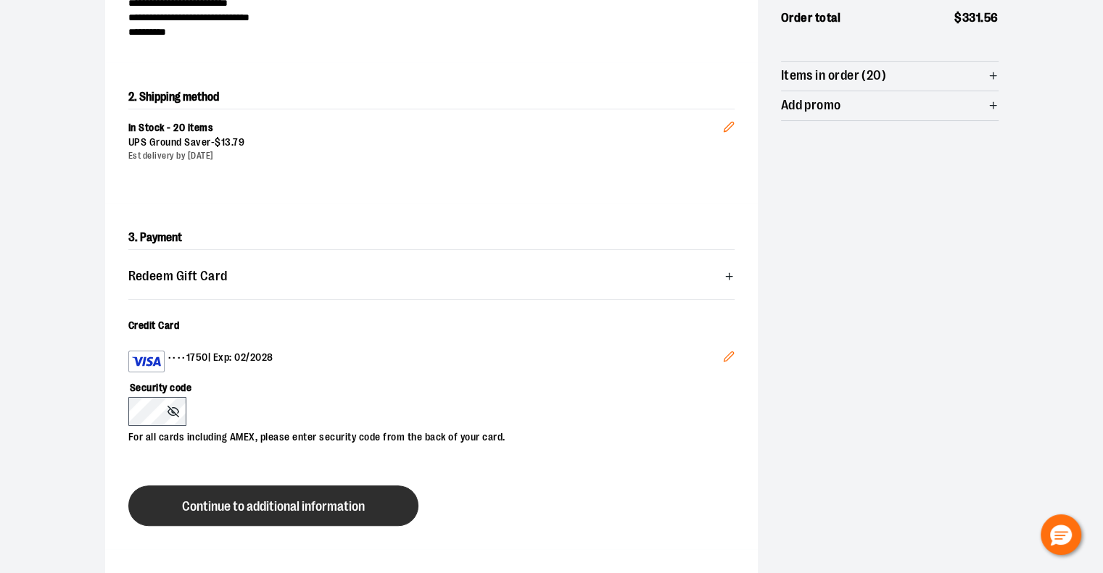
click at [261, 512] on button "Continue to additional information" at bounding box center [273, 506] width 290 height 41
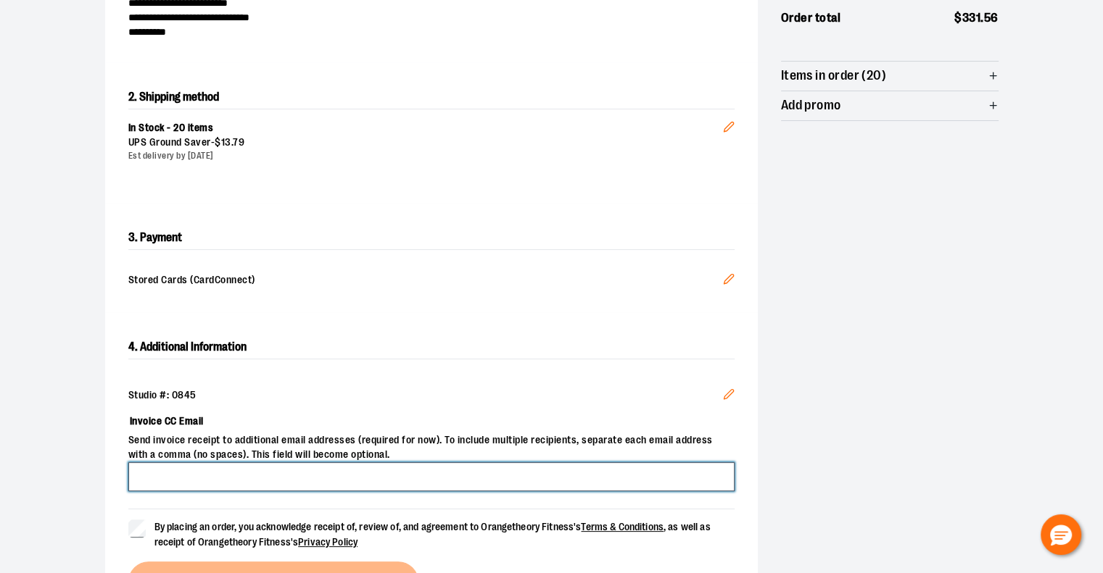
click at [415, 469] on input "Invoice CC Email" at bounding box center [431, 477] width 606 height 29
click at [217, 472] on input "**********" at bounding box center [431, 477] width 606 height 29
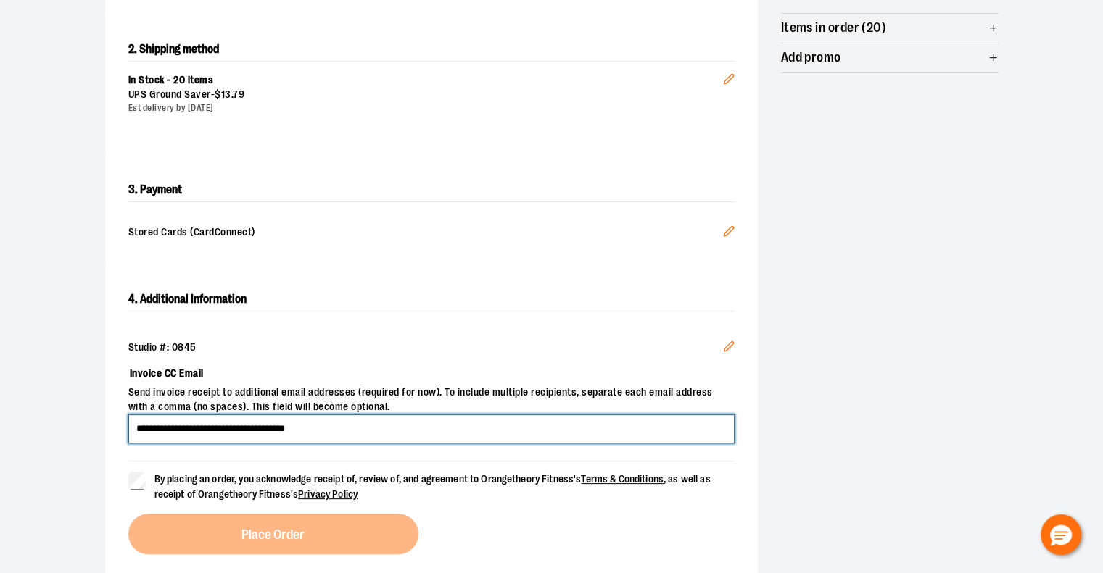
scroll to position [320, 0]
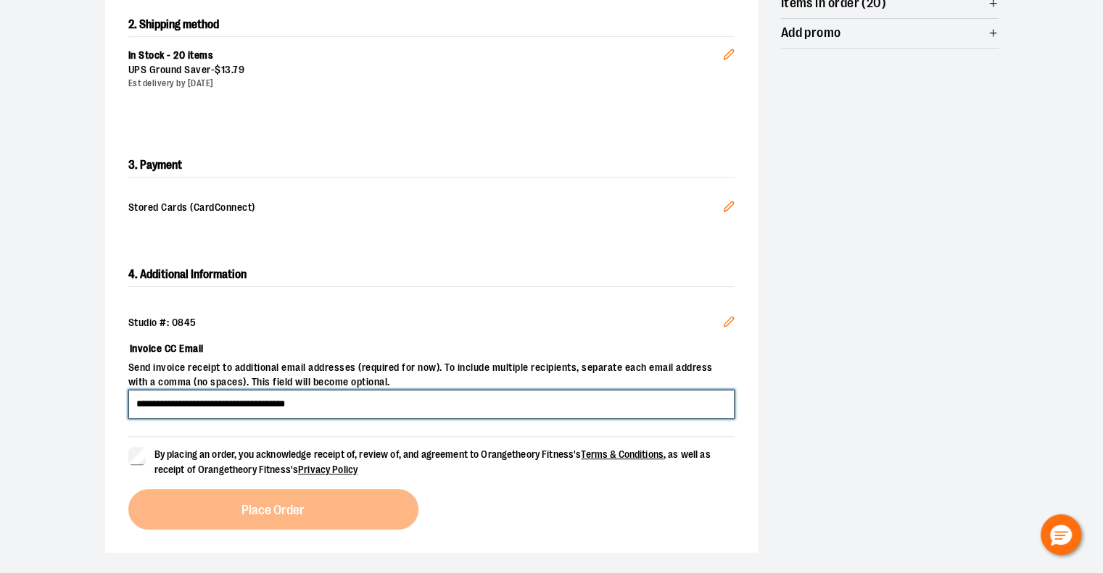
type input "**********"
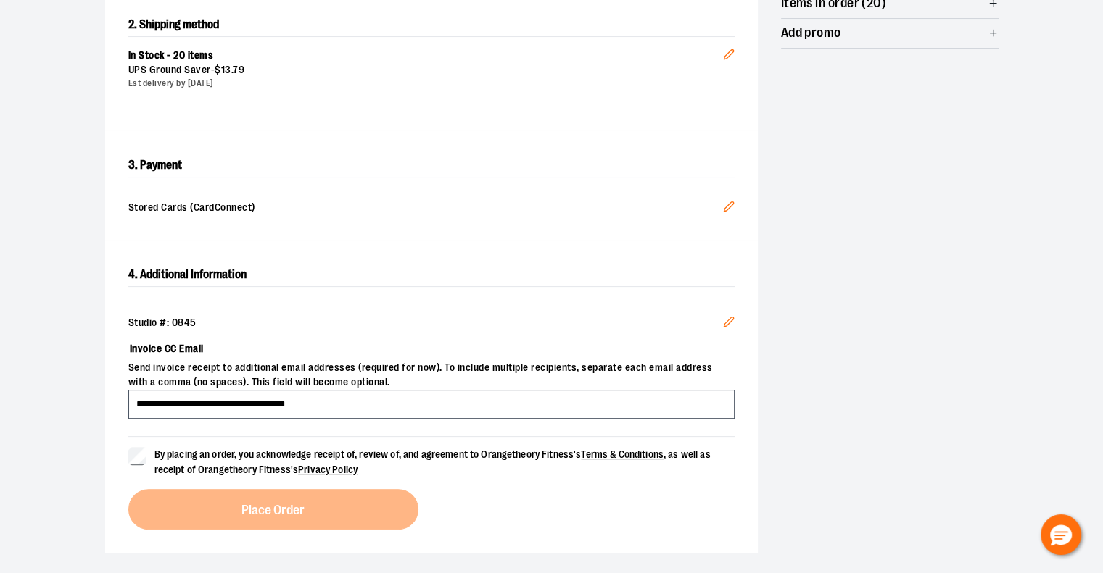
click at [264, 455] on span "By placing an order, you acknowledge receipt of, review of, and agreement to Or…" at bounding box center [432, 462] width 556 height 27
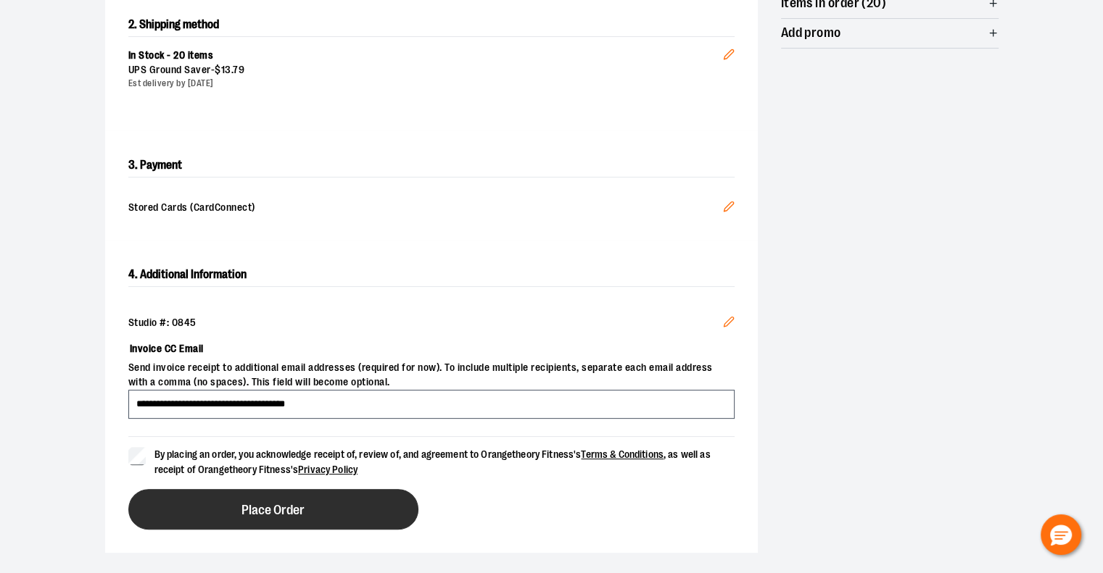
click at [270, 499] on button "Place Order" at bounding box center [273, 509] width 290 height 41
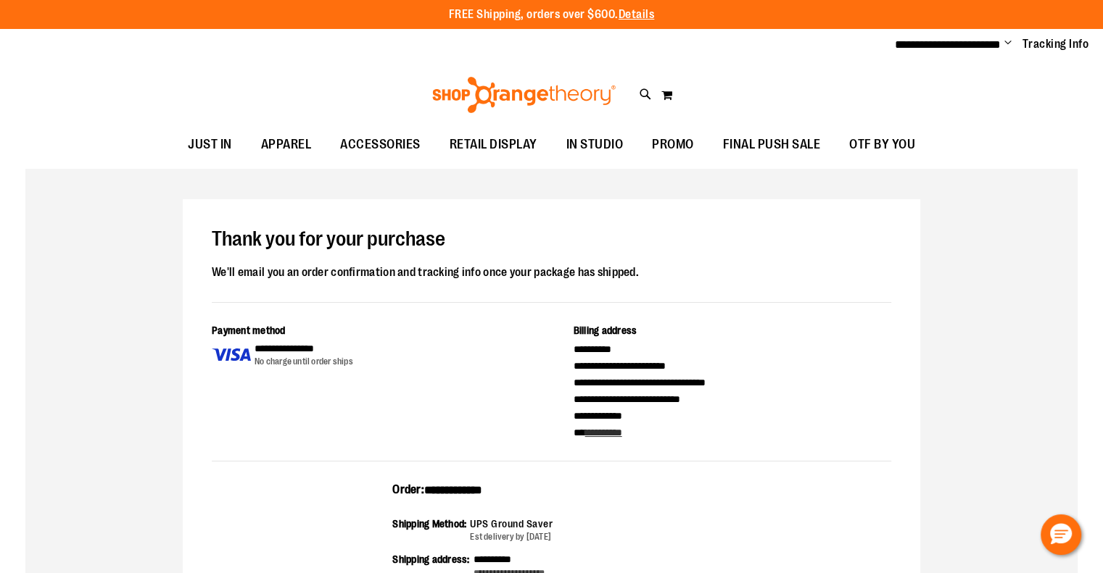
drag, startPoint x: 516, startPoint y: 486, endPoint x: 381, endPoint y: 484, distance: 135.6
copy div "**********"
drag, startPoint x: 705, startPoint y: 244, endPoint x: 756, endPoint y: 176, distance: 85.0
click at [706, 244] on h1 "Thank you for your purchase" at bounding box center [551, 239] width 679 height 23
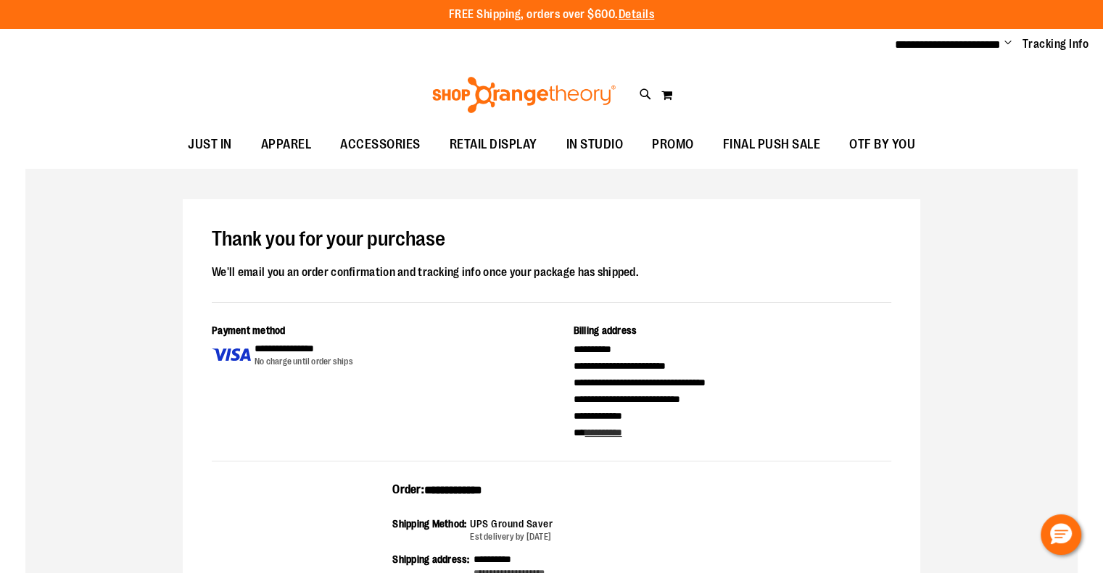
click at [1008, 43] on span "Change" at bounding box center [1007, 44] width 7 height 14
click at [958, 99] on link "Sign Out" at bounding box center [955, 98] width 127 height 28
